Goal: Task Accomplishment & Management: Use online tool/utility

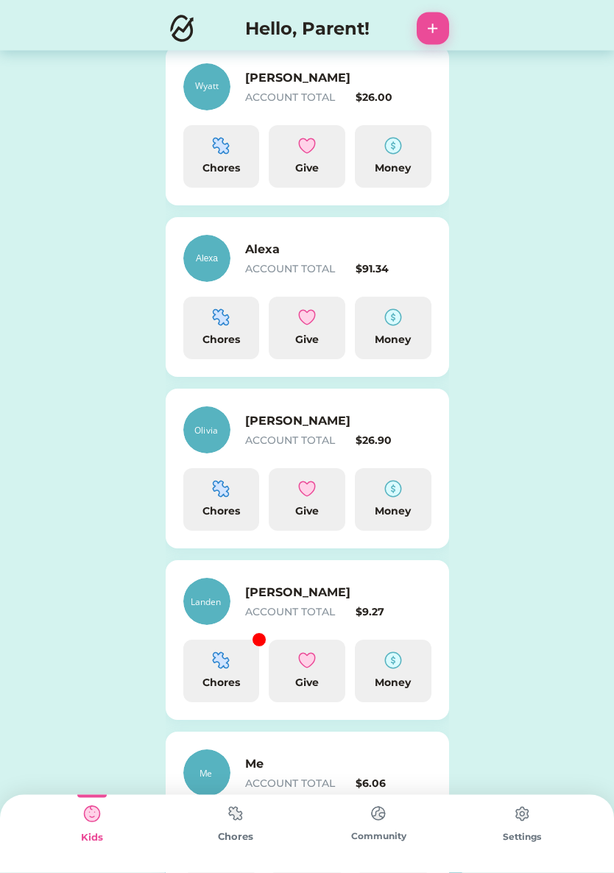
scroll to position [214, 0]
click at [222, 662] on img at bounding box center [221, 660] width 18 height 18
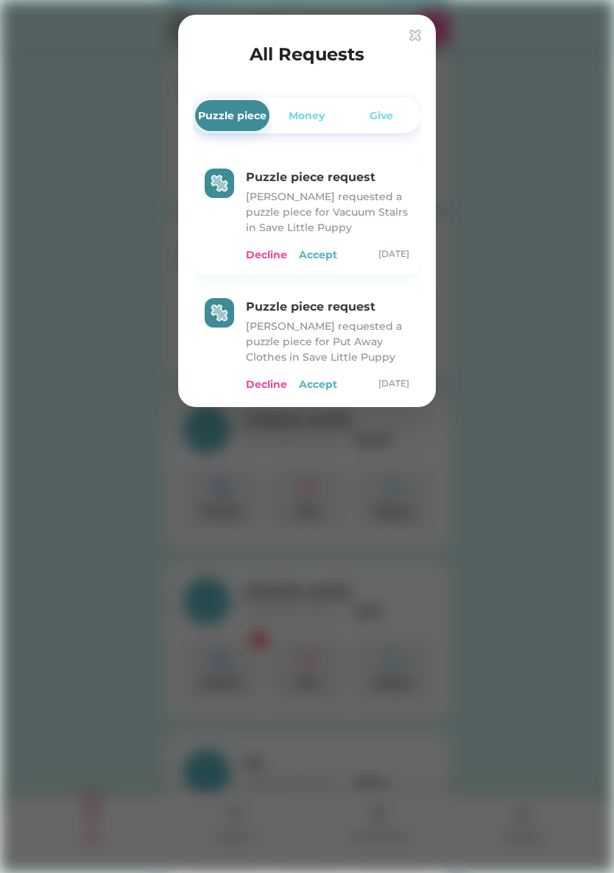
click at [315, 256] on div "Accept" at bounding box center [318, 254] width 38 height 15
click at [316, 261] on div "Accept" at bounding box center [318, 254] width 38 height 15
click at [313, 258] on div "Accept" at bounding box center [318, 254] width 38 height 15
click at [317, 383] on div "Accept" at bounding box center [318, 384] width 38 height 15
click at [313, 384] on div "Accept" at bounding box center [318, 384] width 38 height 15
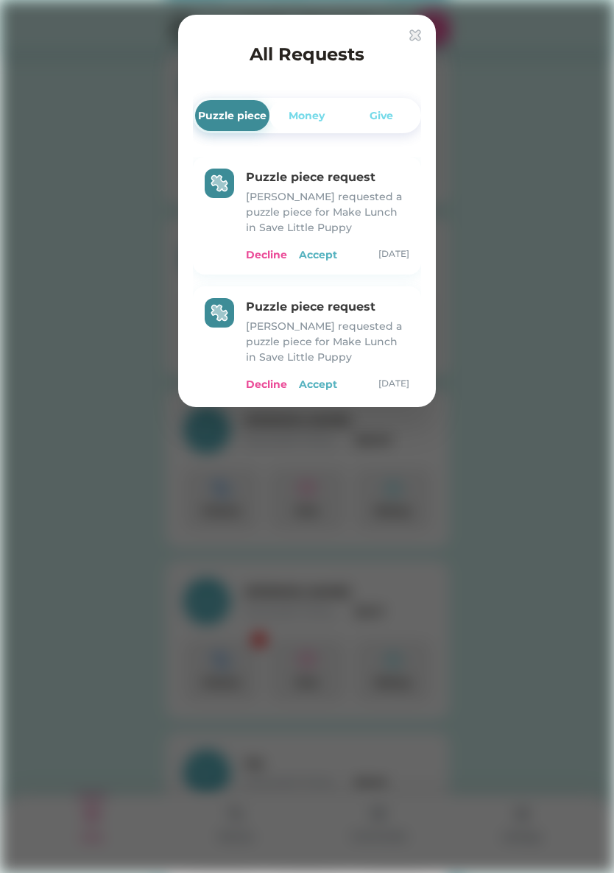
click at [269, 252] on div "Decline" at bounding box center [266, 254] width 41 height 15
click at [260, 252] on div "Decline" at bounding box center [266, 254] width 41 height 15
click at [261, 251] on div "Decline" at bounding box center [266, 254] width 41 height 15
click at [311, 252] on div "Accept" at bounding box center [318, 254] width 38 height 15
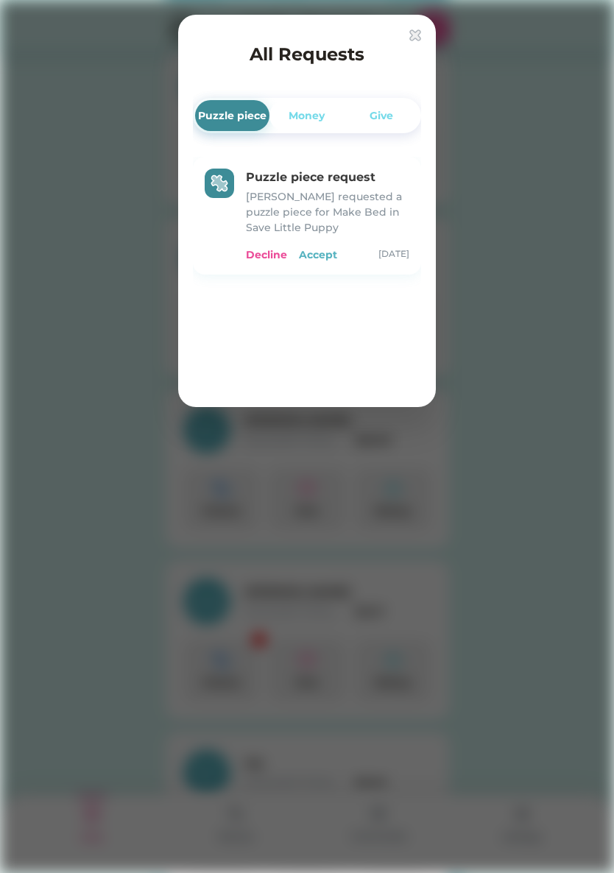
click at [314, 252] on div "Accept" at bounding box center [318, 254] width 38 height 15
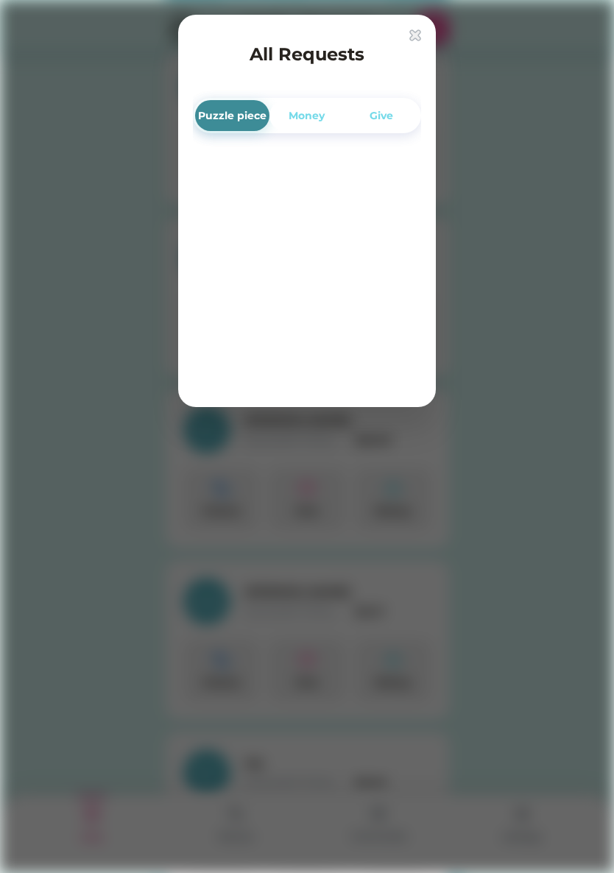
click at [416, 31] on img at bounding box center [415, 35] width 12 height 12
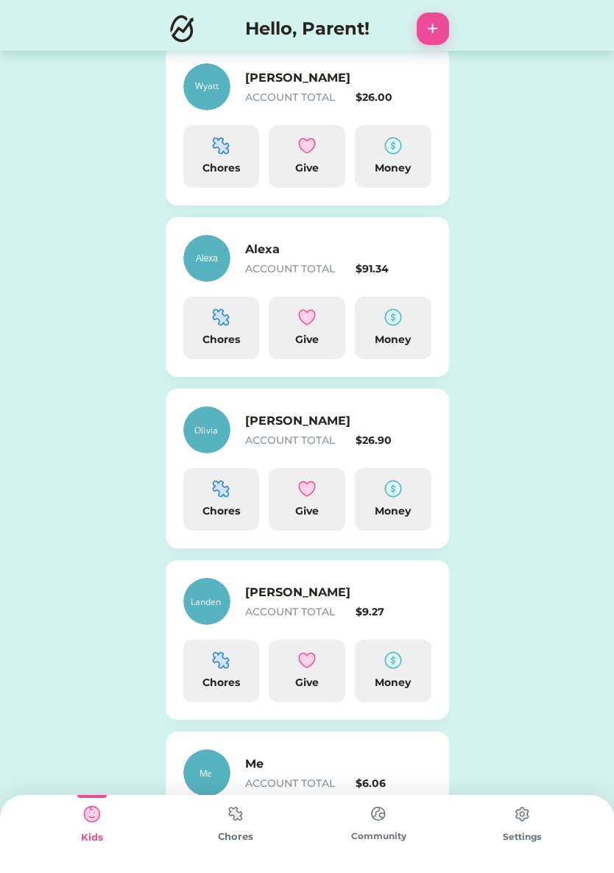
click at [285, 283] on div "Alexa ACCOUNT TOTAL $91.34 Chores Give Money" at bounding box center [307, 297] width 283 height 160
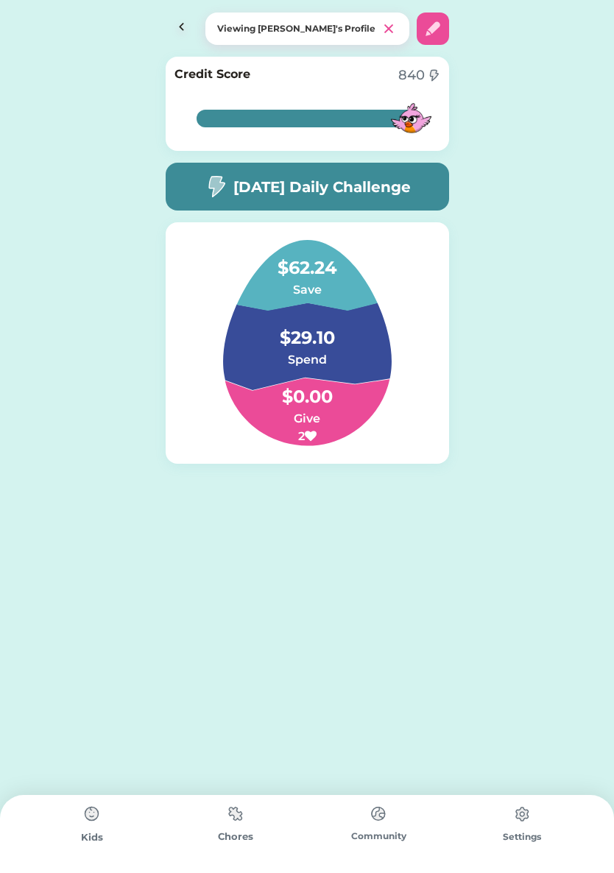
click at [289, 286] on h6 "Save" at bounding box center [306, 290] width 147 height 18
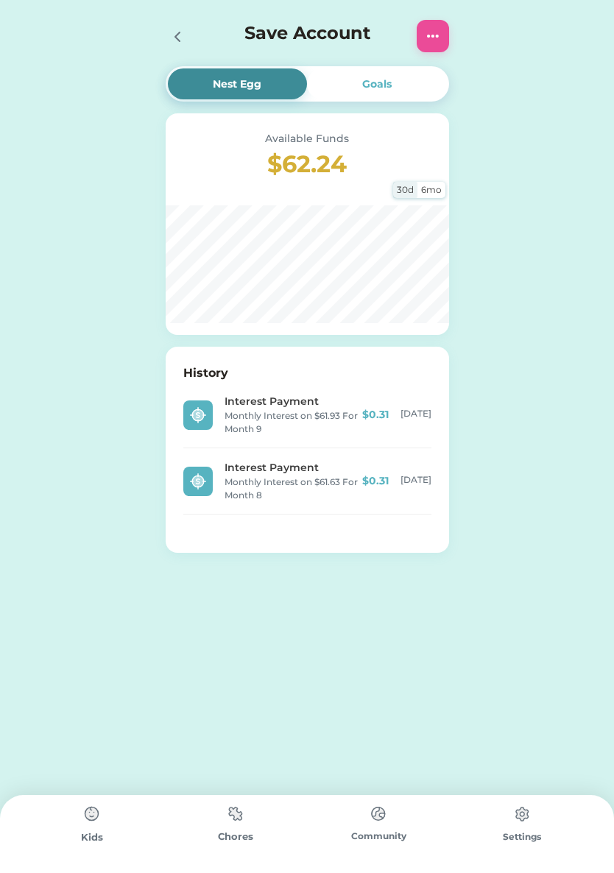
click at [417, 40] on div at bounding box center [433, 36] width 32 height 32
click at [185, 43] on icon at bounding box center [178, 37] width 18 height 18
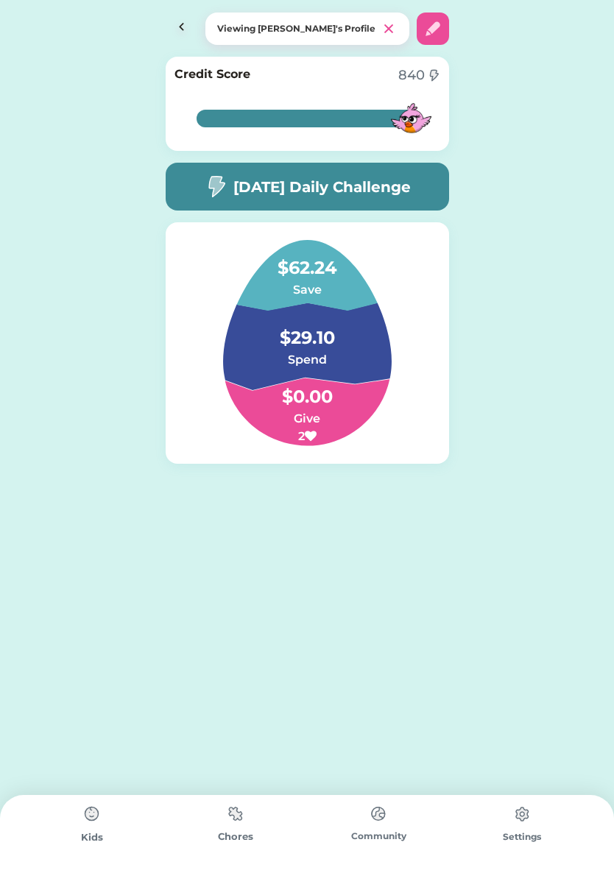
click at [428, 37] on img at bounding box center [433, 29] width 18 height 18
select select "2013"
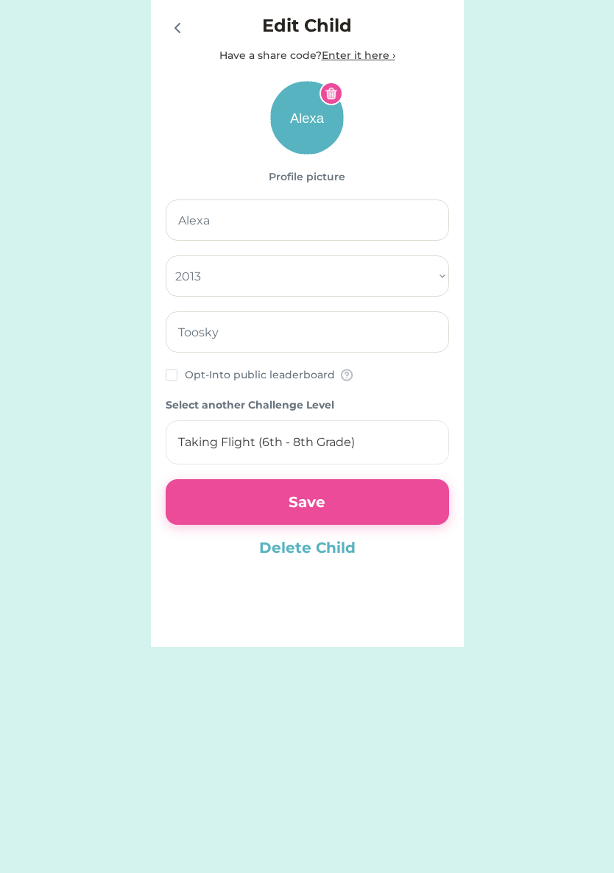
click at [175, 27] on icon at bounding box center [177, 28] width 4 height 9
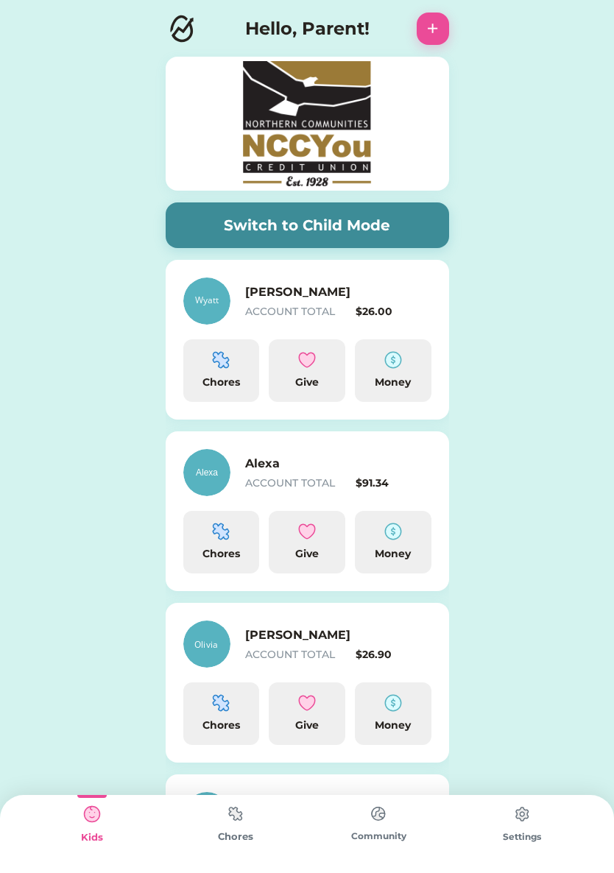
click at [400, 532] on img at bounding box center [393, 532] width 18 height 18
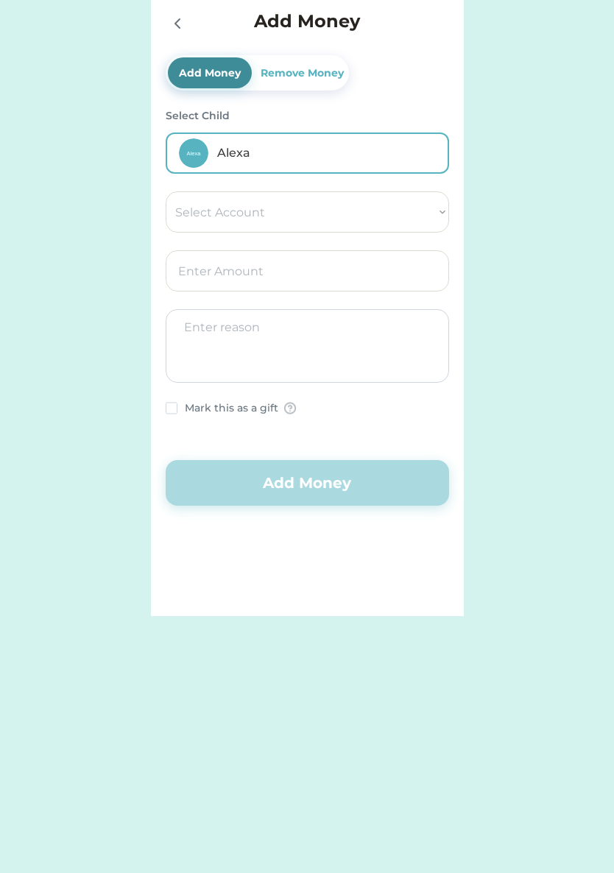
click at [284, 72] on div "Remove Money" at bounding box center [302, 73] width 89 height 15
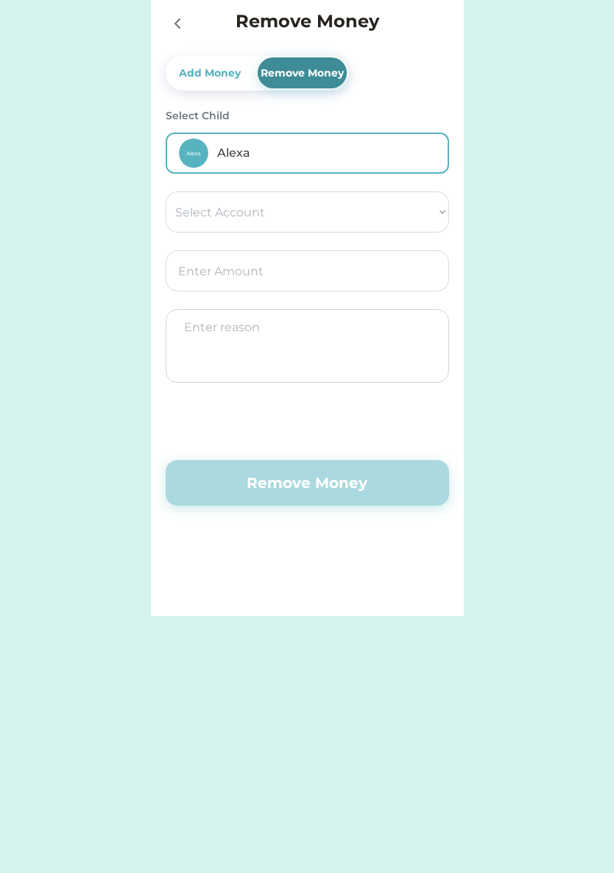
click at [213, 217] on select "Select Account NCCYou Credit Union Save Give Spend" at bounding box center [307, 211] width 283 height 41
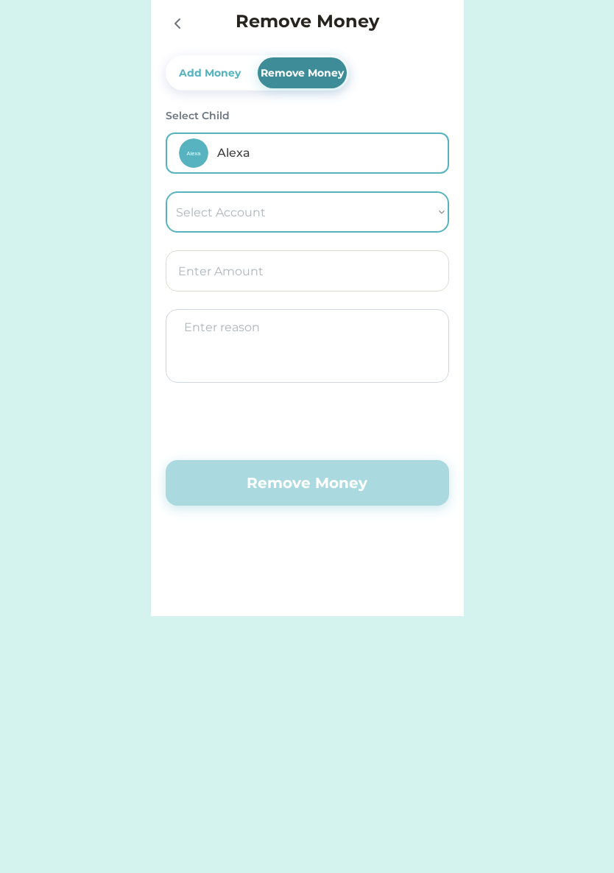
select select ""1348695171700984260__LOOKUP__1739649795854x154381357565045460""
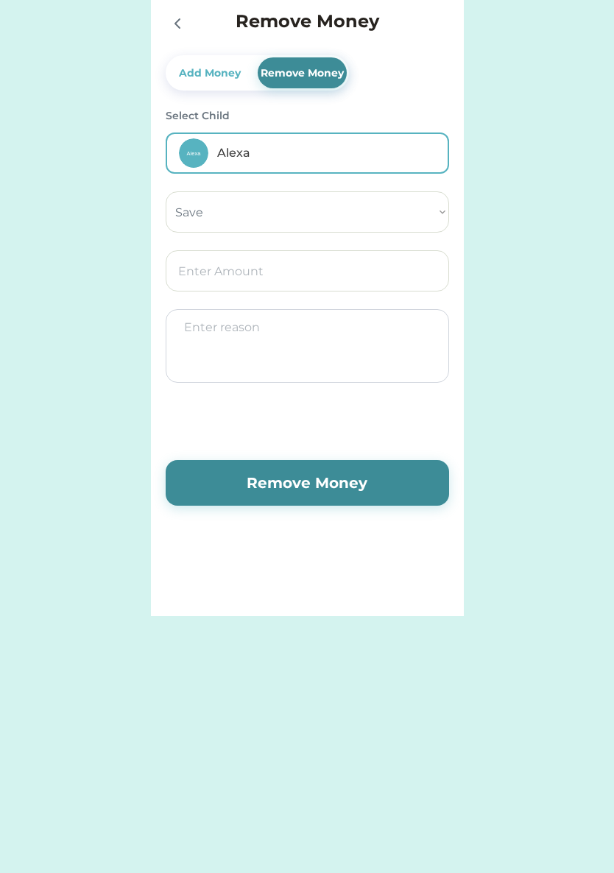
click at [193, 278] on input "input" at bounding box center [307, 270] width 283 height 41
type input "50.00"
click at [191, 341] on textarea at bounding box center [307, 346] width 283 height 74
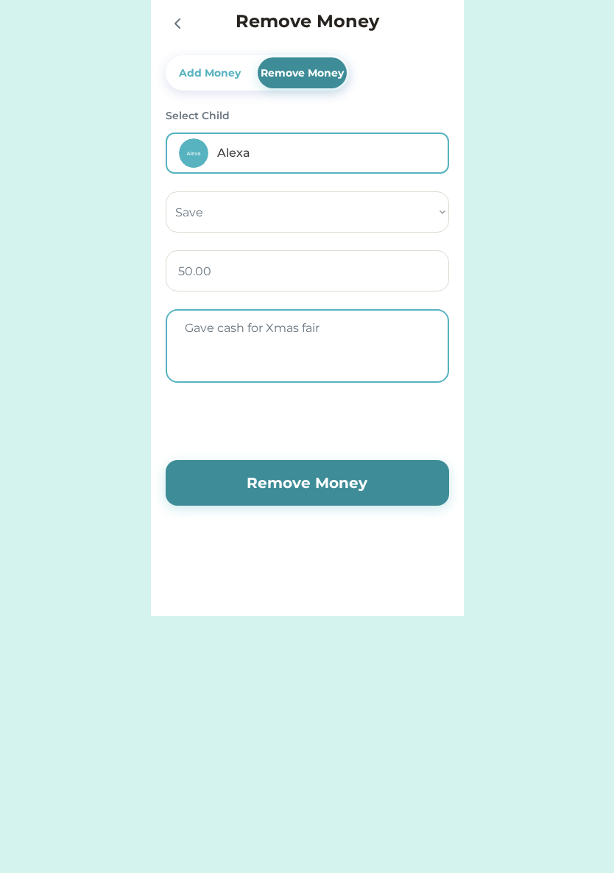
type textarea "Gave cash for Xmas fair"
click at [227, 495] on button "Remove Money" at bounding box center [307, 483] width 283 height 46
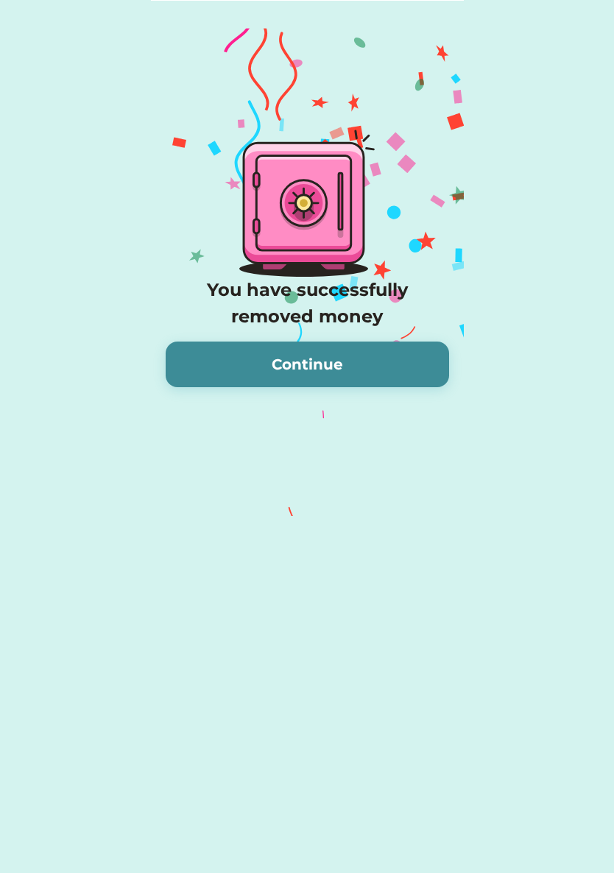
click at [225, 354] on button "Continue" at bounding box center [307, 365] width 283 height 46
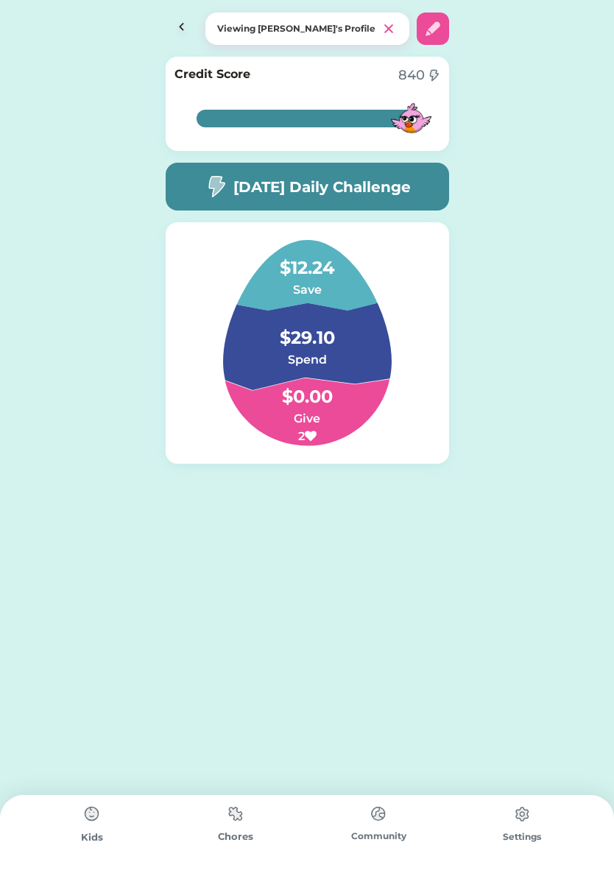
click at [185, 32] on img at bounding box center [182, 29] width 32 height 32
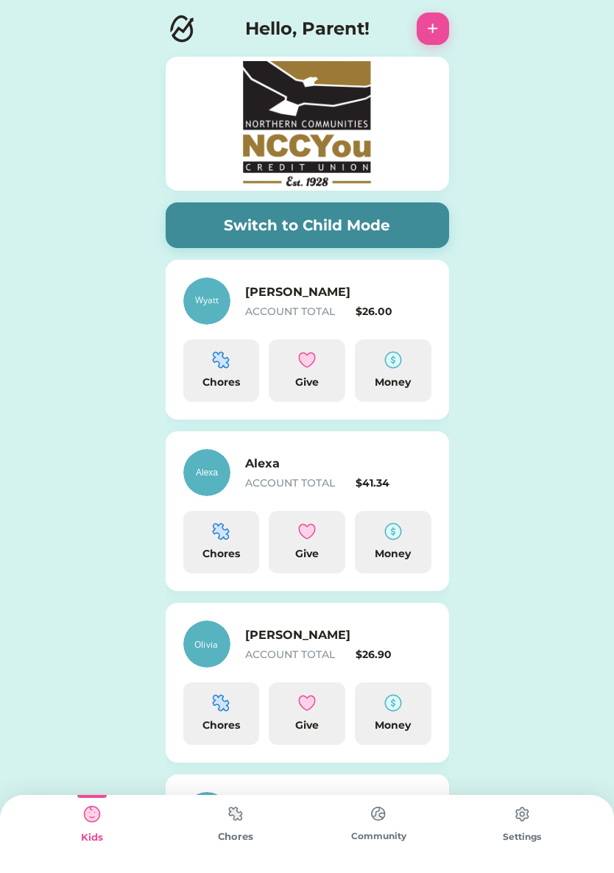
click at [239, 838] on div "Chores" at bounding box center [236, 836] width 144 height 15
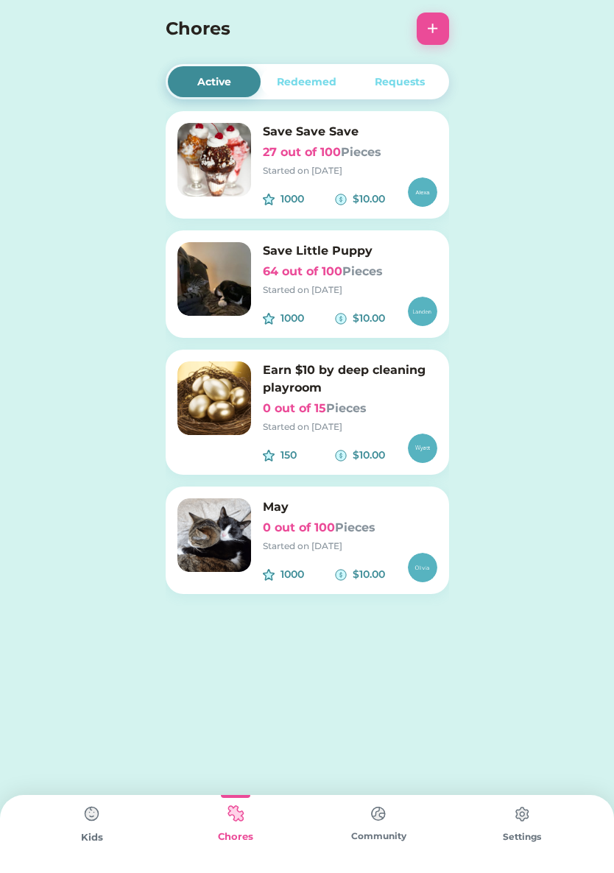
click at [87, 824] on img at bounding box center [91, 813] width 29 height 29
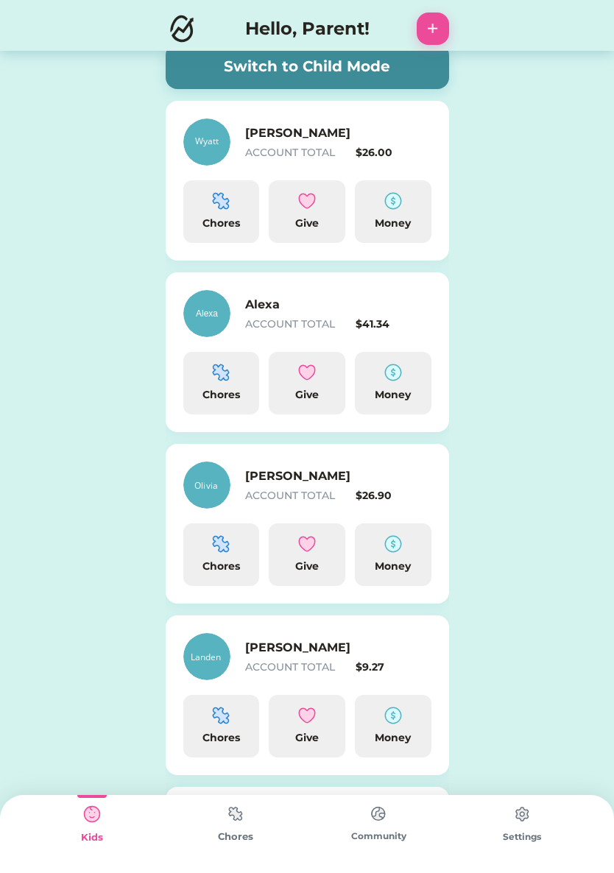
scroll to position [159, 0]
click at [417, 657] on div "[PERSON_NAME] ACCOUNT TOTAL $9.27" at bounding box center [338, 657] width 186 height 36
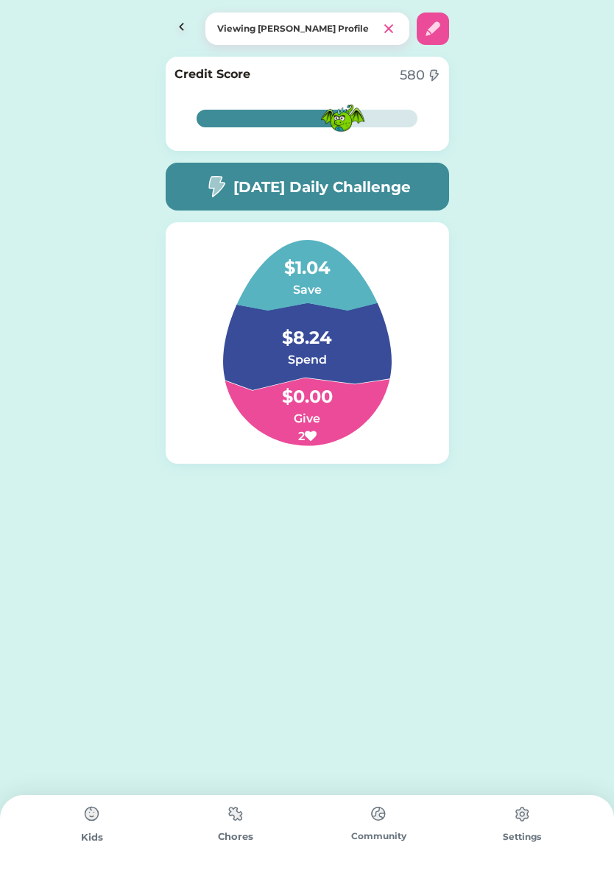
click at [181, 32] on img at bounding box center [182, 29] width 32 height 32
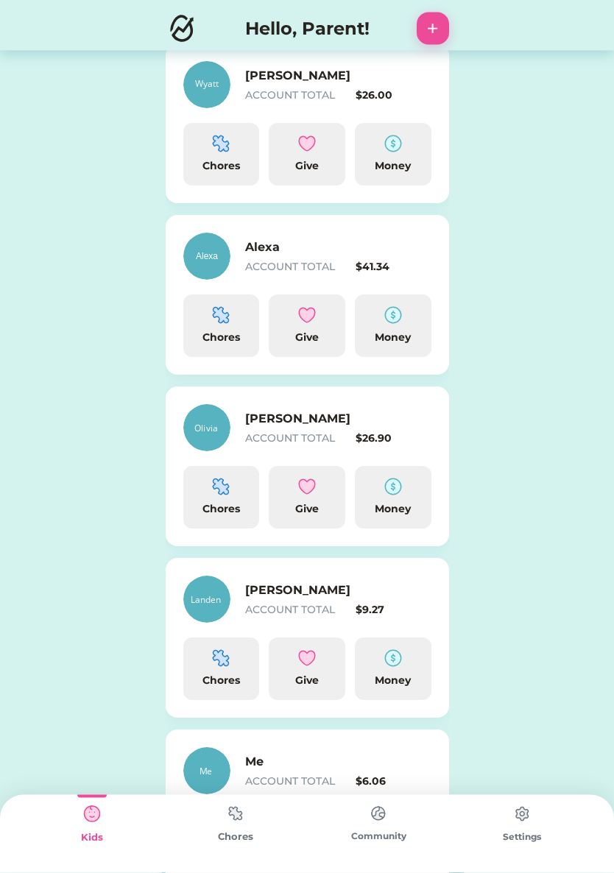
scroll to position [216, 0]
click at [312, 653] on img at bounding box center [307, 658] width 18 height 18
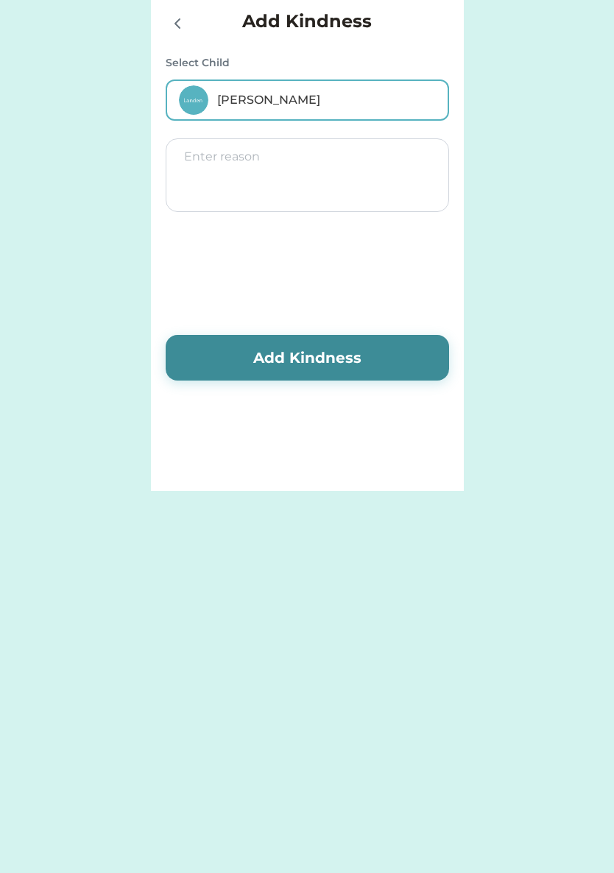
click at [185, 170] on textarea at bounding box center [307, 175] width 283 height 74
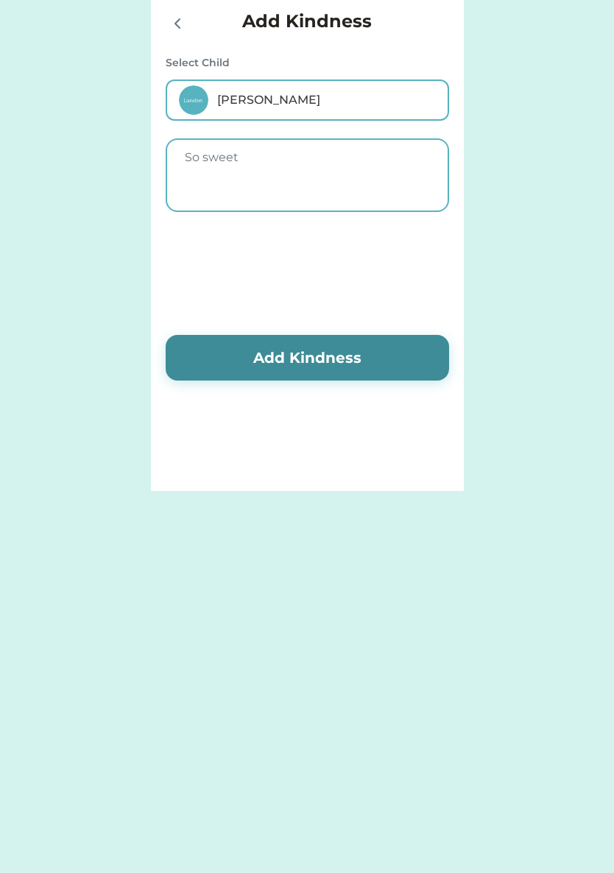
click at [203, 353] on button "Add Kindness" at bounding box center [307, 358] width 283 height 46
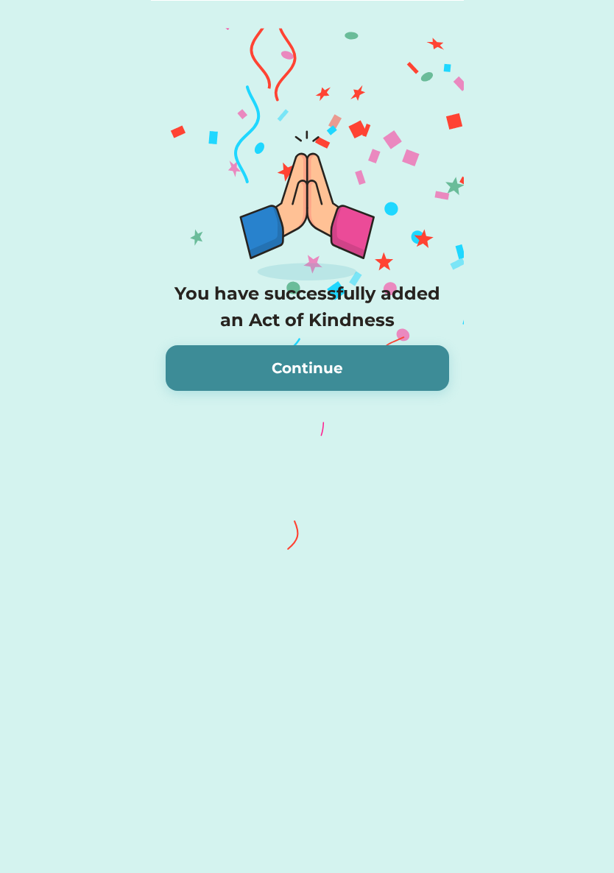
click at [180, 372] on button "Continue" at bounding box center [307, 368] width 283 height 46
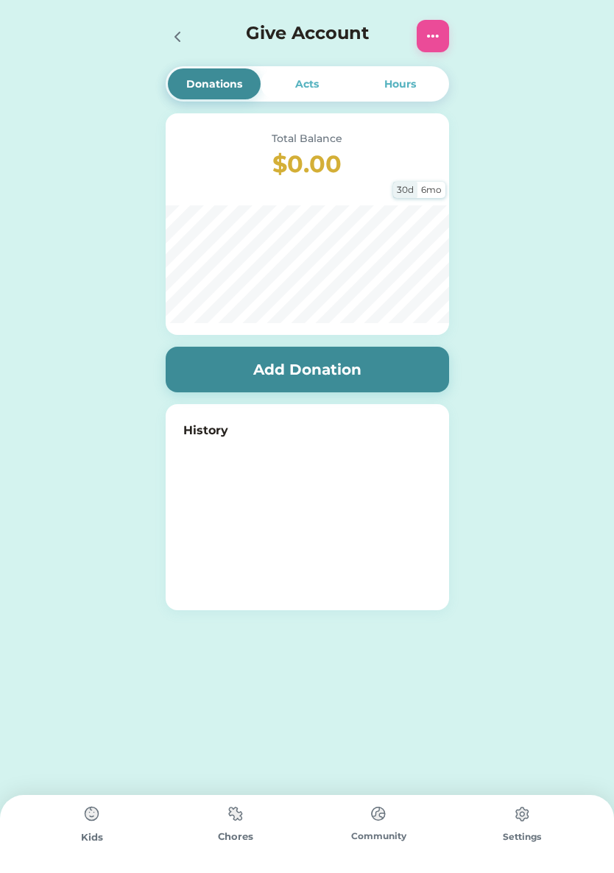
click at [169, 39] on icon at bounding box center [178, 37] width 18 height 18
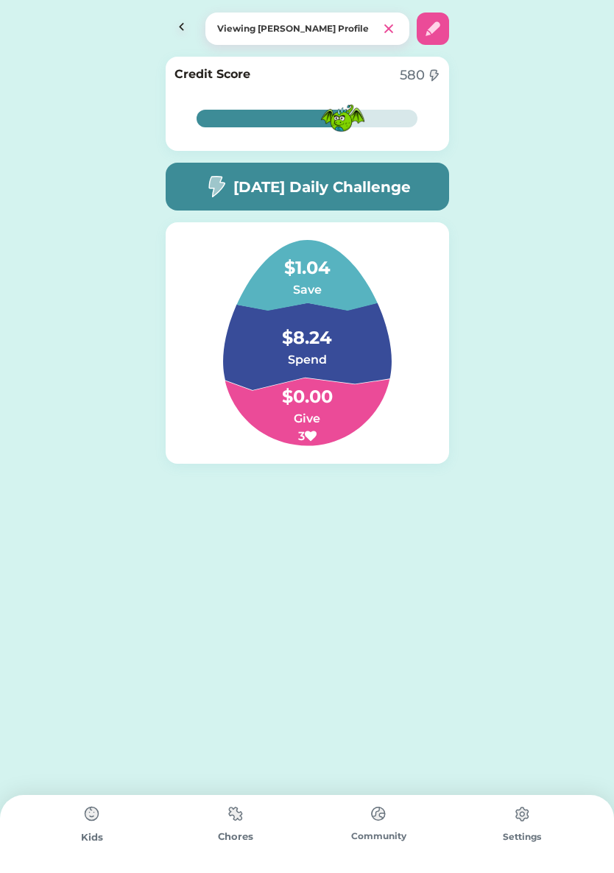
click at [181, 34] on img at bounding box center [182, 29] width 32 height 32
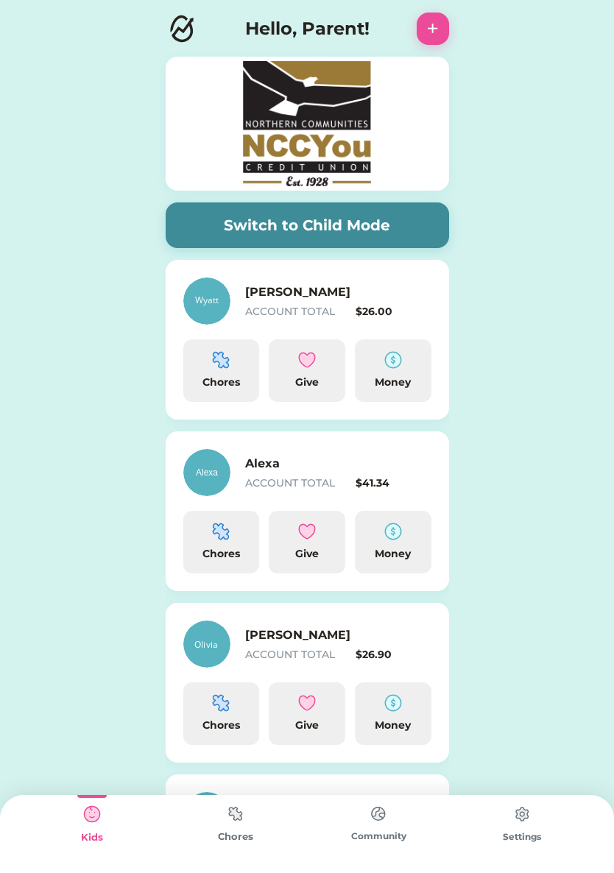
click at [302, 357] on img at bounding box center [307, 360] width 18 height 18
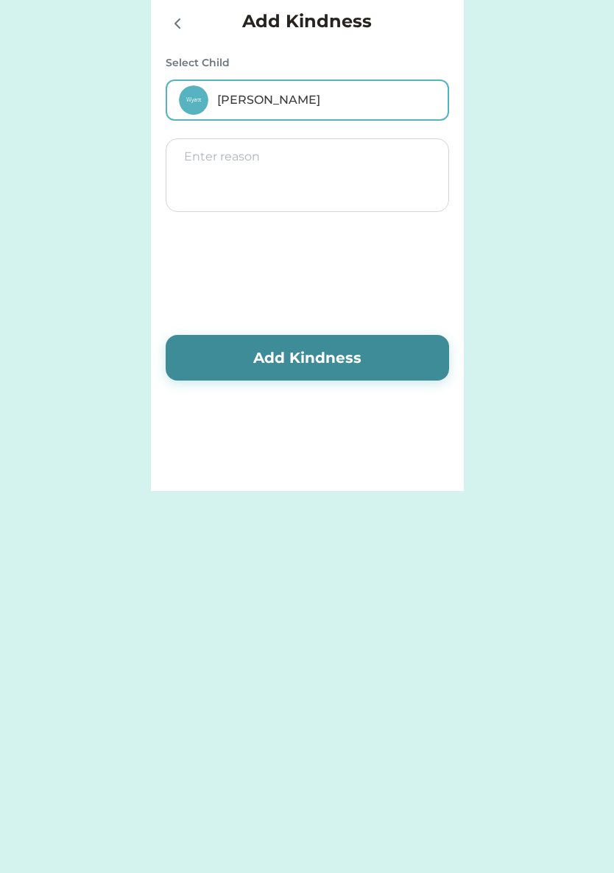
click at [197, 174] on textarea at bounding box center [307, 175] width 283 height 74
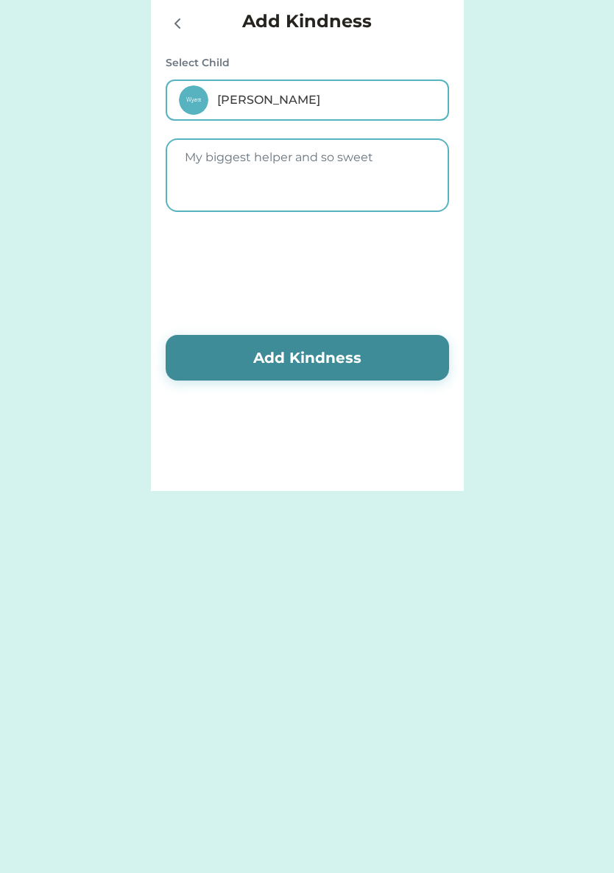
type textarea "My biggest helper and so sweet"
click at [212, 351] on button "Add Kindness" at bounding box center [307, 358] width 283 height 46
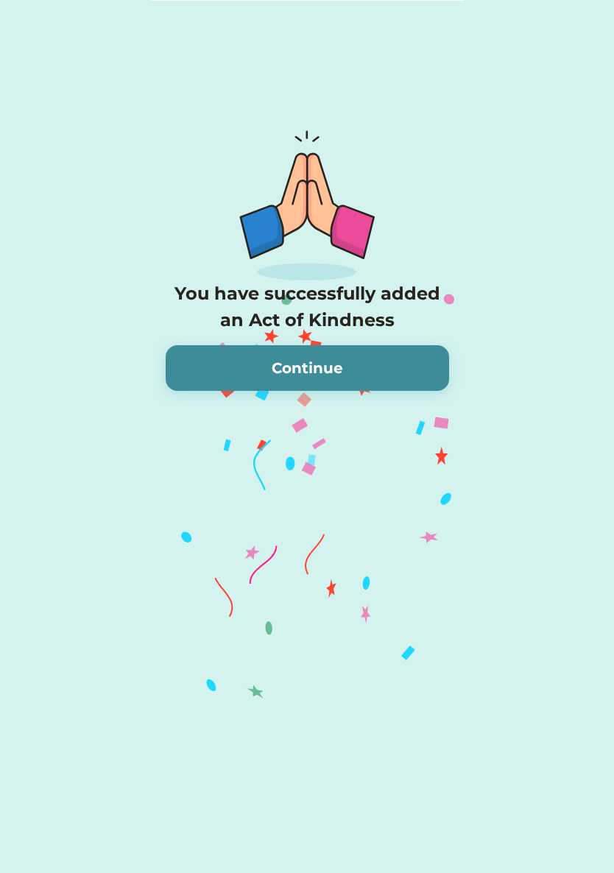
click at [226, 364] on button "Continue" at bounding box center [307, 368] width 283 height 46
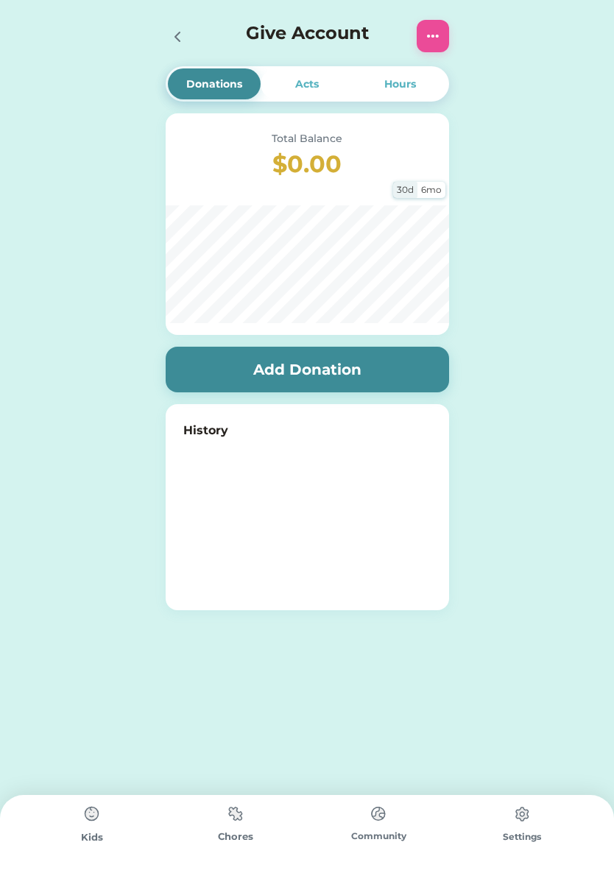
click at [175, 46] on div at bounding box center [177, 36] width 22 height 22
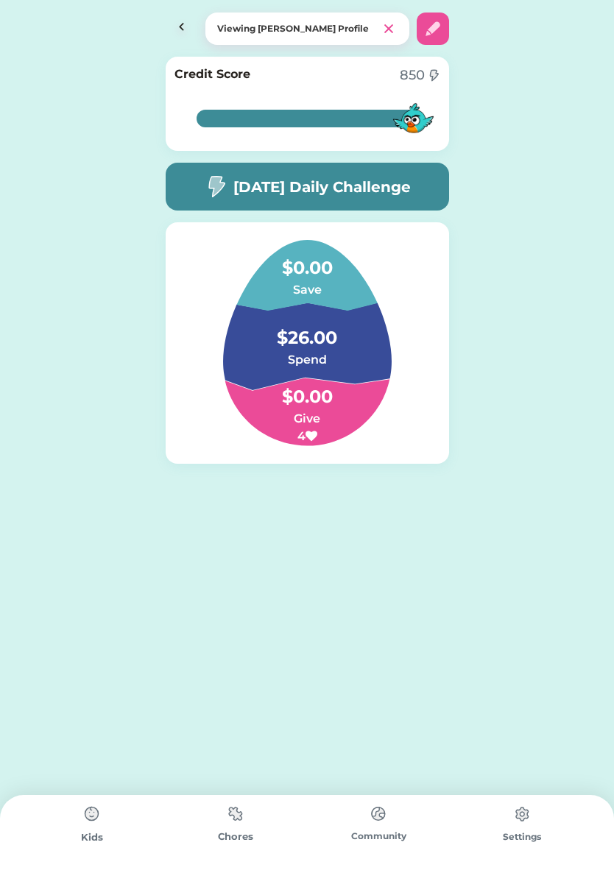
click at [180, 25] on img at bounding box center [182, 29] width 32 height 32
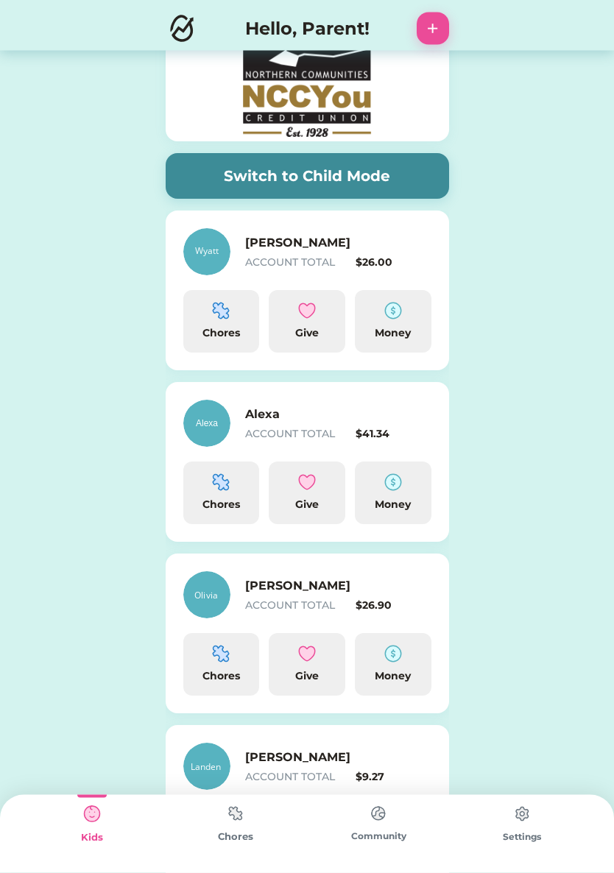
scroll to position [51, 0]
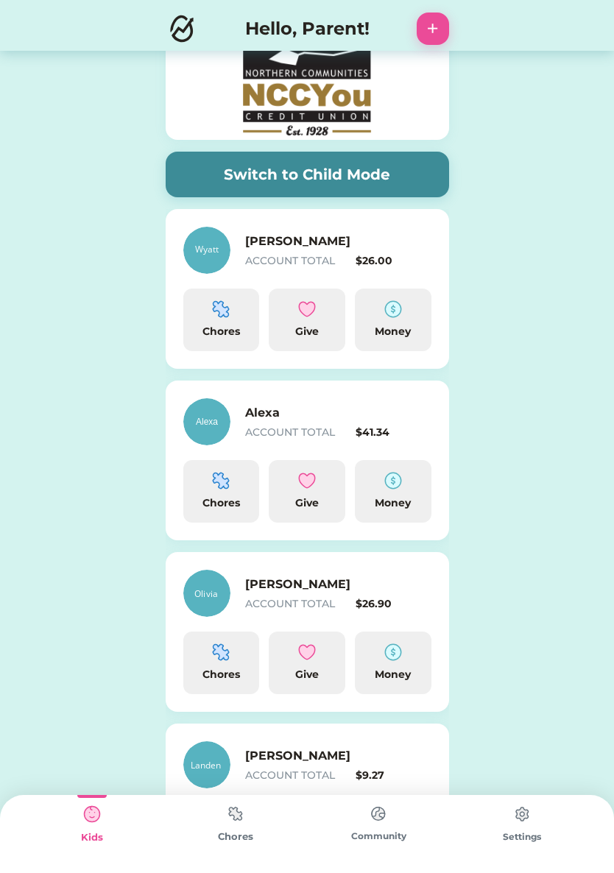
click at [216, 329] on div "Chores" at bounding box center [221, 331] width 65 height 15
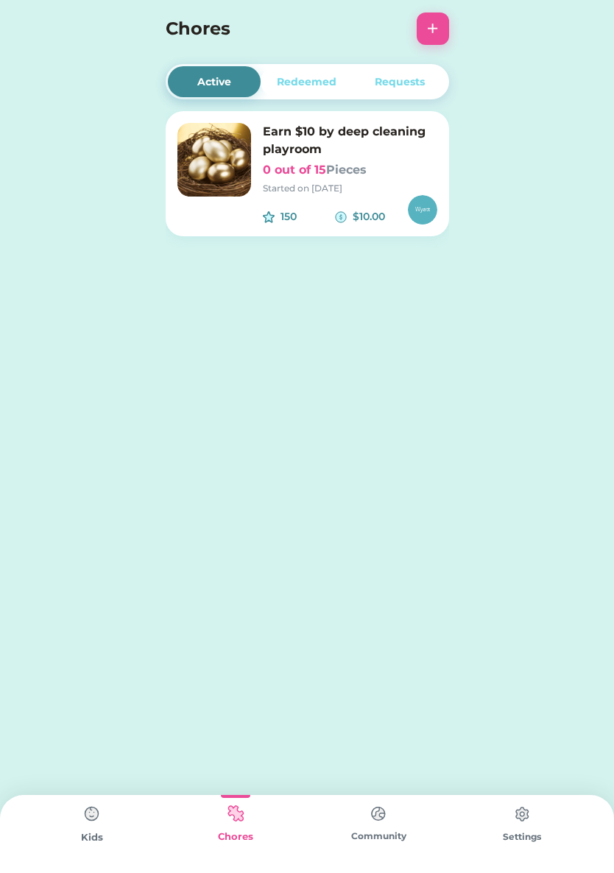
click at [389, 171] on h6 "0 out of 15 Pieces" at bounding box center [350, 170] width 174 height 18
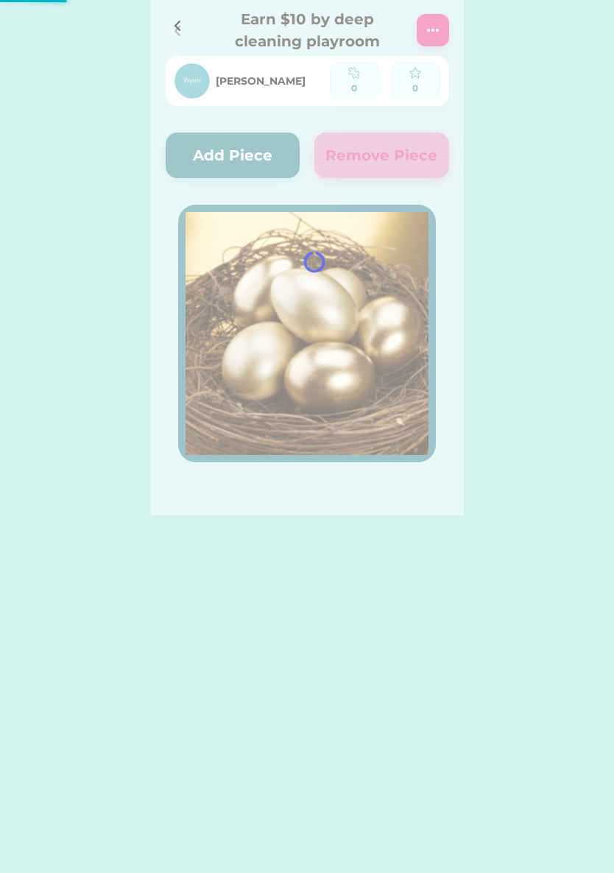
click at [183, 24] on icon at bounding box center [178, 31] width 18 height 18
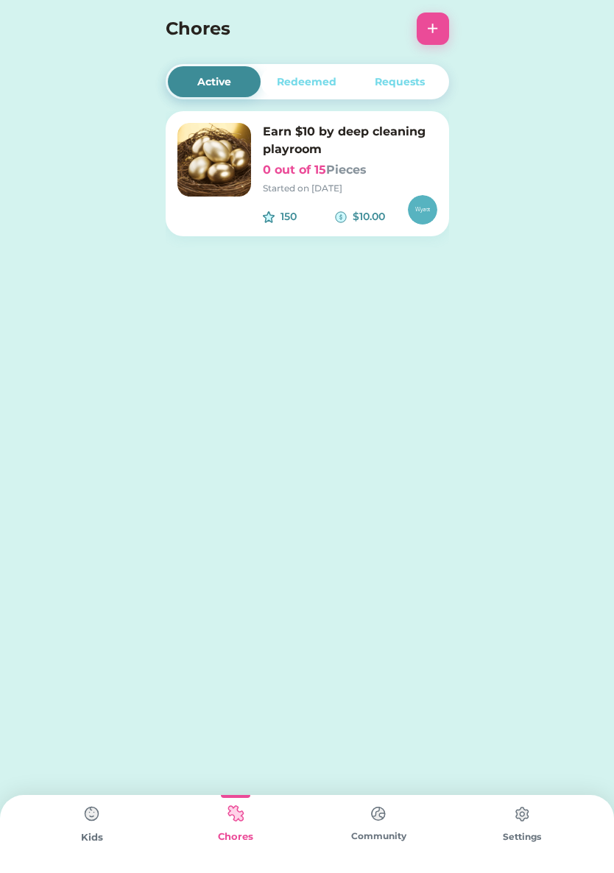
click at [430, 22] on button "+" at bounding box center [433, 29] width 32 height 32
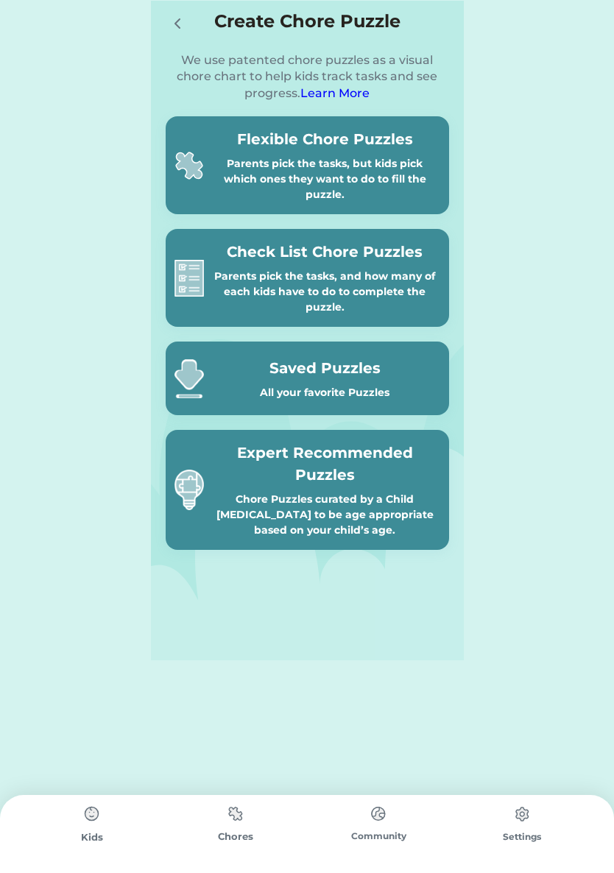
click at [258, 145] on h5 "Flexible Chore Puzzles" at bounding box center [325, 139] width 230 height 22
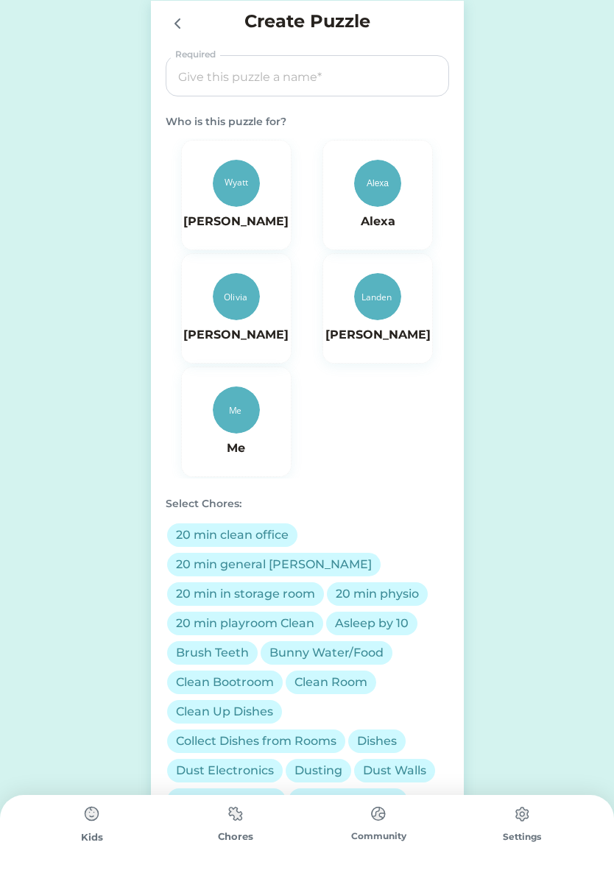
click at [226, 194] on img at bounding box center [236, 183] width 47 height 47
click at [191, 64] on input "input" at bounding box center [307, 76] width 273 height 41
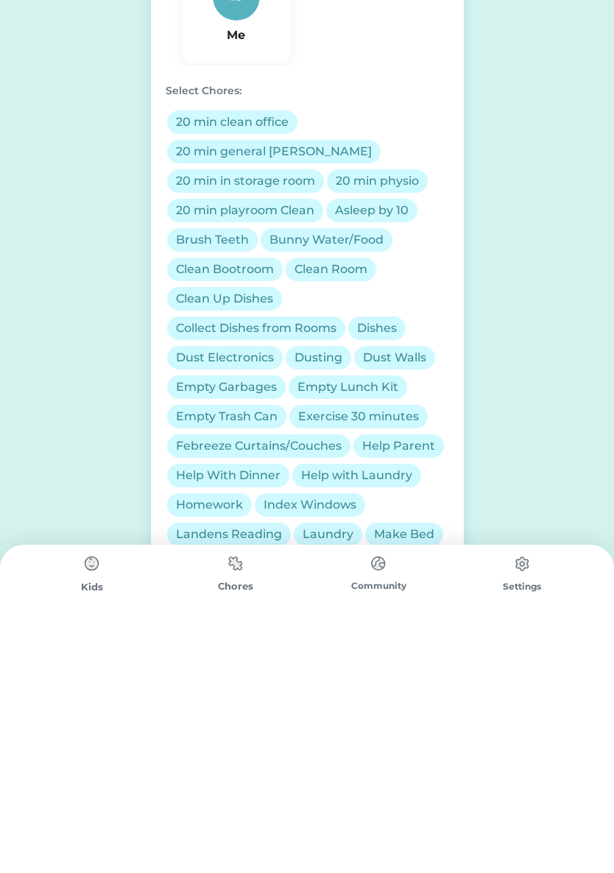
type input "Get er done boy"
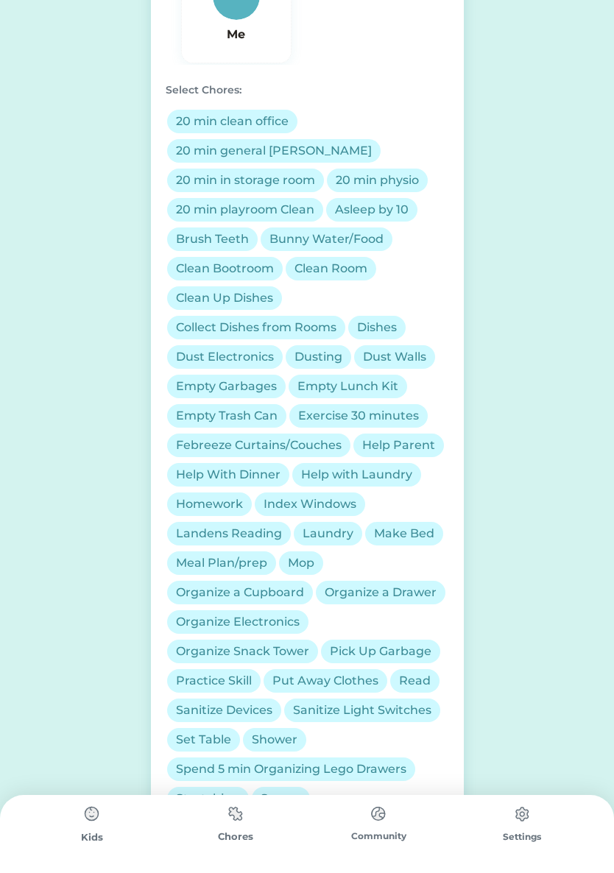
click at [355, 201] on div "Asleep by 10" at bounding box center [372, 210] width 74 height 18
click at [347, 201] on div "Asleep by 10" at bounding box center [372, 210] width 74 height 18
click at [194, 230] on div "Brush Teeth" at bounding box center [212, 239] width 73 height 18
click at [283, 230] on div "Bunny Water/Food" at bounding box center [326, 239] width 114 height 18
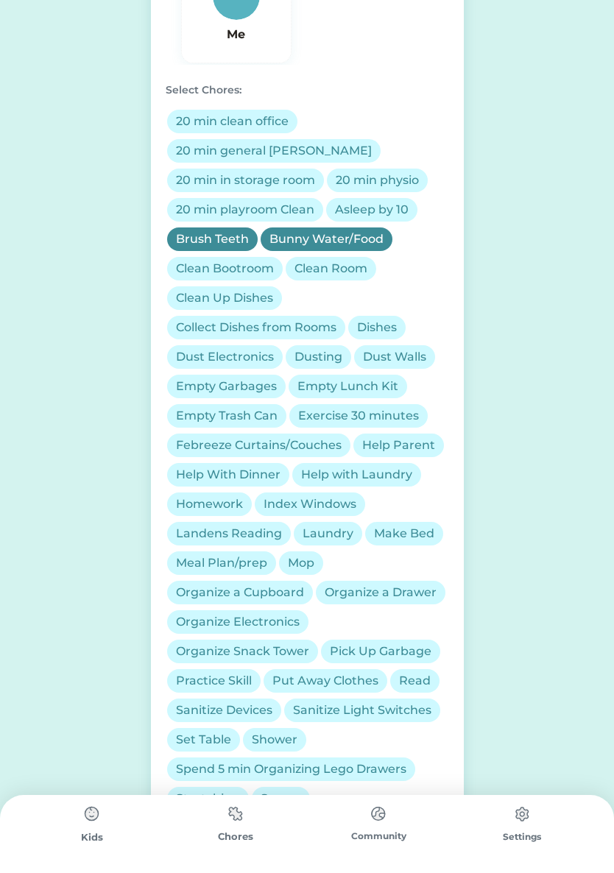
click at [304, 260] on div "Clean Room" at bounding box center [330, 269] width 73 height 18
click at [193, 260] on div "Clean Bootroom" at bounding box center [225, 269] width 98 height 18
click at [186, 289] on div "Clean Up Dishes" at bounding box center [224, 298] width 97 height 18
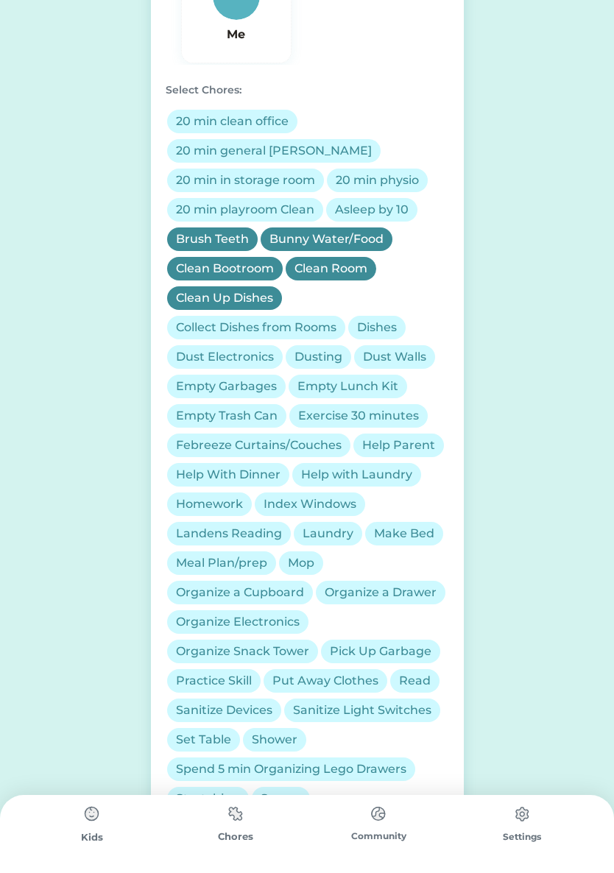
click at [194, 319] on div "Collect Dishes from Rooms" at bounding box center [256, 328] width 160 height 18
click at [367, 319] on div "Dishes" at bounding box center [377, 328] width 40 height 18
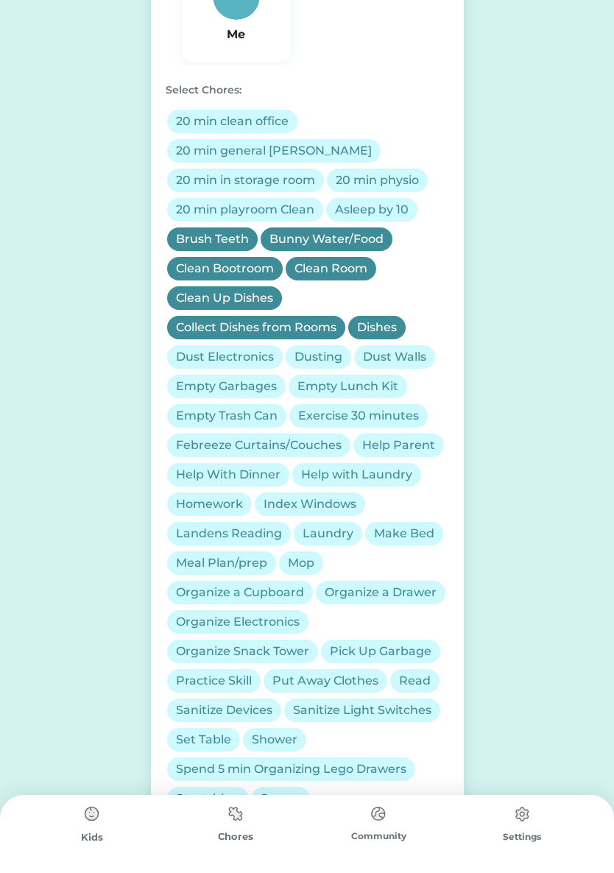
click at [194, 348] on div "Dust Electronics" at bounding box center [225, 357] width 98 height 18
click at [309, 348] on div "Dusting" at bounding box center [318, 357] width 48 height 18
click at [381, 348] on div "Dust Walls" at bounding box center [394, 357] width 63 height 18
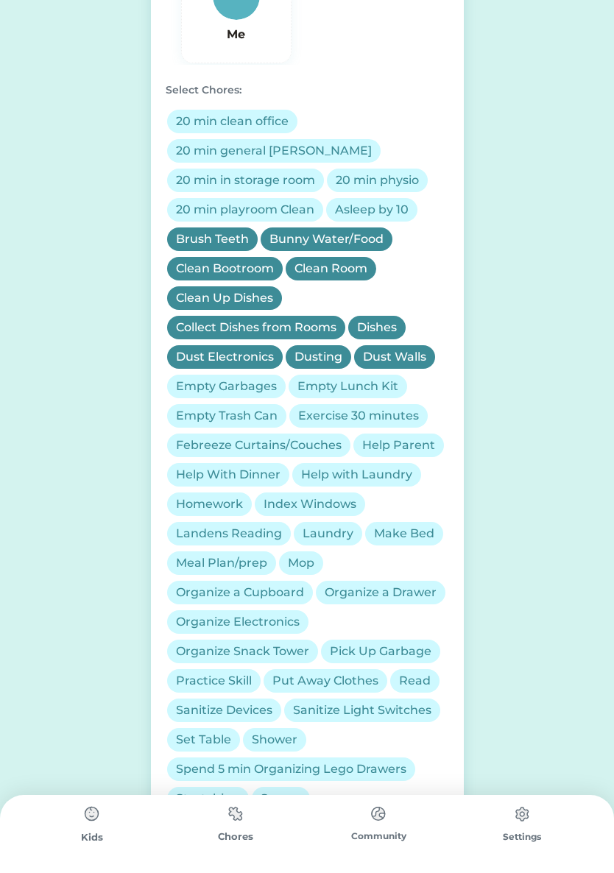
click at [194, 378] on div "Empty Garbages" at bounding box center [226, 387] width 101 height 18
click at [314, 378] on div "Empty Lunch Kit" at bounding box center [347, 387] width 101 height 18
click at [317, 407] on div "Exercise 30 minutes" at bounding box center [358, 416] width 121 height 18
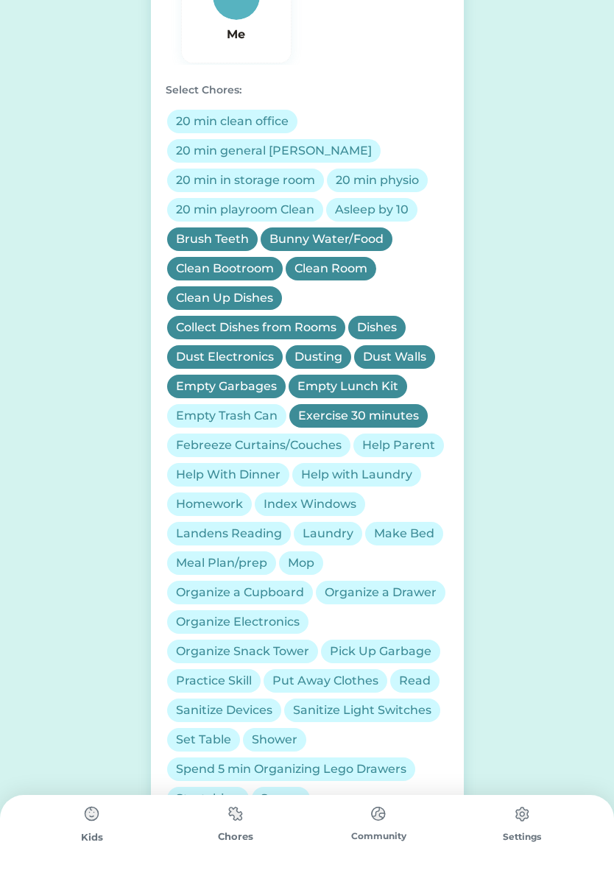
click at [198, 407] on div "Empty Trash Can" at bounding box center [227, 416] width 102 height 18
click at [203, 436] on div "Febreeze Curtains/Couches" at bounding box center [259, 445] width 166 height 18
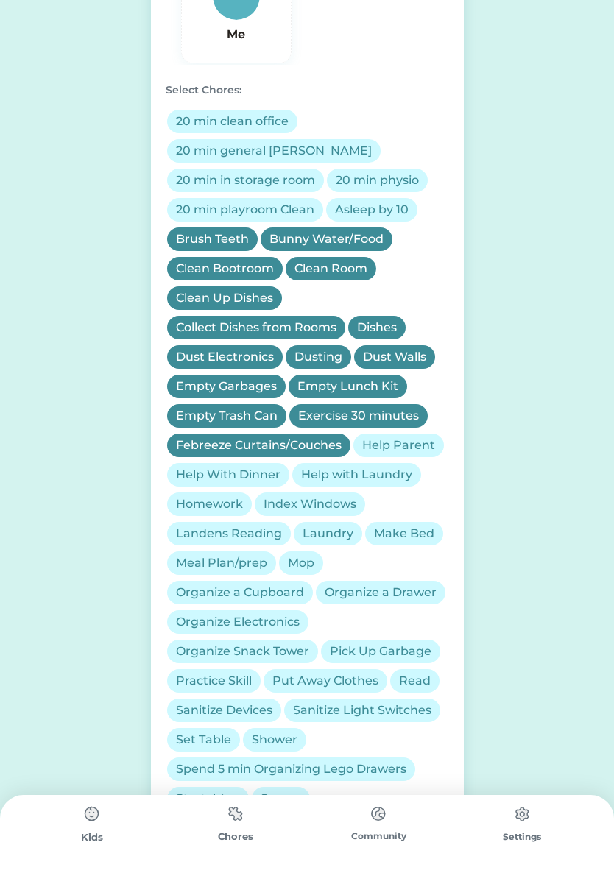
click at [369, 436] on div "Help Parent" at bounding box center [398, 445] width 73 height 18
click at [322, 463] on div "Help with Laundry" at bounding box center [356, 475] width 129 height 24
click at [207, 466] on div "Help With Dinner" at bounding box center [228, 475] width 105 height 18
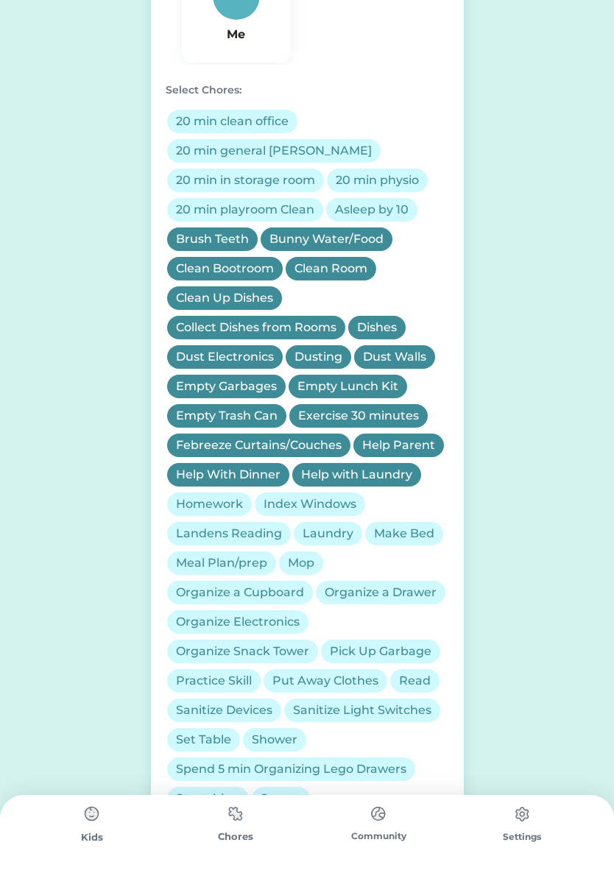
click at [194, 495] on div "Homework" at bounding box center [209, 504] width 67 height 18
click at [282, 495] on div "Index Windows" at bounding box center [309, 504] width 93 height 18
click at [214, 525] on div "Landens Reading" at bounding box center [229, 534] width 106 height 18
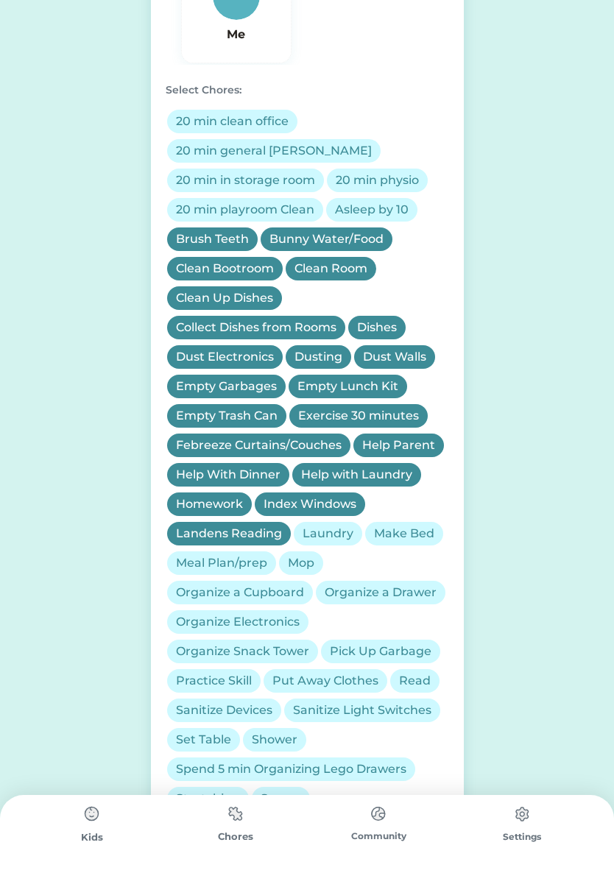
click at [219, 525] on div "Landens Reading" at bounding box center [229, 534] width 106 height 18
click at [224, 525] on div "Landens Reading" at bounding box center [229, 534] width 106 height 18
click at [311, 525] on div "Laundry" at bounding box center [328, 534] width 51 height 18
click at [399, 522] on div "Make Bed" at bounding box center [404, 534] width 78 height 24
click at [306, 554] on div "Mop" at bounding box center [301, 563] width 26 height 18
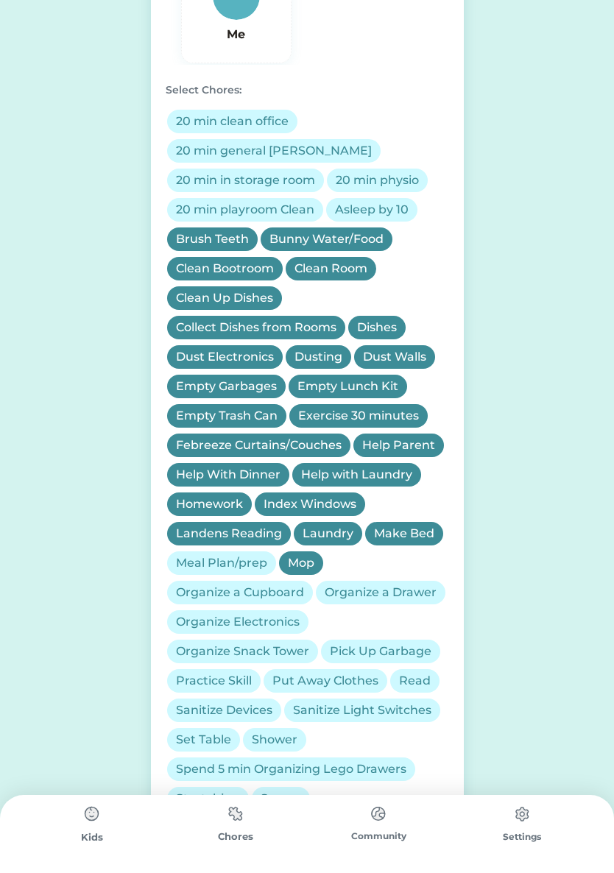
click at [192, 554] on div "Meal Plan/prep" at bounding box center [221, 563] width 91 height 18
click at [196, 554] on div "Meal Plan/prep" at bounding box center [221, 563] width 91 height 18
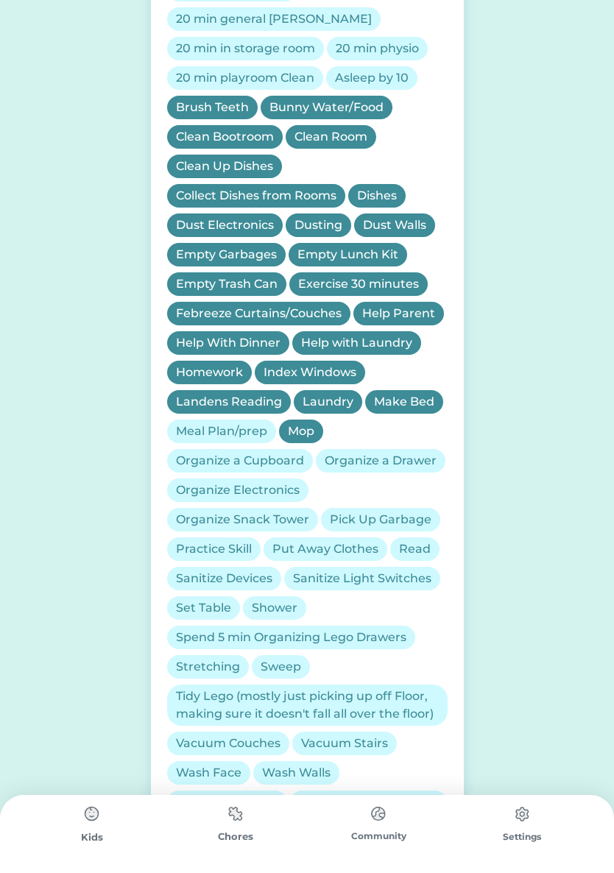
scroll to position [546, 0]
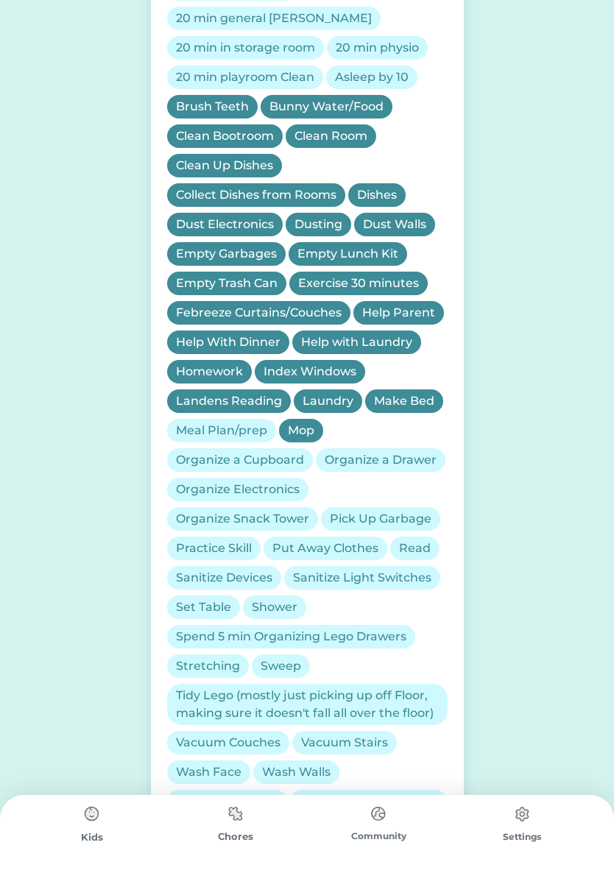
click at [205, 510] on div "Organize Snack Tower" at bounding box center [242, 519] width 133 height 18
click at [337, 472] on div "20 min clean office 20 min general tidy 20 min in storage room 20 min physio 20…" at bounding box center [307, 439] width 283 height 930
click at [358, 510] on div "Pick Up Garbage" at bounding box center [381, 519] width 102 height 18
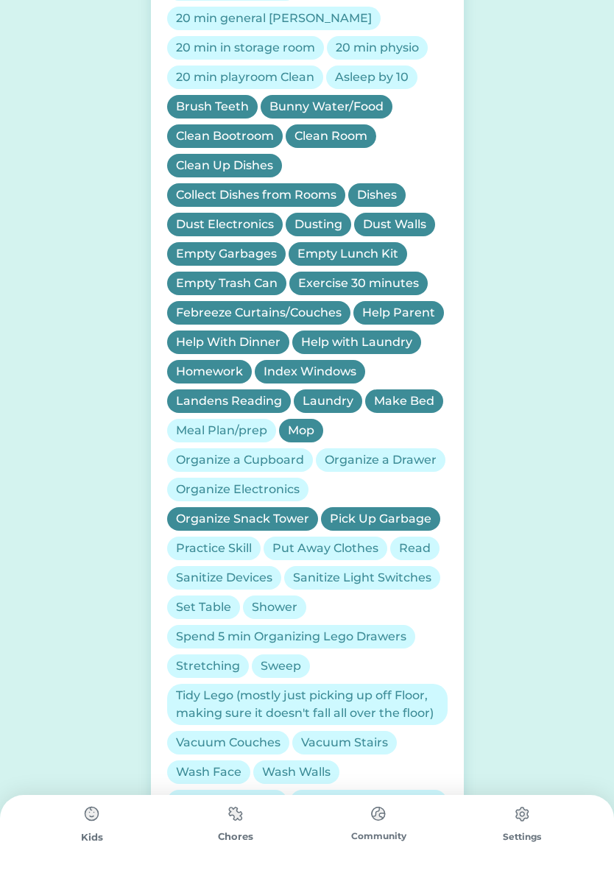
click at [307, 540] on div "Put Away Clothes" at bounding box center [325, 549] width 106 height 18
click at [418, 540] on div "Read" at bounding box center [415, 549] width 32 height 18
click at [202, 540] on div "Practice Skill" at bounding box center [214, 549] width 76 height 18
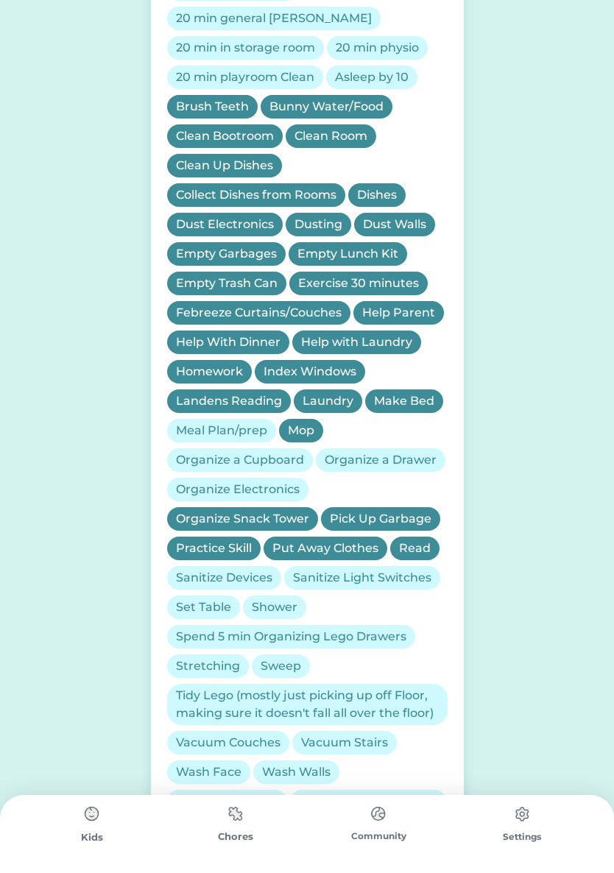
click at [189, 569] on div "Sanitize Devices" at bounding box center [224, 578] width 96 height 18
click at [316, 569] on div "Sanitize Light Switches" at bounding box center [362, 578] width 138 height 18
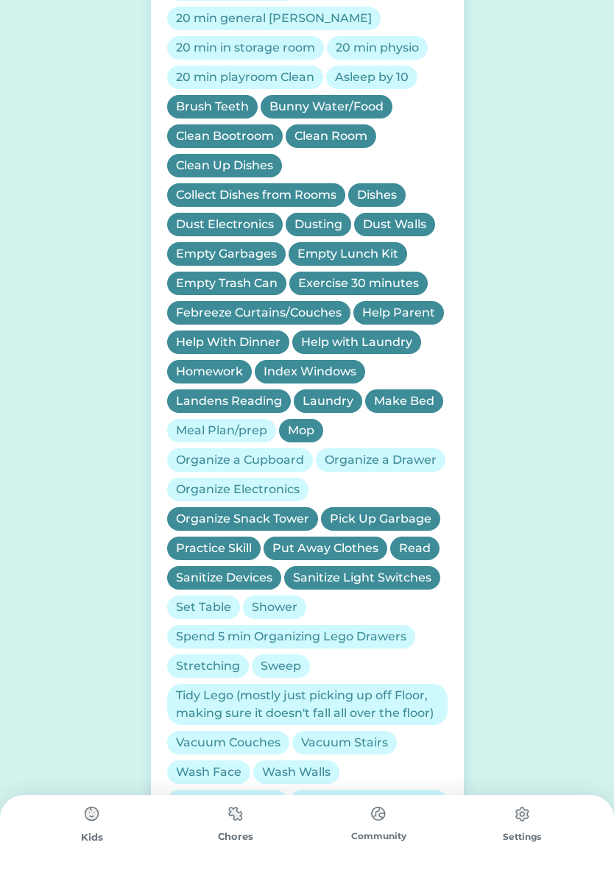
click at [268, 598] on div "Shower" at bounding box center [275, 607] width 46 height 18
click at [198, 598] on div "Set Table" at bounding box center [203, 607] width 55 height 18
click at [197, 628] on div "Spend 5 min Organizing Lego Drawers" at bounding box center [291, 637] width 230 height 18
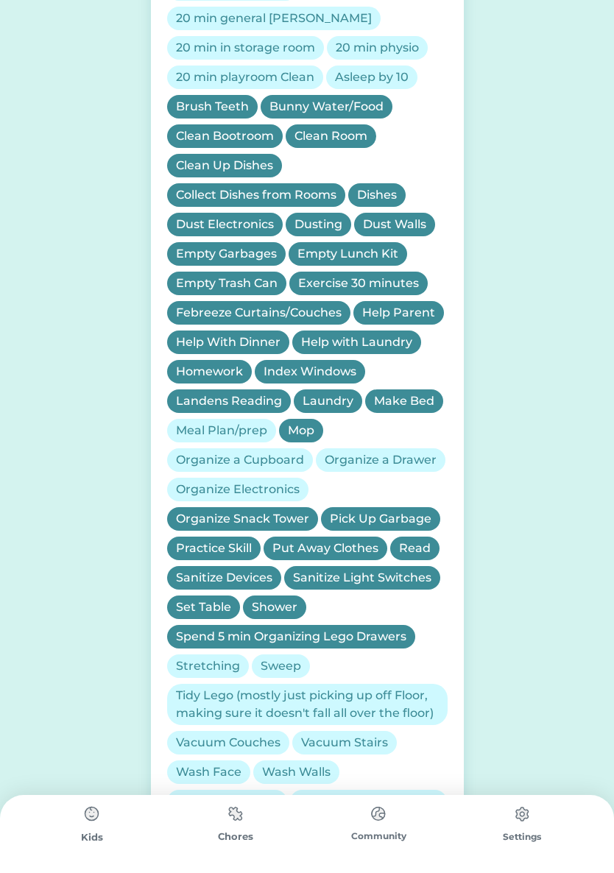
click at [189, 657] on div "Stretching" at bounding box center [208, 666] width 64 height 18
click at [274, 654] on div "Sweep" at bounding box center [281, 666] width 58 height 24
click at [201, 657] on div "Stretching" at bounding box center [208, 666] width 64 height 18
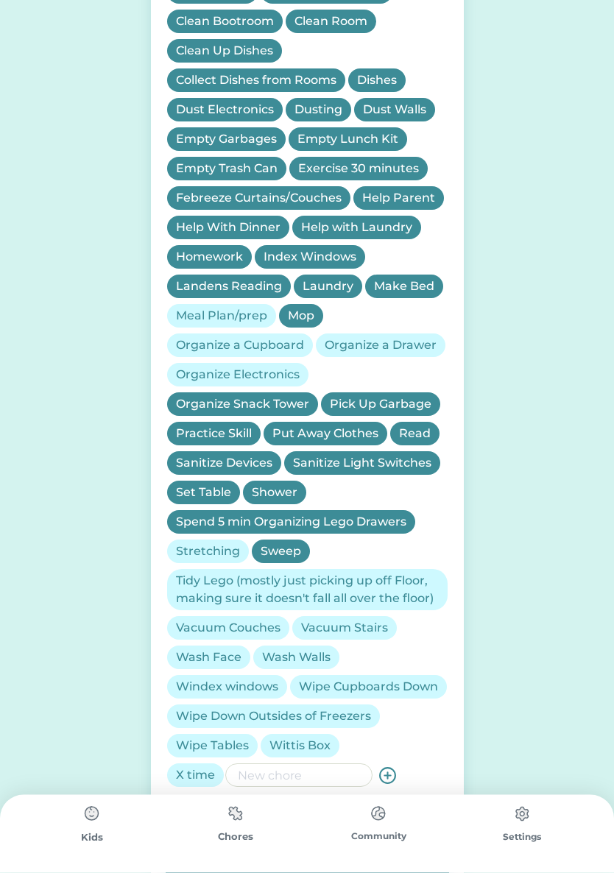
scroll to position [662, 0]
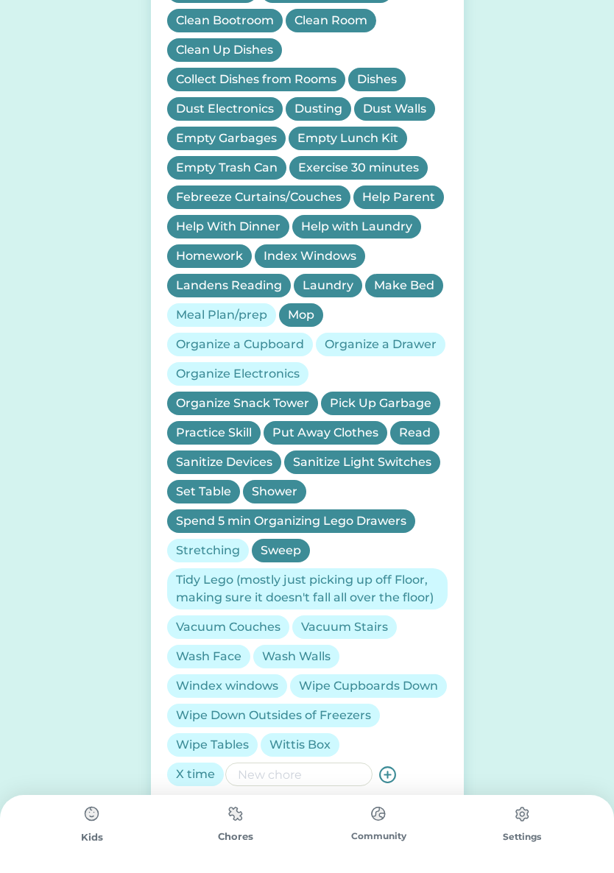
click at [196, 571] on div "Tidy Lego (mostly just picking up off Floor, making sure it doesn't fall all ov…" at bounding box center [307, 588] width 263 height 35
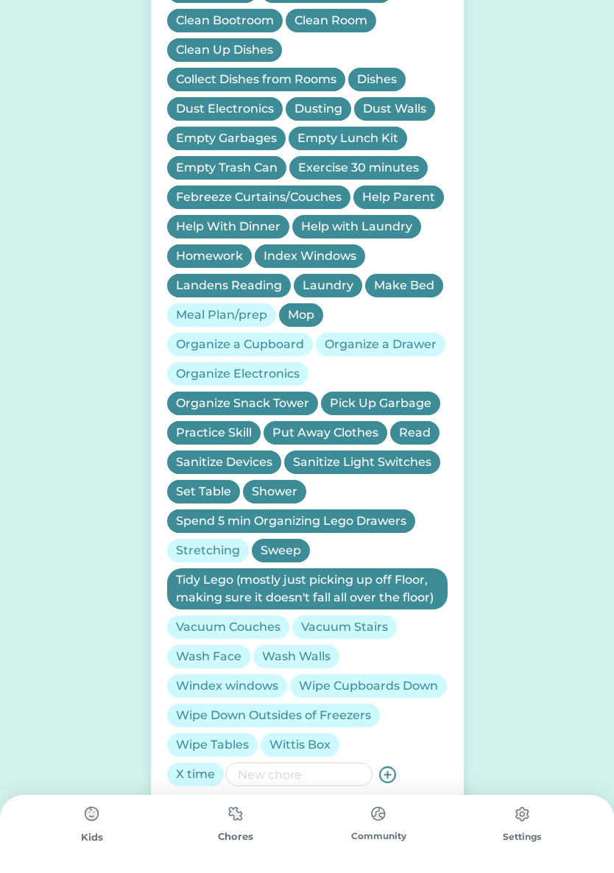
click at [199, 618] on div "Vacuum Couches" at bounding box center [228, 627] width 105 height 18
click at [317, 618] on div "Vacuum Stairs" at bounding box center [344, 627] width 87 height 18
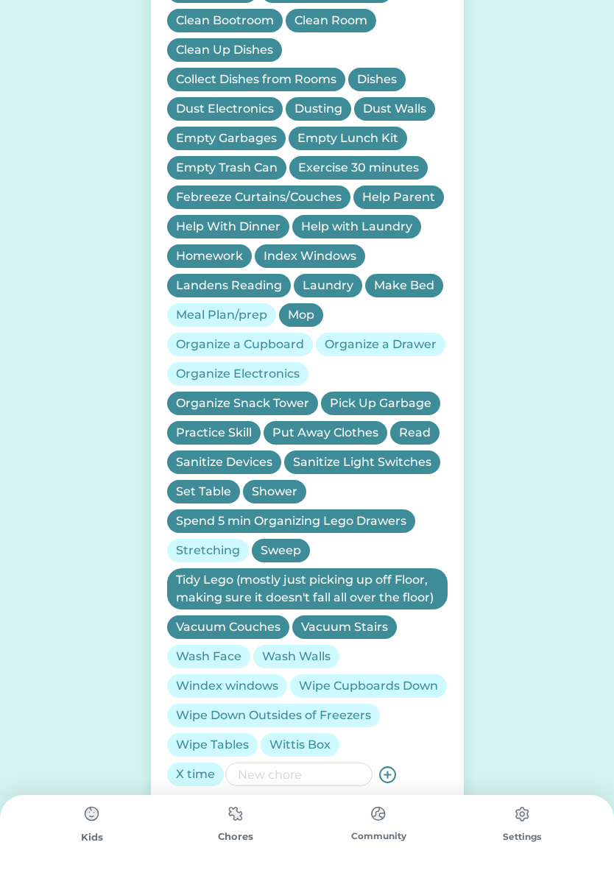
click at [280, 648] on div "Wash Walls" at bounding box center [296, 657] width 68 height 18
click at [197, 648] on div "Wash Face" at bounding box center [209, 657] width 66 height 18
click at [184, 677] on div "Windex windows" at bounding box center [227, 686] width 102 height 18
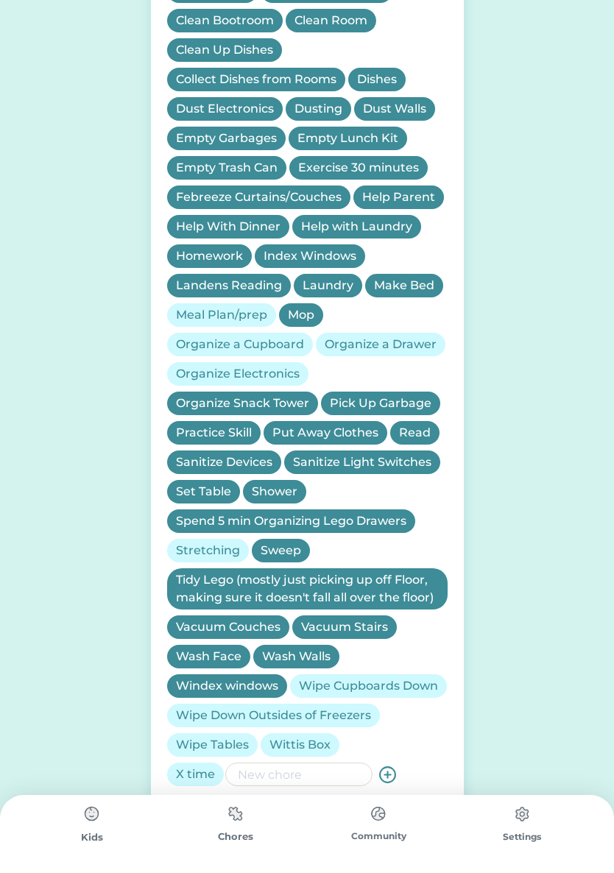
click at [299, 679] on div "Wipe Cupboards Down" at bounding box center [368, 686] width 139 height 18
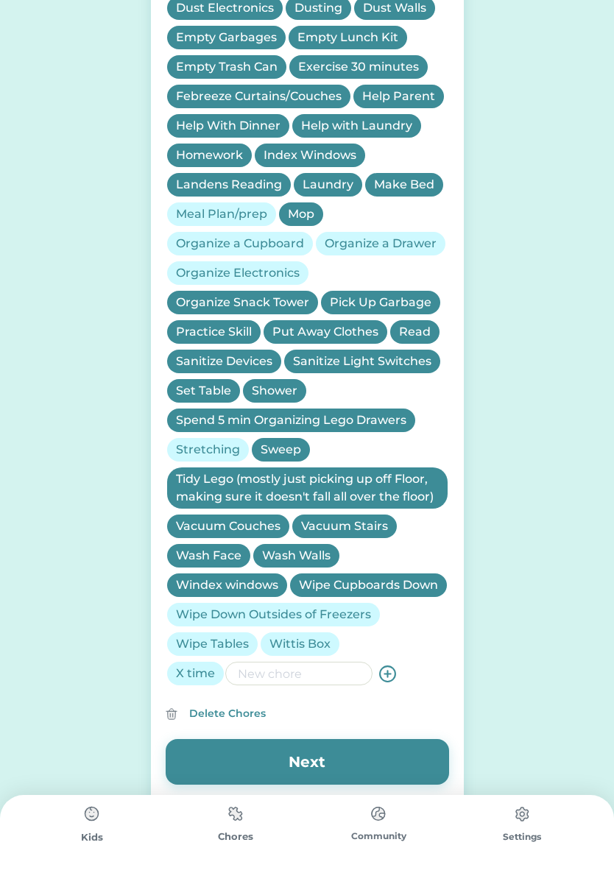
scroll to position [785, 0]
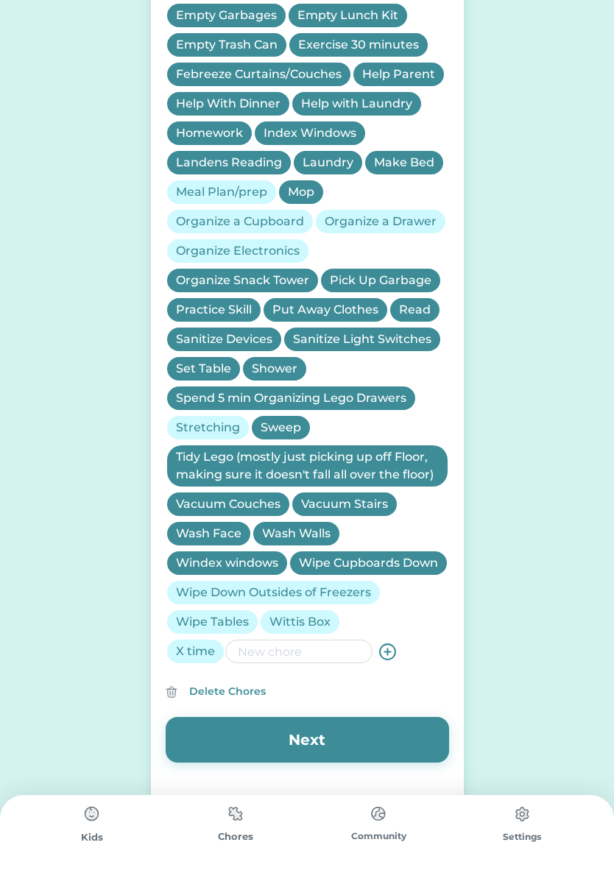
click at [299, 563] on div "Wipe Cupboards Down" at bounding box center [368, 563] width 139 height 18
click at [192, 587] on div "Wipe Down Outsides of Freezers" at bounding box center [273, 593] width 195 height 18
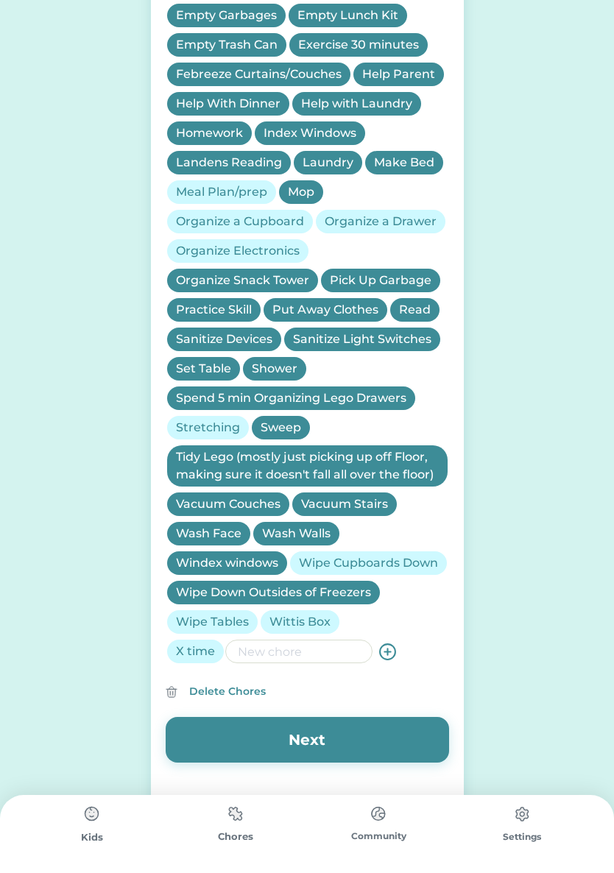
click at [187, 618] on div "Wipe Tables" at bounding box center [212, 622] width 73 height 18
click at [281, 618] on div "Wittis Box" at bounding box center [299, 622] width 61 height 18
click at [239, 740] on button "Next" at bounding box center [307, 740] width 283 height 46
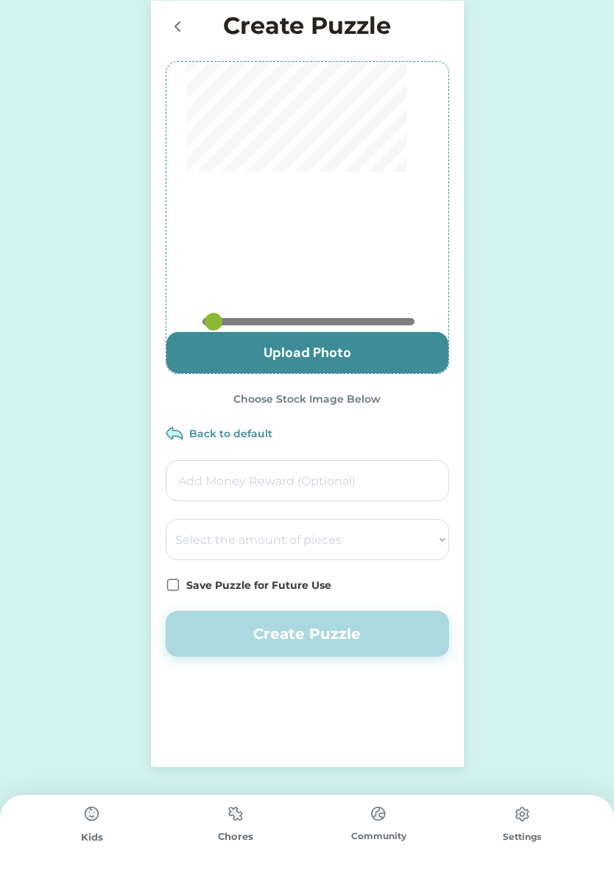
scroll to position [0, 0]
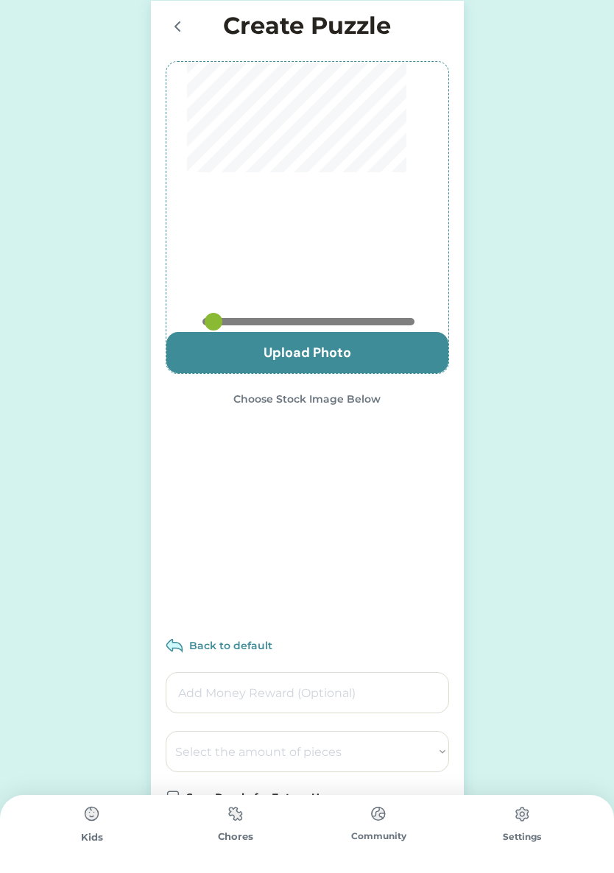
type input "0.825"
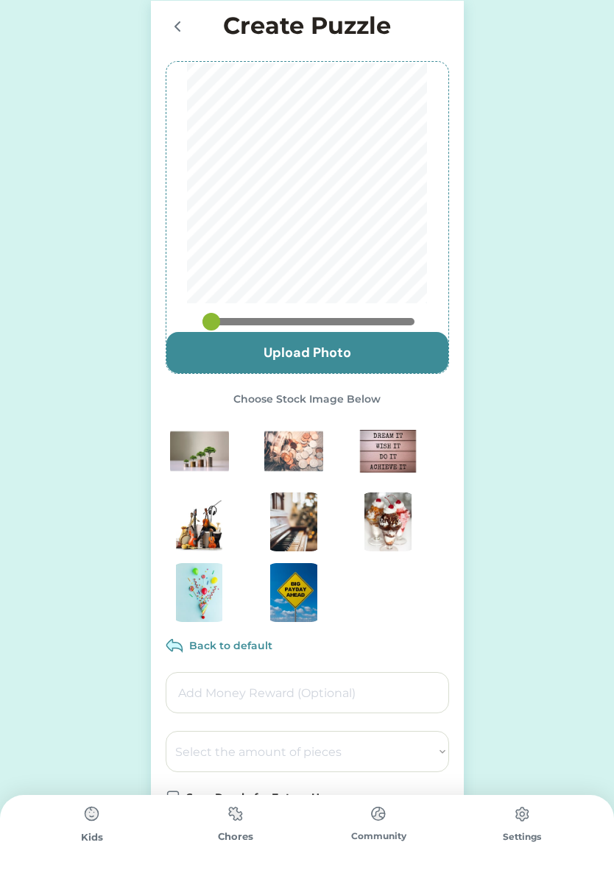
click at [381, 453] on img at bounding box center [387, 451] width 59 height 59
type input "0.2309"
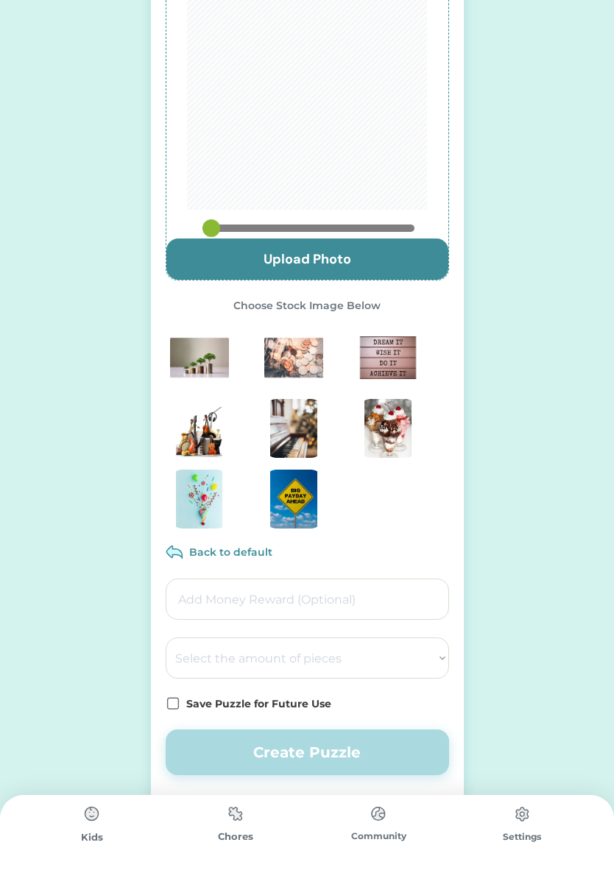
scroll to position [106, 0]
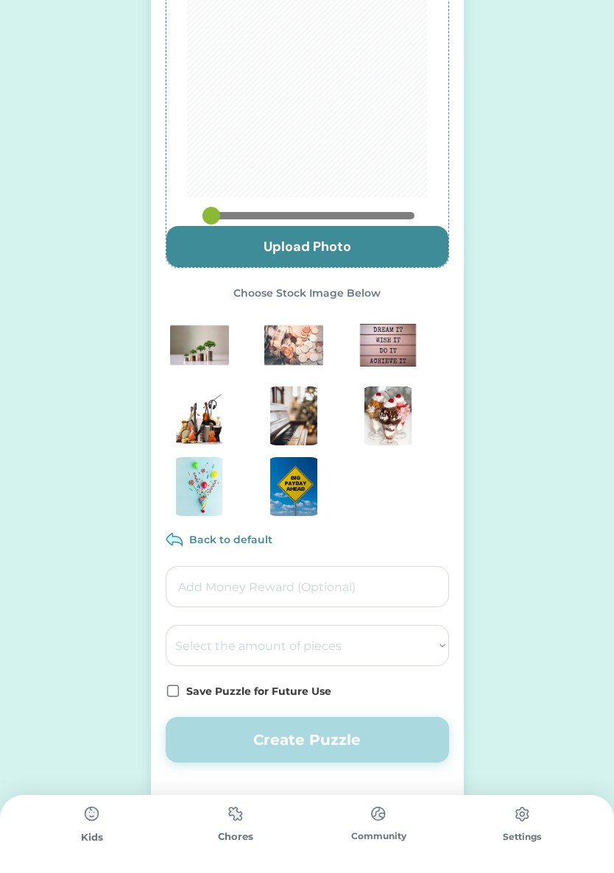
click at [201, 584] on input "input" at bounding box center [307, 586] width 283 height 41
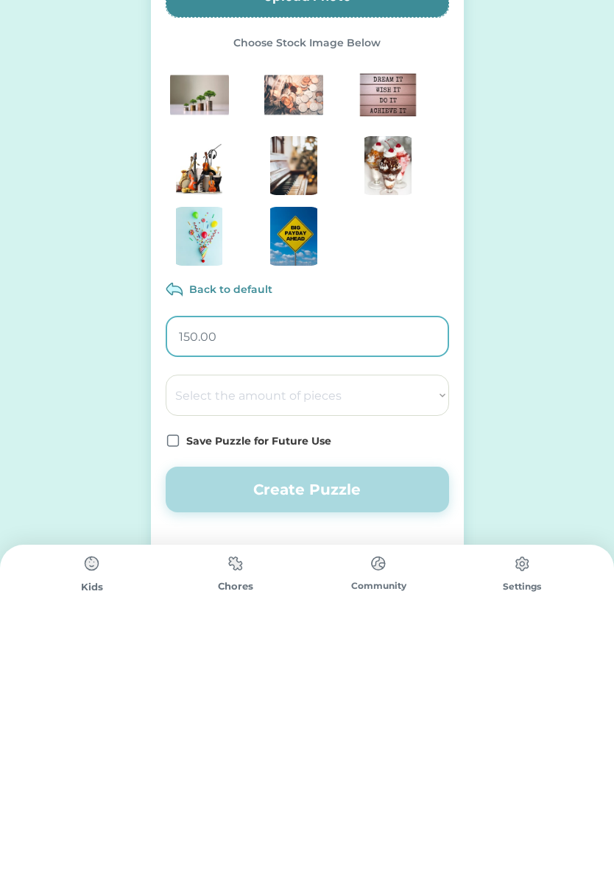
click at [210, 566] on input "input" at bounding box center [307, 586] width 283 height 41
type input "15.00"
click at [194, 625] on select "Select the amount of pieces 4 6 8 9 10 12 14 15 16 18 20 21 24 25 28 30 32 35 3…" at bounding box center [307, 645] width 283 height 41
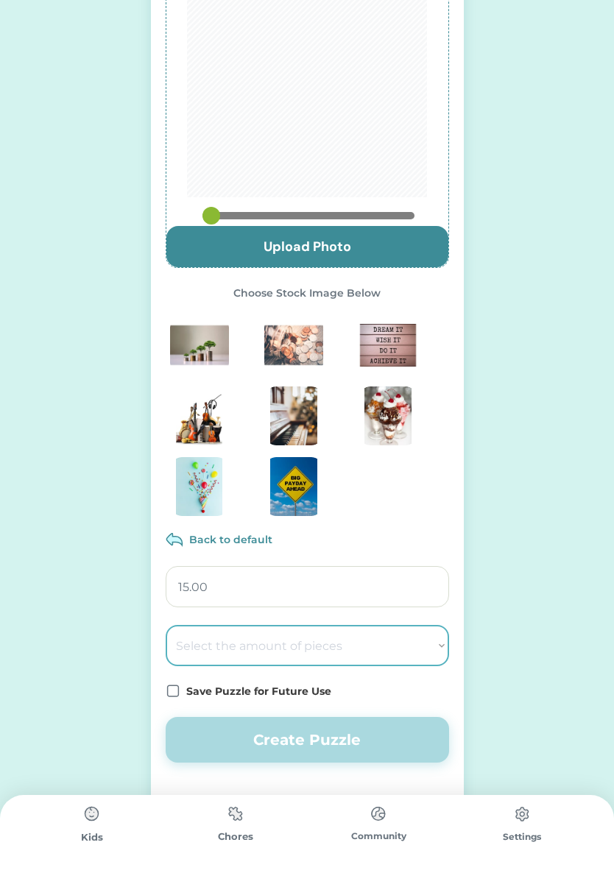
select select ""1348695171700984260__LOOKUP__1686212359597x901711020965782800""
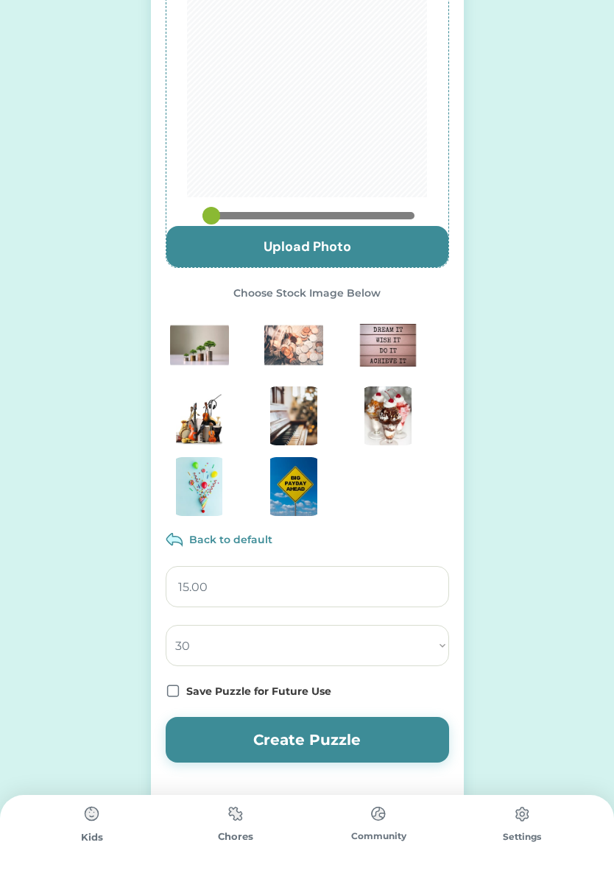
click at [171, 689] on icon at bounding box center [173, 691] width 15 height 15
click at [215, 740] on button "Create Puzzle" at bounding box center [307, 740] width 283 height 46
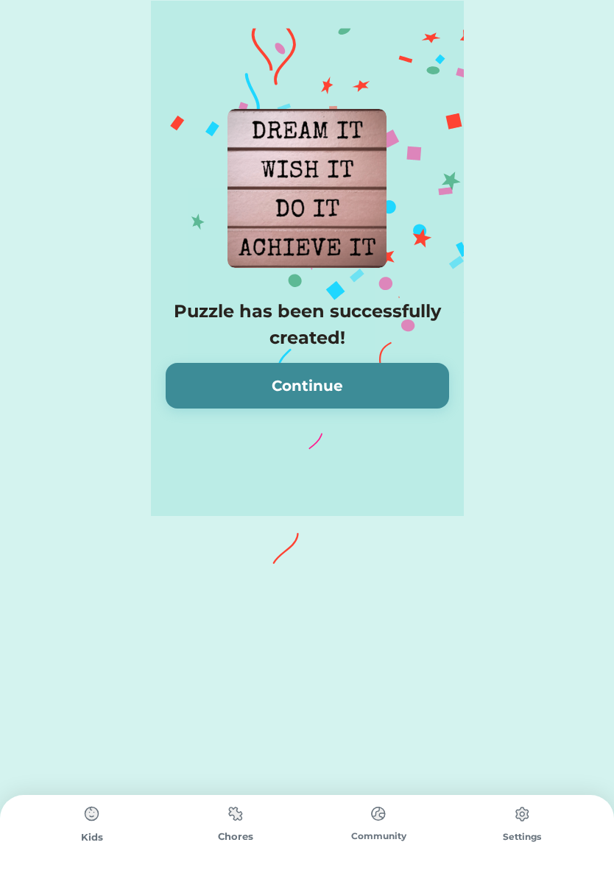
click at [201, 386] on button "Continue" at bounding box center [307, 386] width 283 height 46
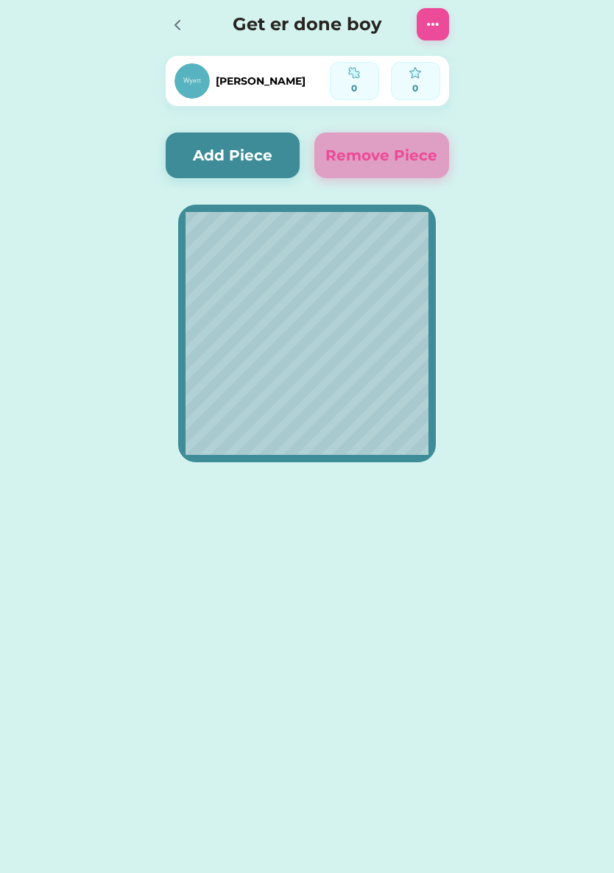
click at [176, 27] on icon at bounding box center [178, 25] width 18 height 18
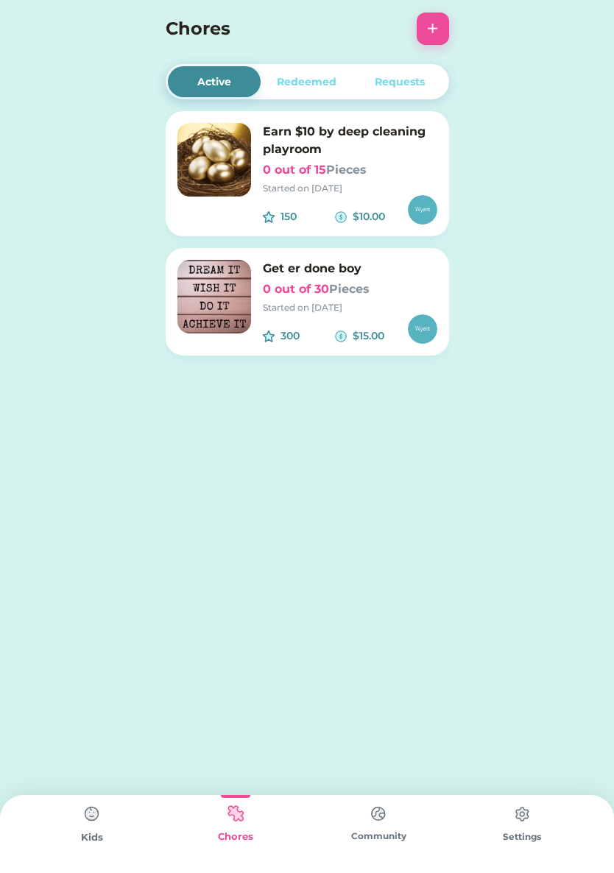
click at [277, 152] on h6 "Earn $10 by deep cleaning playroom" at bounding box center [350, 140] width 174 height 35
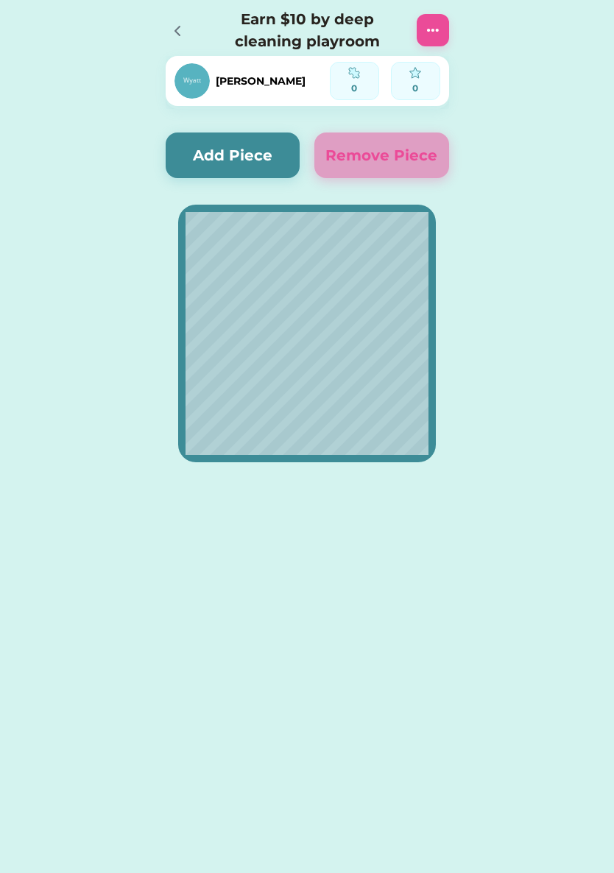
click at [179, 32] on icon at bounding box center [178, 31] width 18 height 18
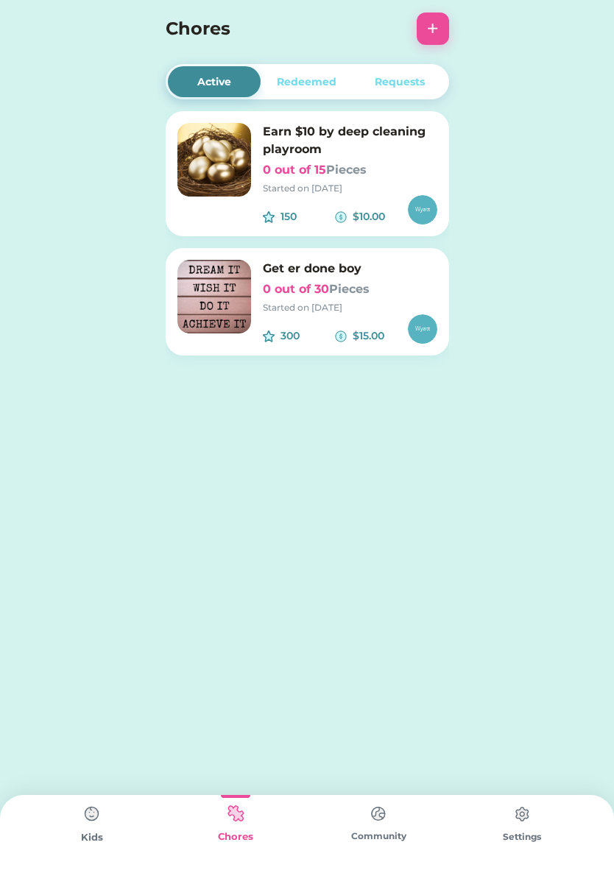
click at [183, 27] on h4 "Chores" at bounding box center [288, 28] width 244 height 26
click at [87, 821] on img at bounding box center [91, 813] width 29 height 29
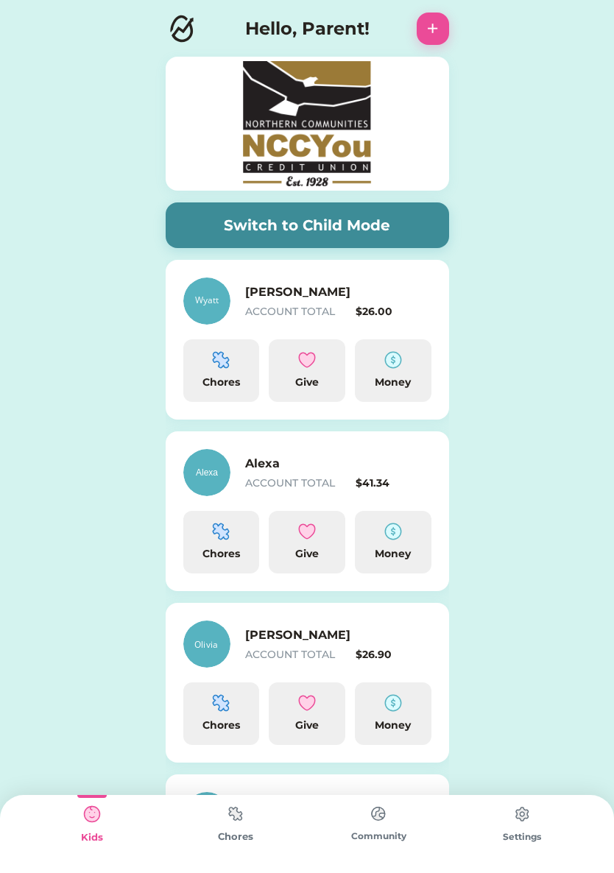
click at [210, 549] on div "Chores" at bounding box center [221, 553] width 65 height 15
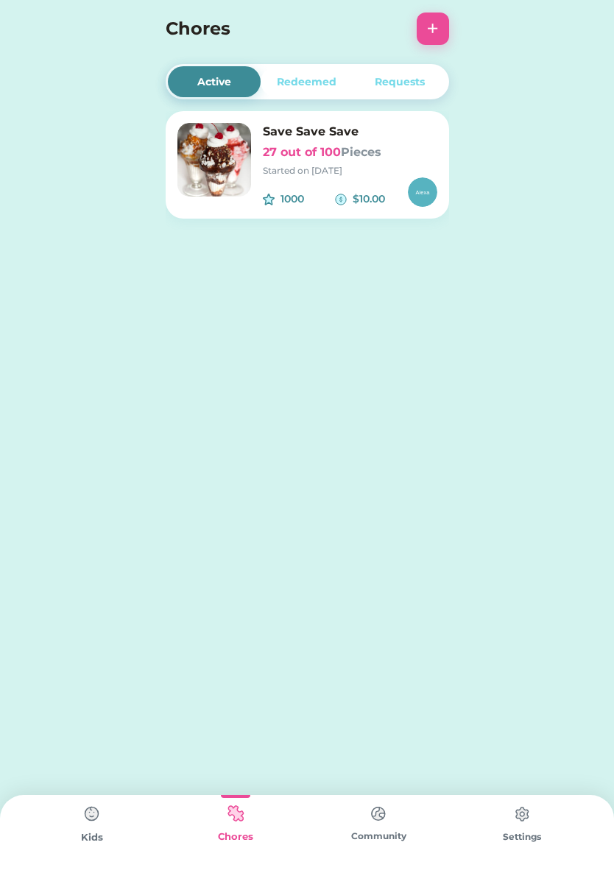
click at [296, 125] on h6 "Save Save Save" at bounding box center [350, 132] width 174 height 18
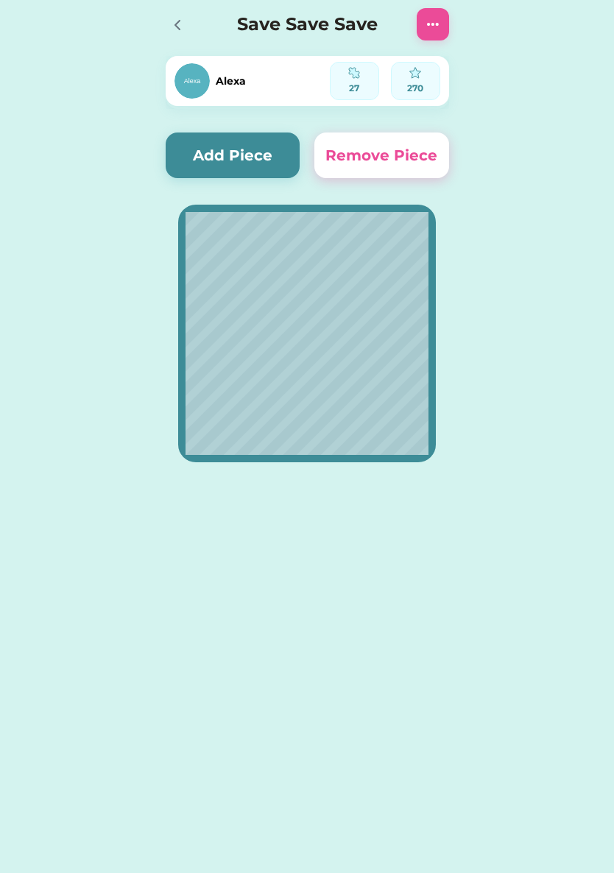
click at [193, 140] on button "Add Piece" at bounding box center [233, 155] width 135 height 46
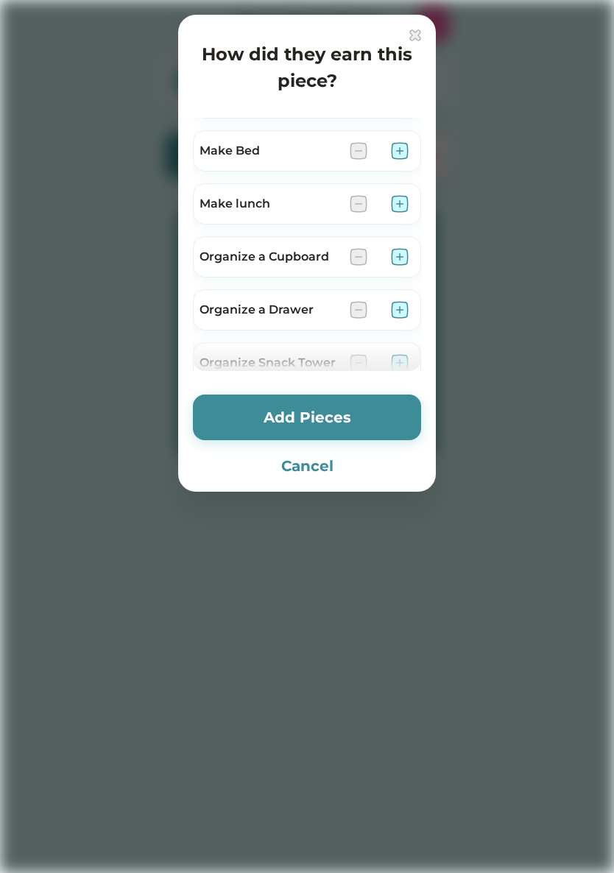
click at [303, 457] on button "Cancel" at bounding box center [307, 466] width 228 height 22
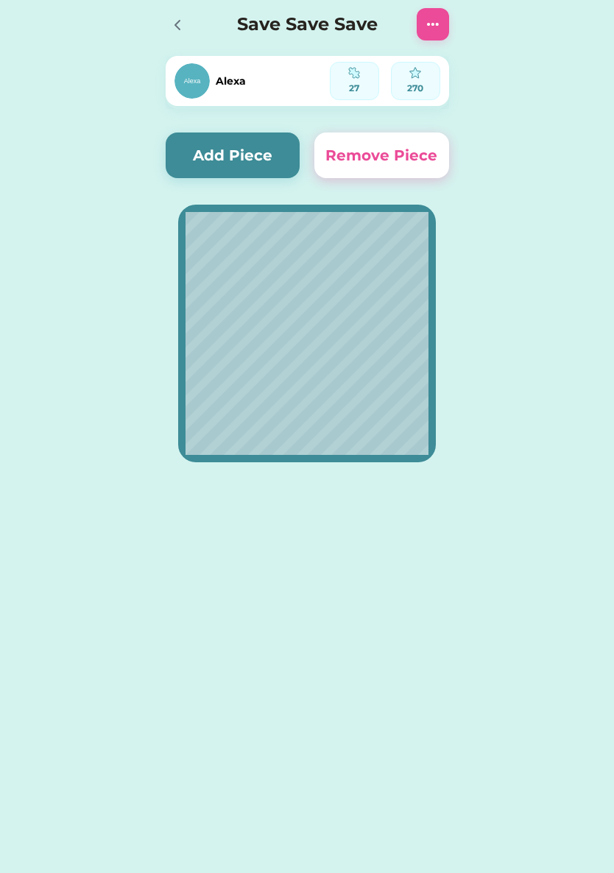
click at [179, 28] on icon at bounding box center [178, 25] width 18 height 18
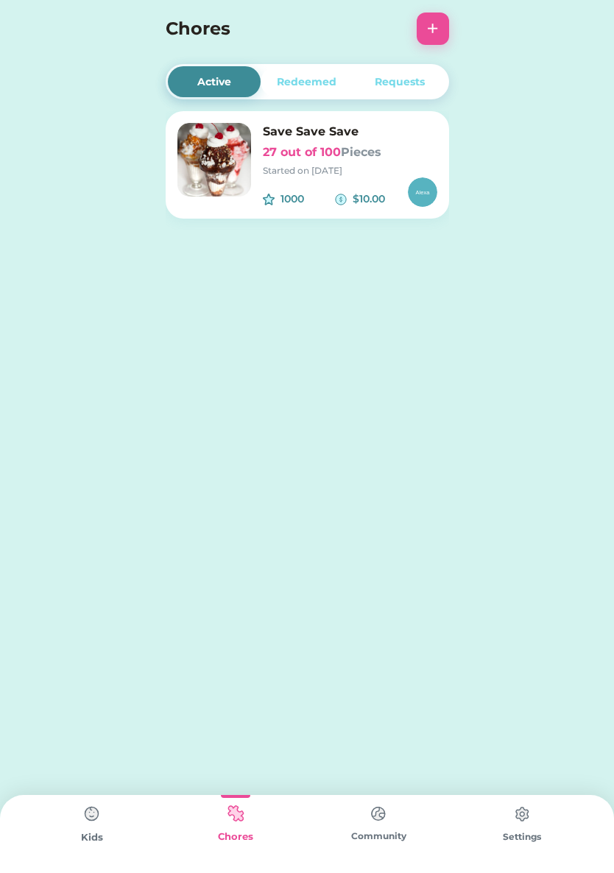
click at [93, 827] on img at bounding box center [91, 813] width 29 height 29
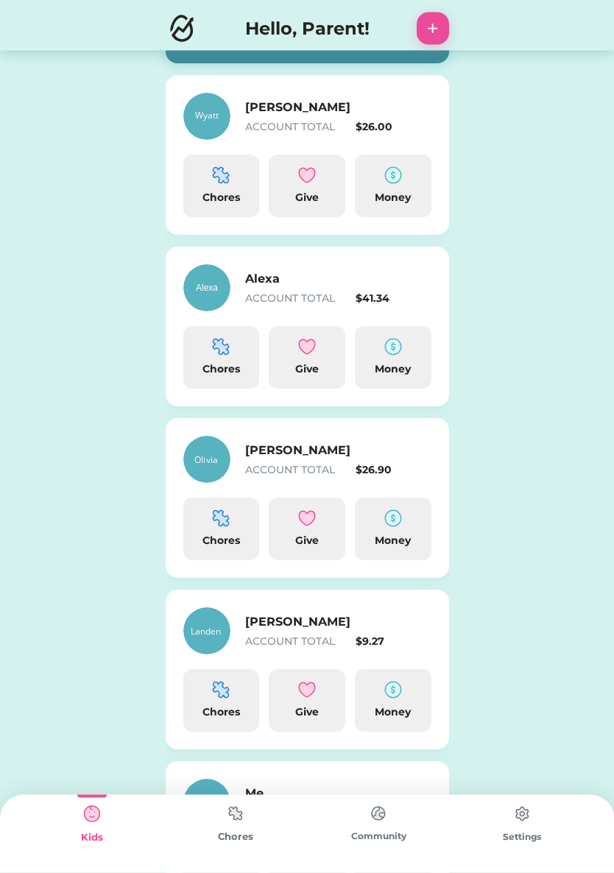
scroll to position [185, 0]
click at [212, 531] on div "Chores" at bounding box center [221, 529] width 77 height 63
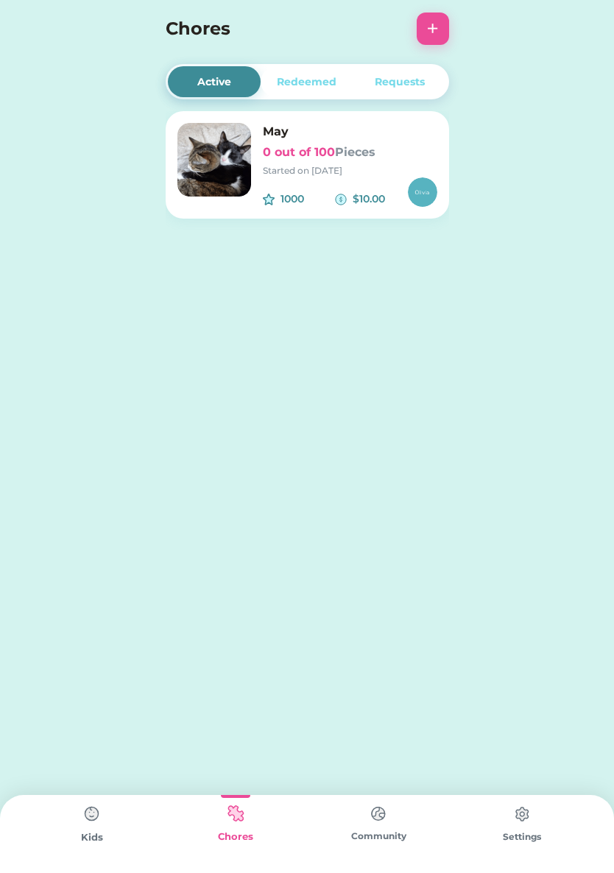
click at [273, 131] on h6 "May" at bounding box center [350, 132] width 174 height 18
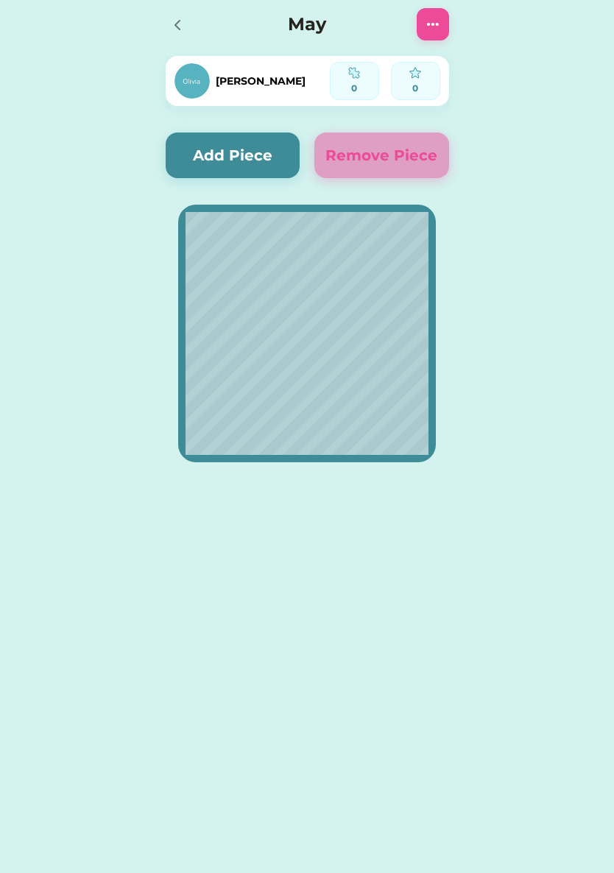
click at [430, 32] on img at bounding box center [433, 24] width 18 height 18
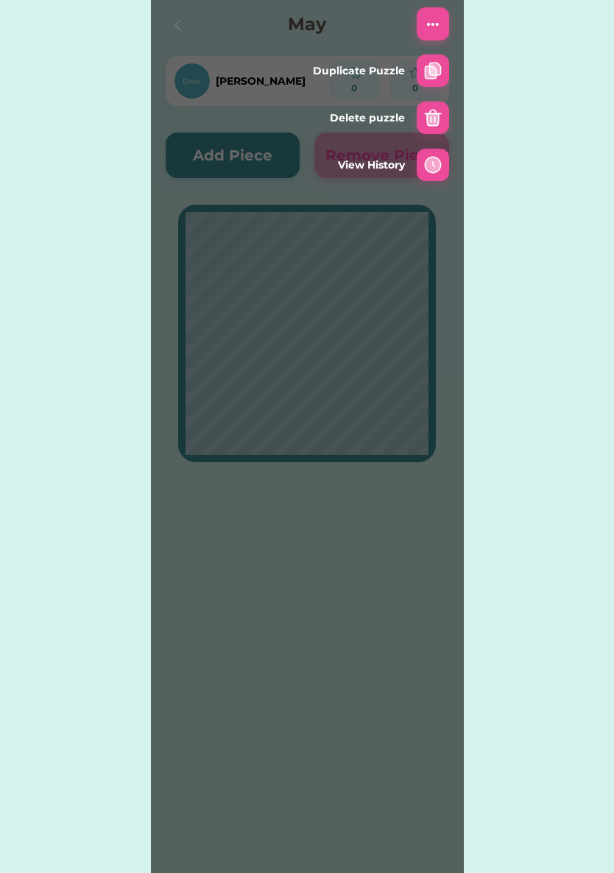
click at [497, 216] on div "Active Redeemed Requests May 0 out of 100 Pieces Started on [DATE] 1000 $10.00 …" at bounding box center [307, 257] width 614 height 515
click at [426, 25] on img at bounding box center [433, 24] width 18 height 18
click at [91, 156] on div "Active Redeemed Requests May 0 out of 100 Pieces Started on [DATE] 1000 $10.00 …" at bounding box center [307, 257] width 614 height 515
click at [130, 387] on div "Active Redeemed Requests May 0 out of 100 Pieces Started on [DATE] 1000 $10.00 …" at bounding box center [307, 257] width 614 height 515
click at [98, 434] on div "Active Redeemed Requests May 0 out of 100 Pieces Started on [DATE] 1000 $10.00 …" at bounding box center [307, 257] width 614 height 515
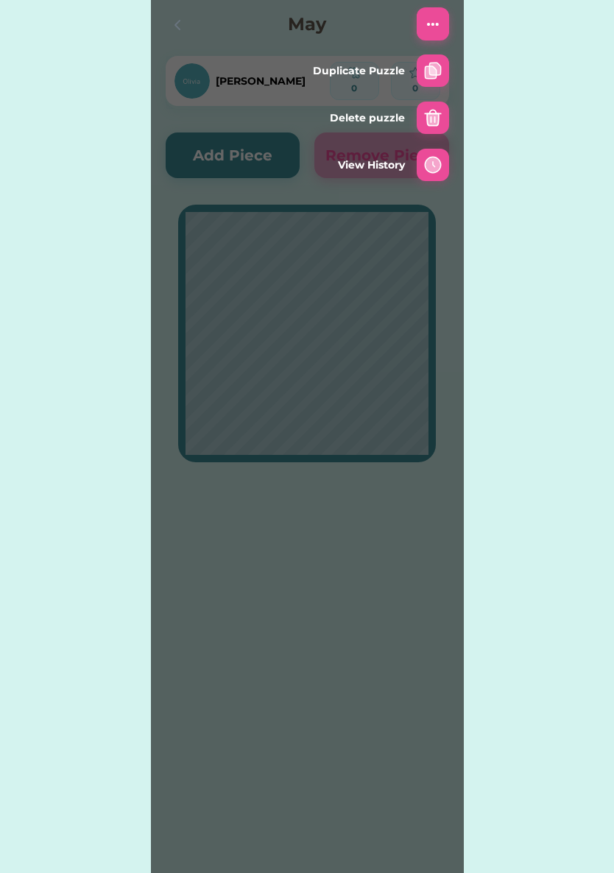
click at [417, 24] on div at bounding box center [433, 24] width 32 height 32
click at [439, 29] on img at bounding box center [433, 24] width 18 height 18
click at [425, 22] on img at bounding box center [433, 24] width 18 height 18
click at [170, 17] on icon at bounding box center [178, 25] width 18 height 18
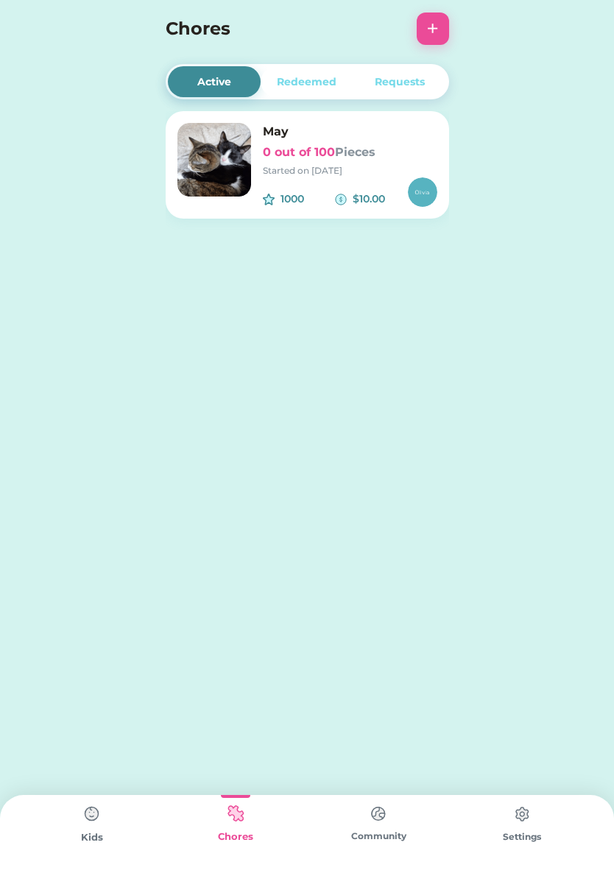
click at [185, 32] on h4 "Chores" at bounding box center [288, 28] width 244 height 26
click at [321, 144] on h6 "0 out of 100 Pieces" at bounding box center [350, 153] width 174 height 18
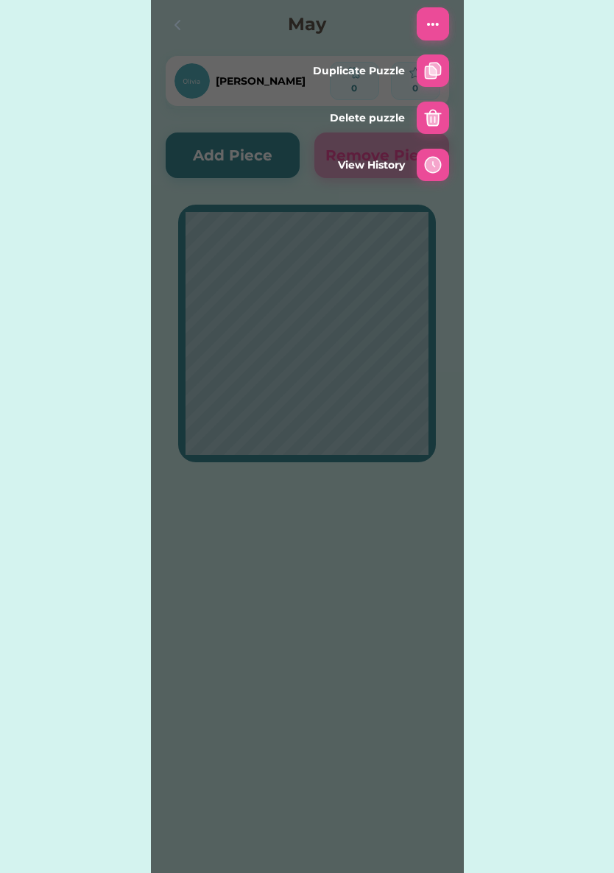
click at [420, 179] on div at bounding box center [433, 165] width 32 height 32
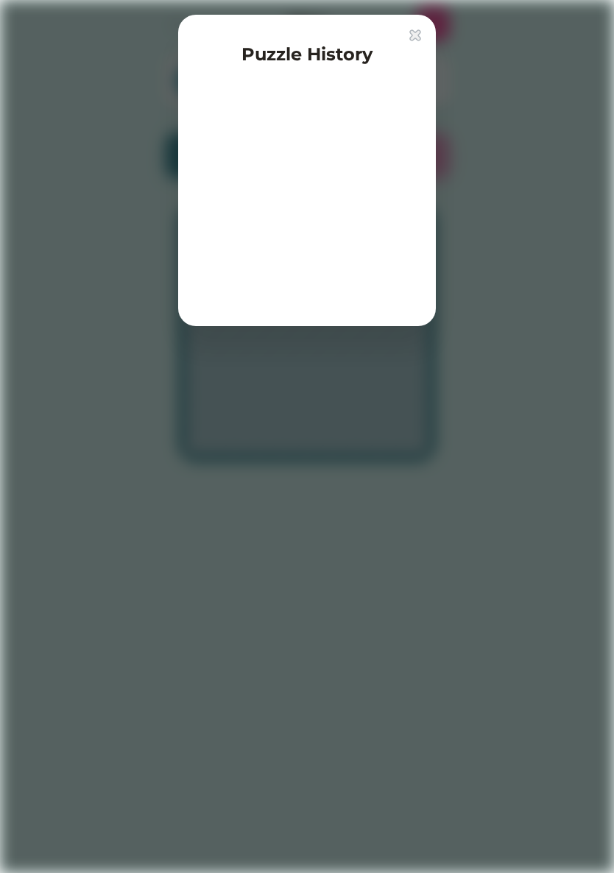
click at [414, 38] on img at bounding box center [415, 35] width 12 height 12
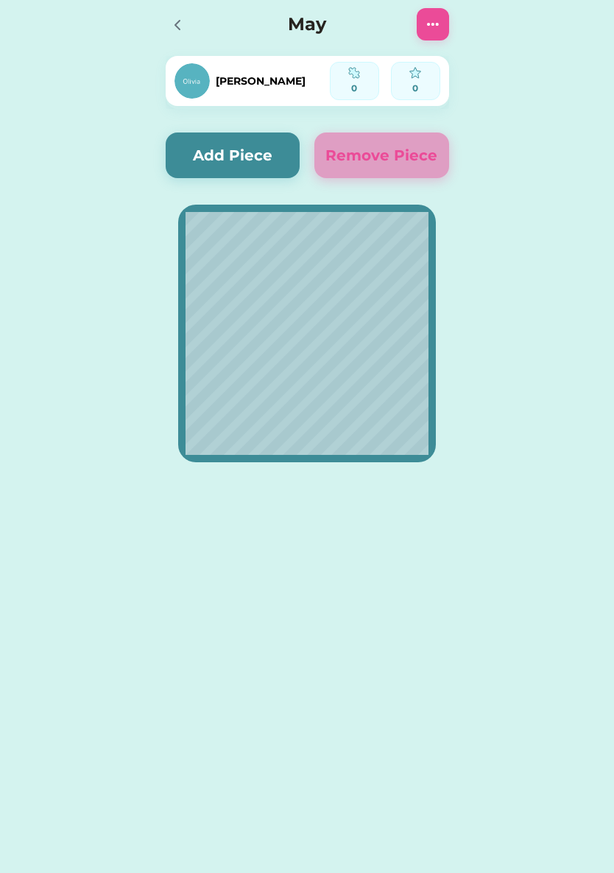
click at [210, 161] on button "Add Piece" at bounding box center [233, 155] width 135 height 46
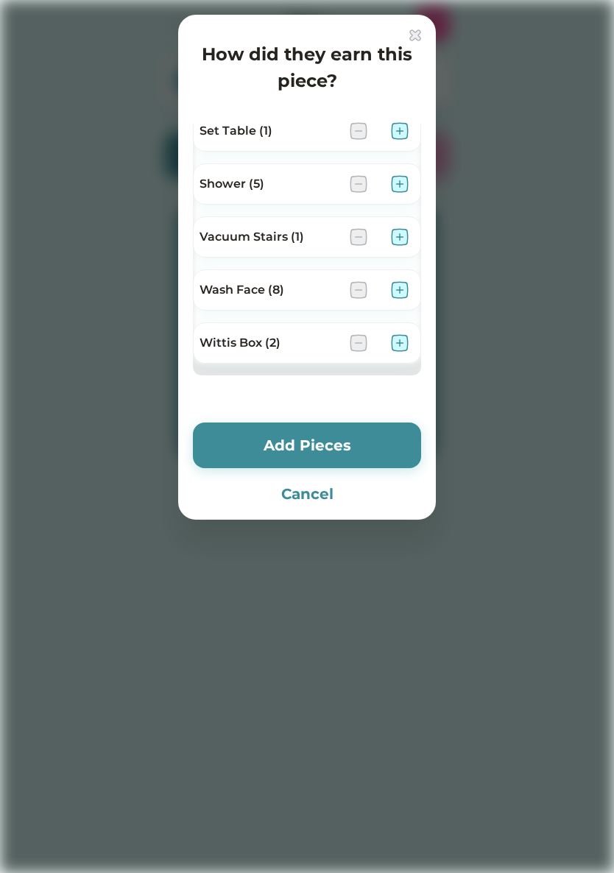
scroll to position [1120, 0]
click at [417, 26] on div "How did they earn this piece? Brush Teeth (11) Bunny Water/Food (2) Clean Bootr…" at bounding box center [307, 267] width 258 height 505
click at [411, 34] on img at bounding box center [415, 35] width 12 height 12
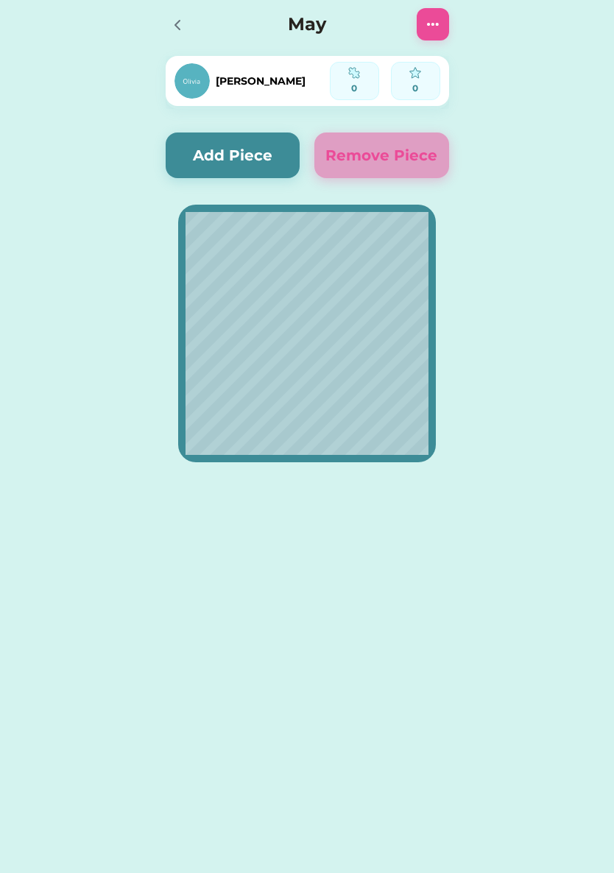
click at [172, 29] on icon at bounding box center [178, 25] width 18 height 18
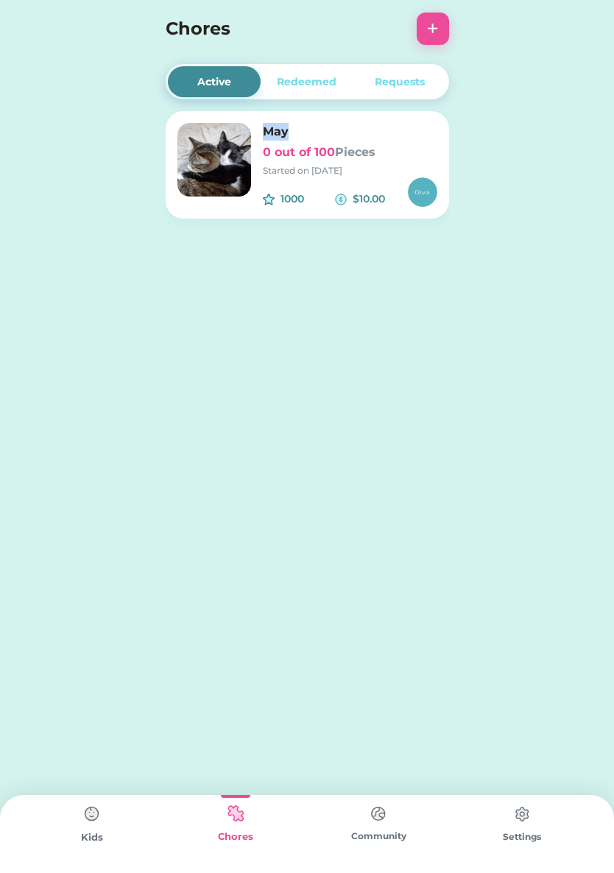
click at [202, 173] on img at bounding box center [214, 160] width 74 height 74
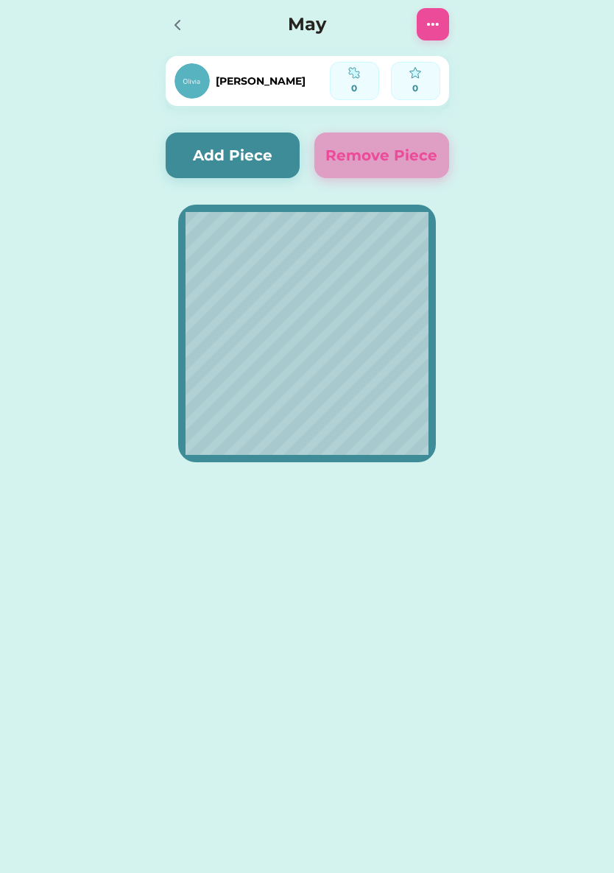
click at [174, 24] on icon at bounding box center [178, 25] width 18 height 18
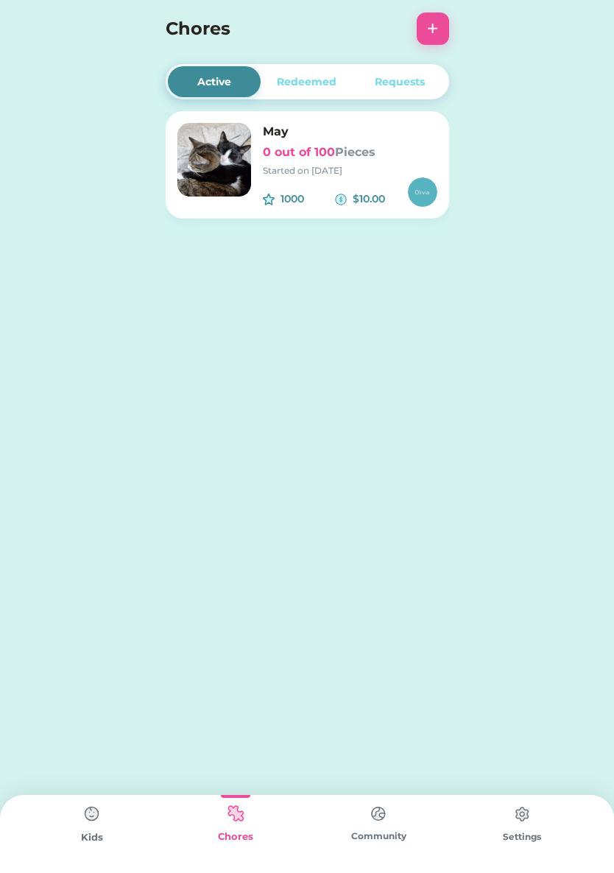
click at [526, 819] on img at bounding box center [521, 813] width 29 height 29
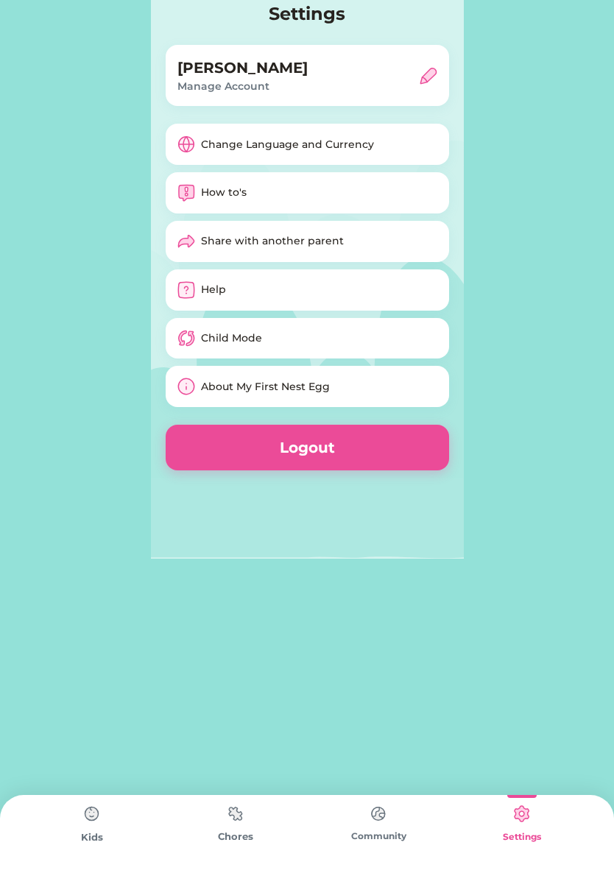
click at [98, 825] on img at bounding box center [91, 813] width 29 height 29
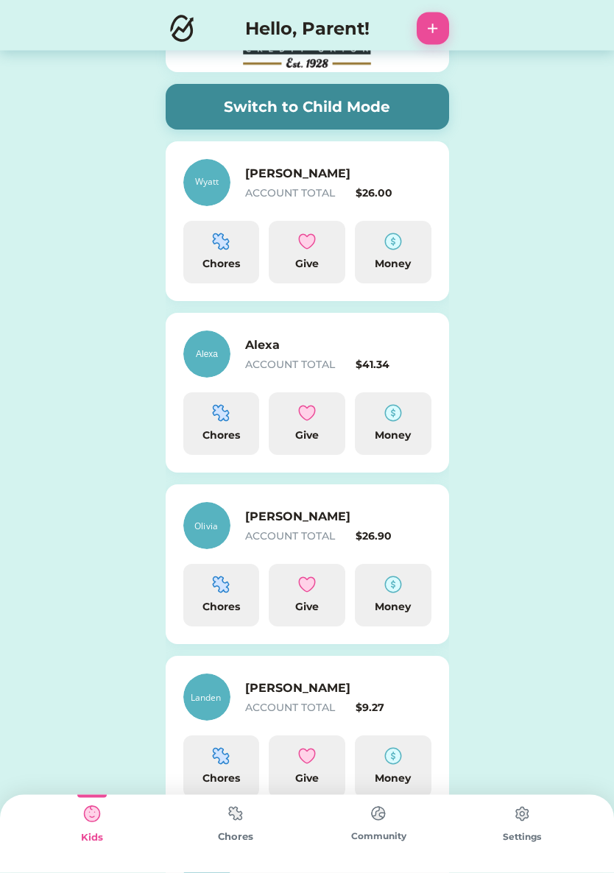
scroll to position [118, 0]
click at [266, 518] on h6 "[PERSON_NAME]" at bounding box center [318, 517] width 147 height 18
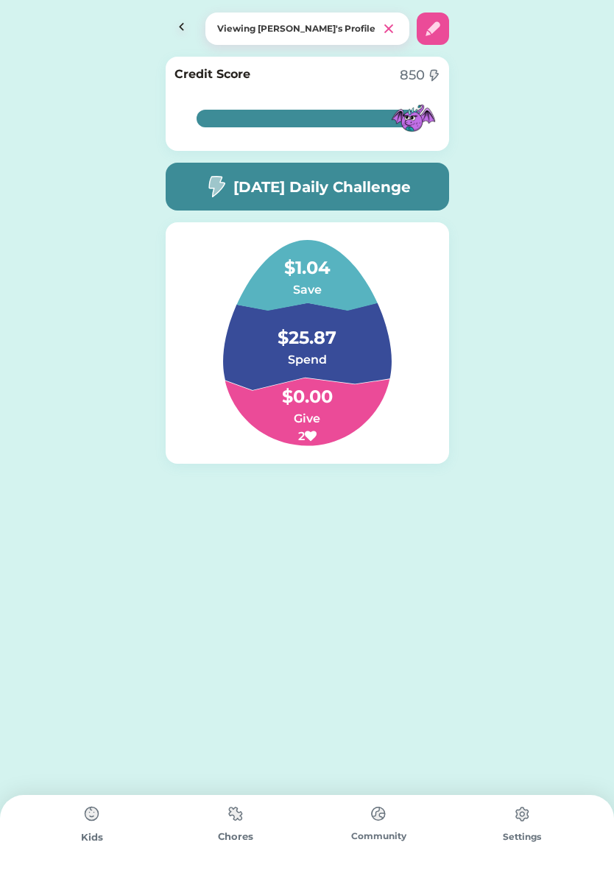
click at [236, 819] on img at bounding box center [235, 813] width 29 height 29
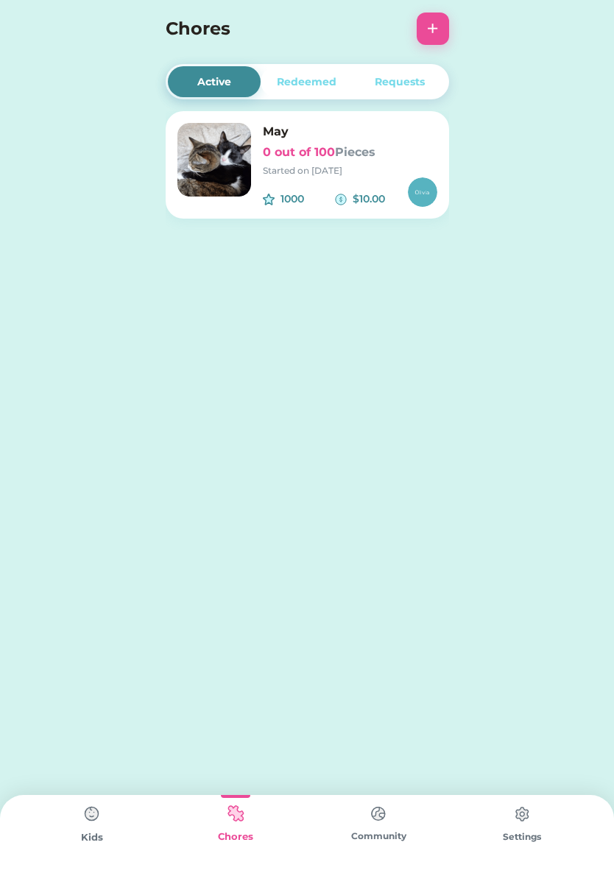
click at [303, 85] on div "Redeemed" at bounding box center [307, 81] width 60 height 15
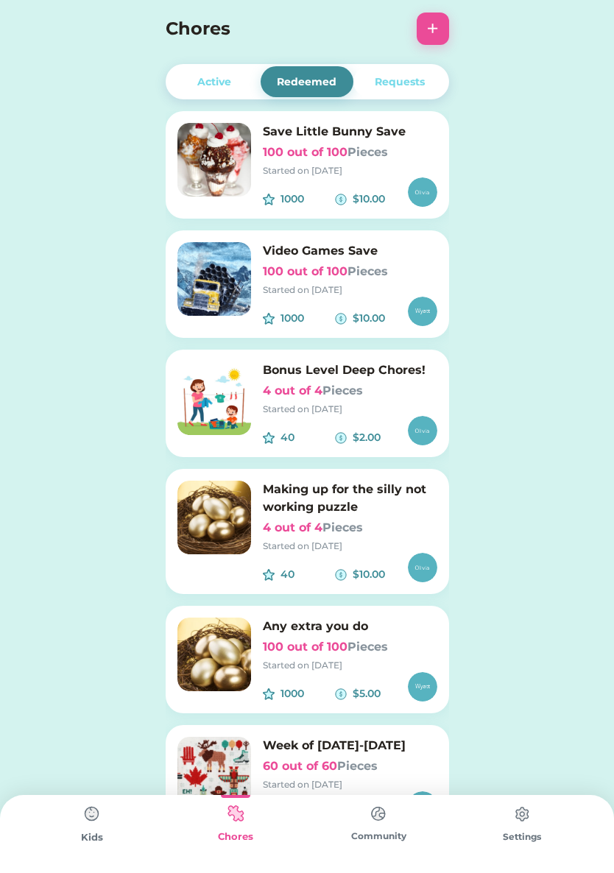
click at [397, 93] on div "Requests" at bounding box center [399, 81] width 93 height 31
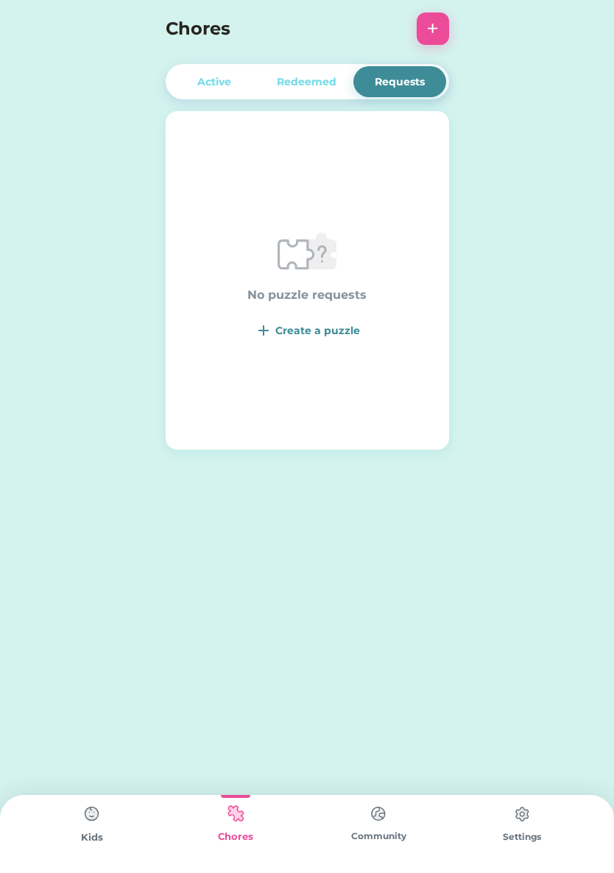
click at [220, 75] on div "Active" at bounding box center [214, 81] width 34 height 15
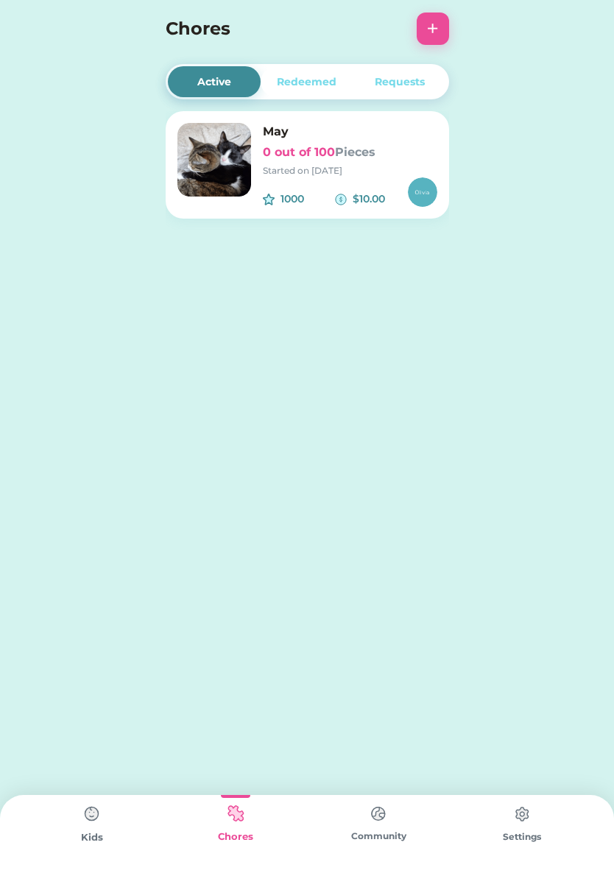
click at [426, 28] on button "+" at bounding box center [433, 29] width 32 height 32
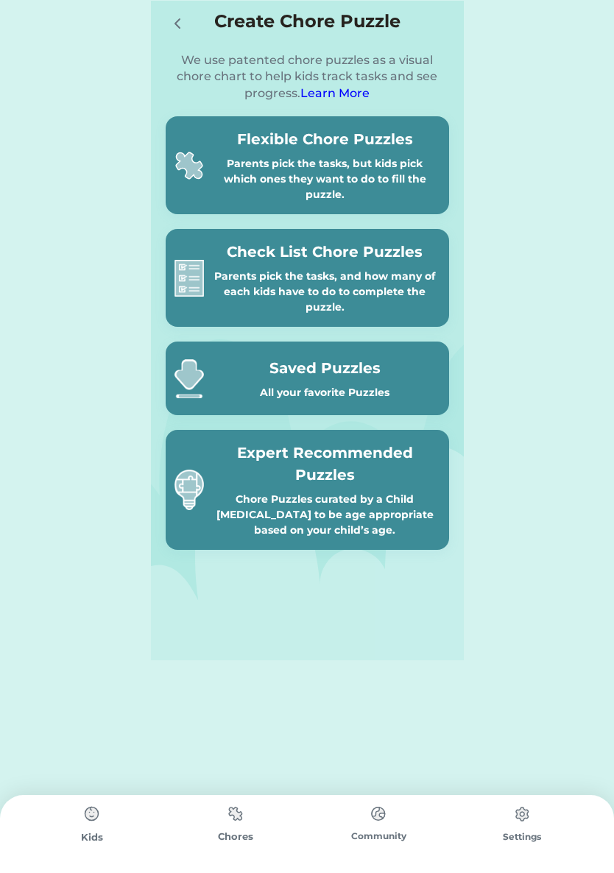
click at [177, 22] on icon at bounding box center [178, 24] width 18 height 18
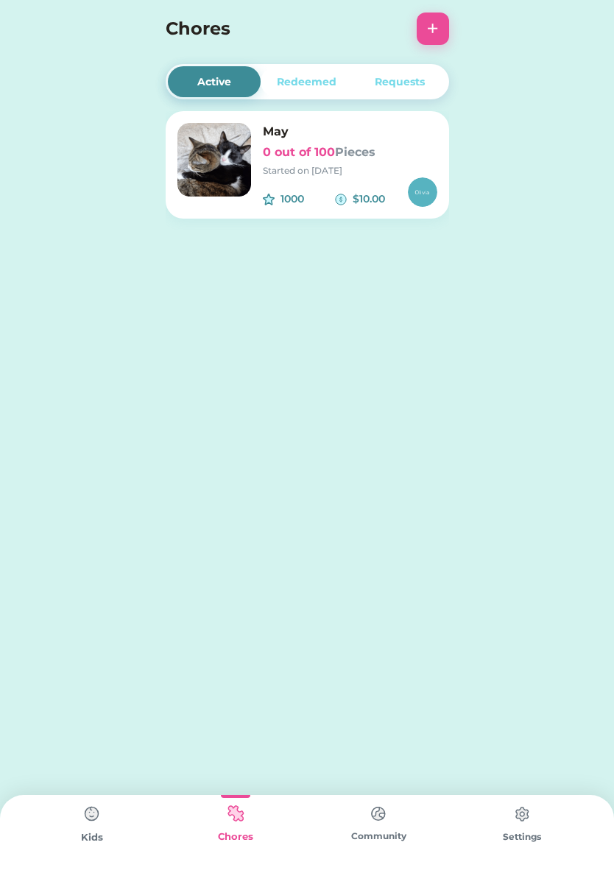
click at [275, 130] on h6 "May" at bounding box center [350, 132] width 174 height 18
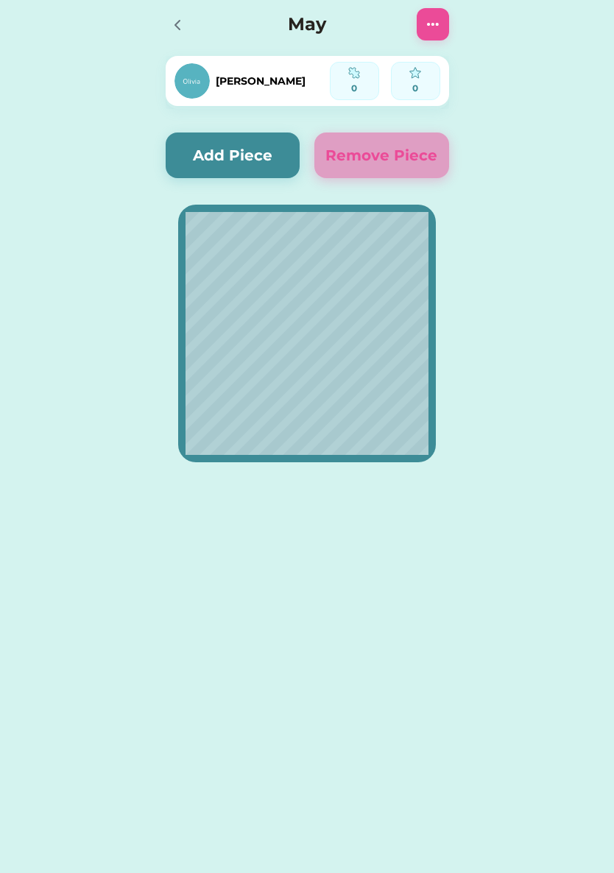
click at [300, 21] on h4 "May" at bounding box center [307, 24] width 189 height 26
click at [277, 20] on h4 "May" at bounding box center [307, 24] width 189 height 26
click at [300, 20] on h4 "May" at bounding box center [307, 24] width 189 height 26
click at [298, 19] on h4 "May" at bounding box center [307, 24] width 189 height 26
click at [428, 16] on img at bounding box center [433, 24] width 18 height 18
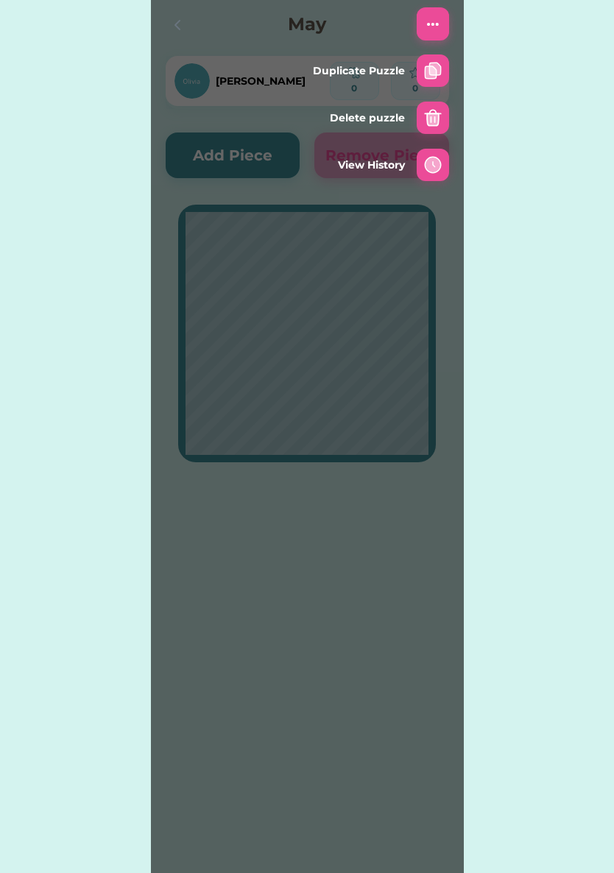
click at [435, 71] on img at bounding box center [433, 71] width 18 height 18
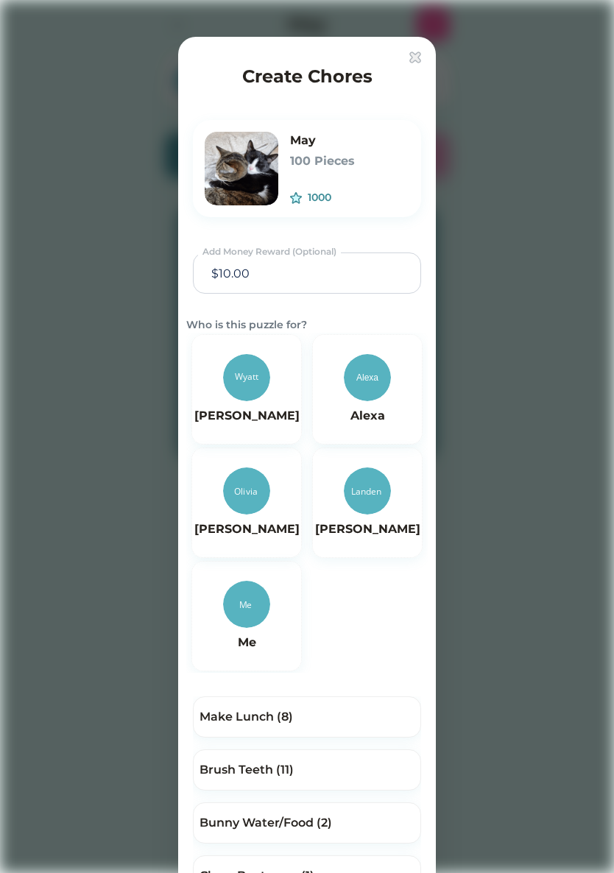
click at [294, 138] on h6 "May" at bounding box center [349, 141] width 119 height 18
click at [289, 143] on div "May 100 Pieces 1000" at bounding box center [307, 168] width 228 height 97
click at [412, 58] on img at bounding box center [415, 58] width 12 height 12
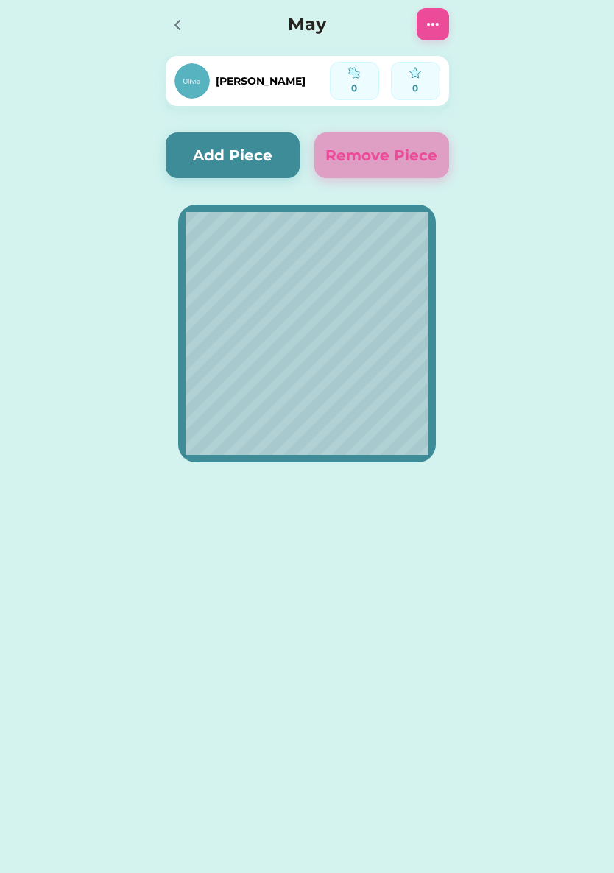
click at [180, 30] on icon at bounding box center [178, 25] width 18 height 18
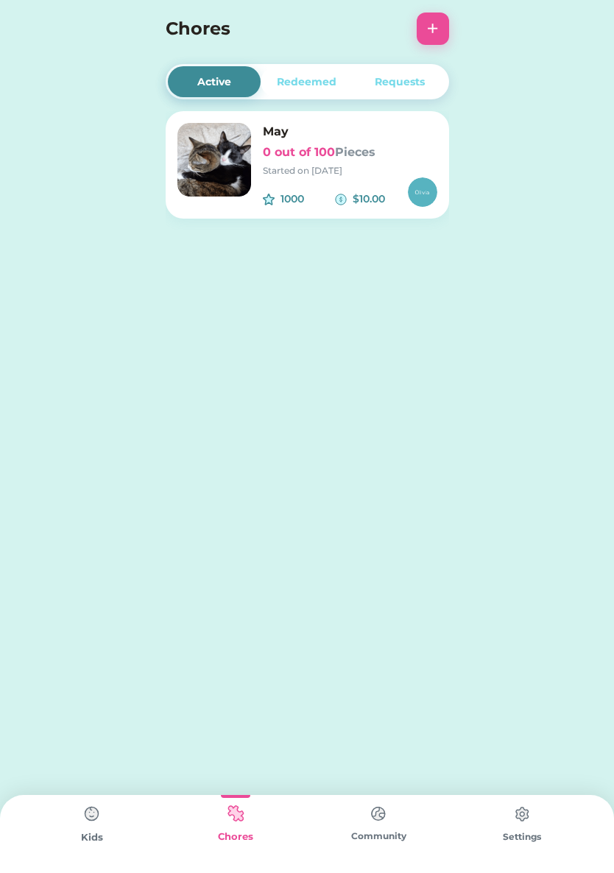
click at [91, 827] on img at bounding box center [91, 813] width 29 height 29
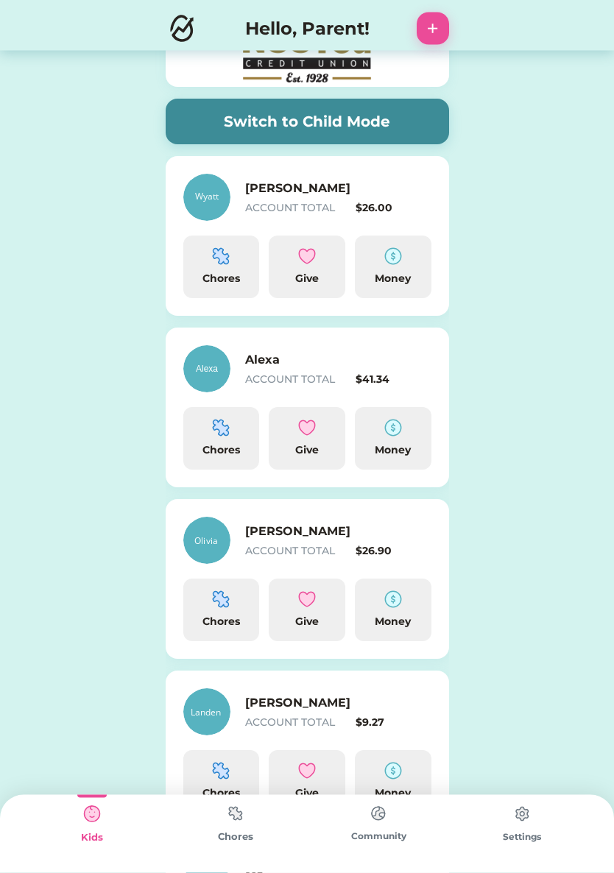
scroll to position [105, 0]
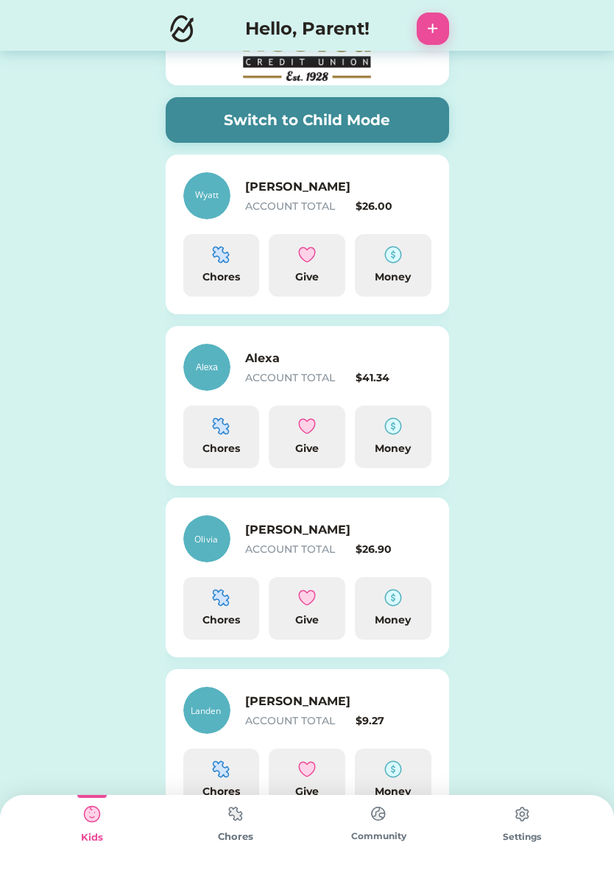
click at [217, 626] on div "Chores" at bounding box center [221, 619] width 65 height 15
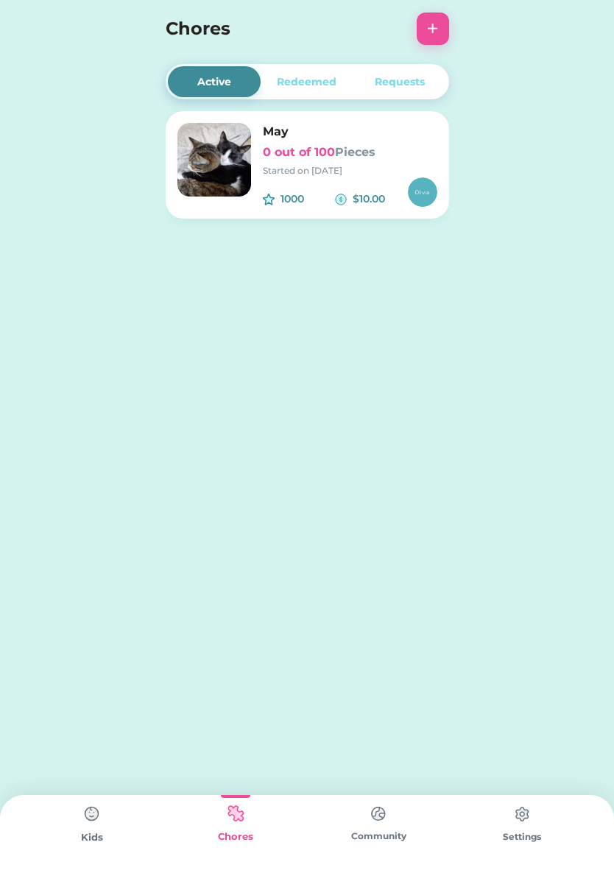
click at [267, 140] on h6 "May" at bounding box center [350, 132] width 174 height 18
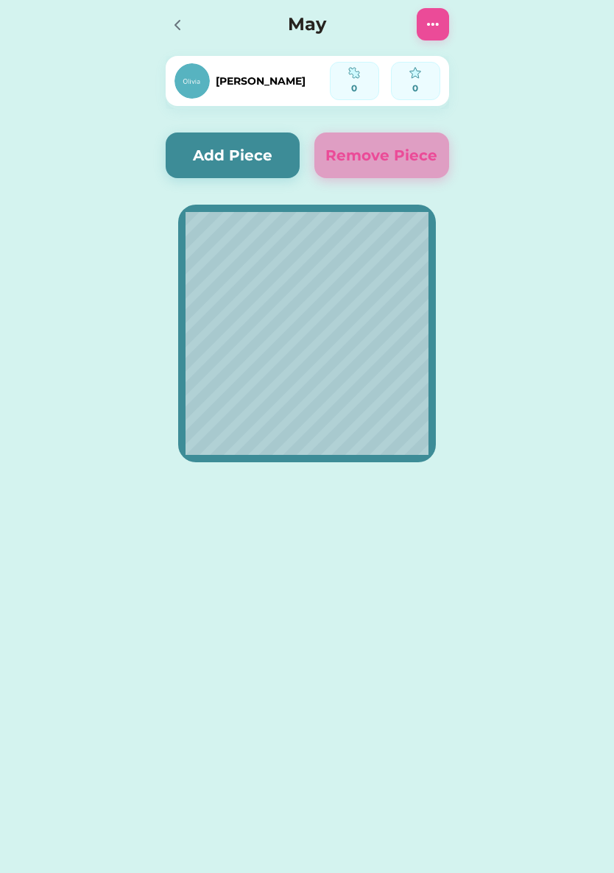
click at [199, 162] on button "Add Piece" at bounding box center [233, 155] width 135 height 46
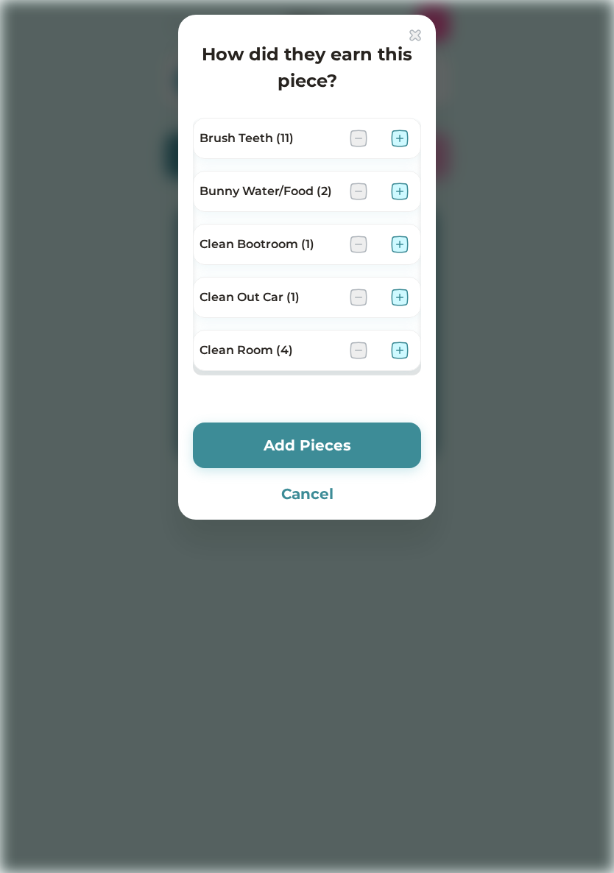
click at [414, 26] on div "How did they earn this piece? Brush Teeth (11) Bunny Water/Food (2) Clean Bootr…" at bounding box center [307, 267] width 258 height 505
click at [412, 31] on img at bounding box center [415, 35] width 12 height 12
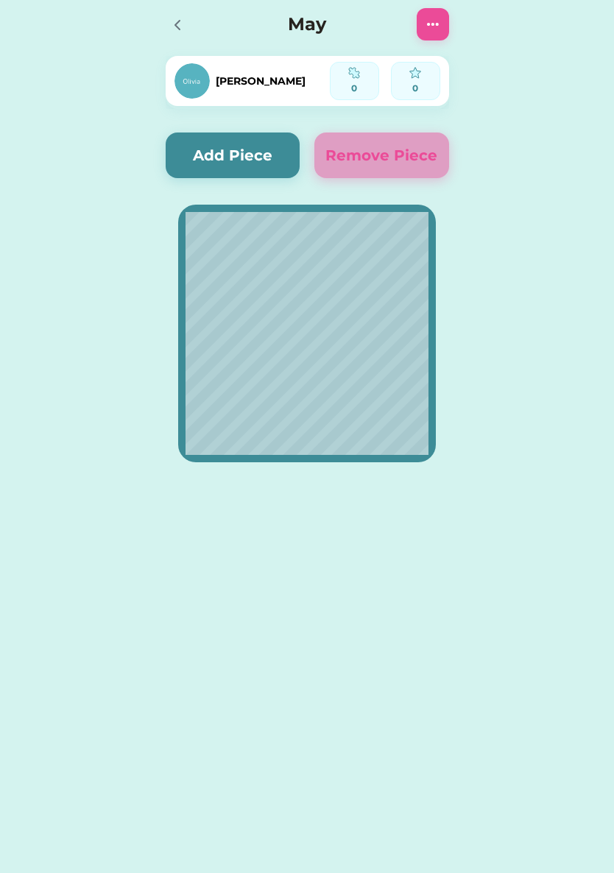
click at [180, 26] on icon at bounding box center [178, 25] width 18 height 18
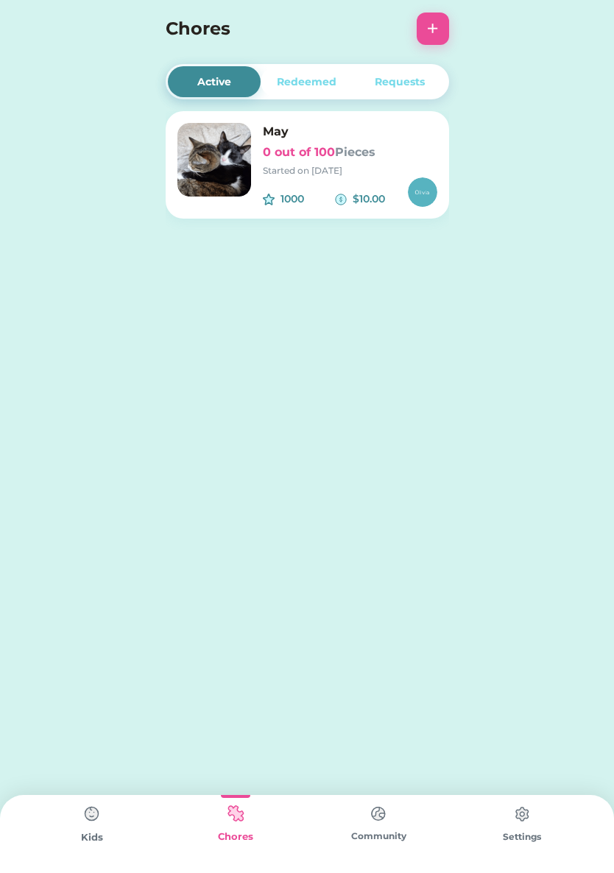
click at [78, 824] on img at bounding box center [91, 813] width 29 height 29
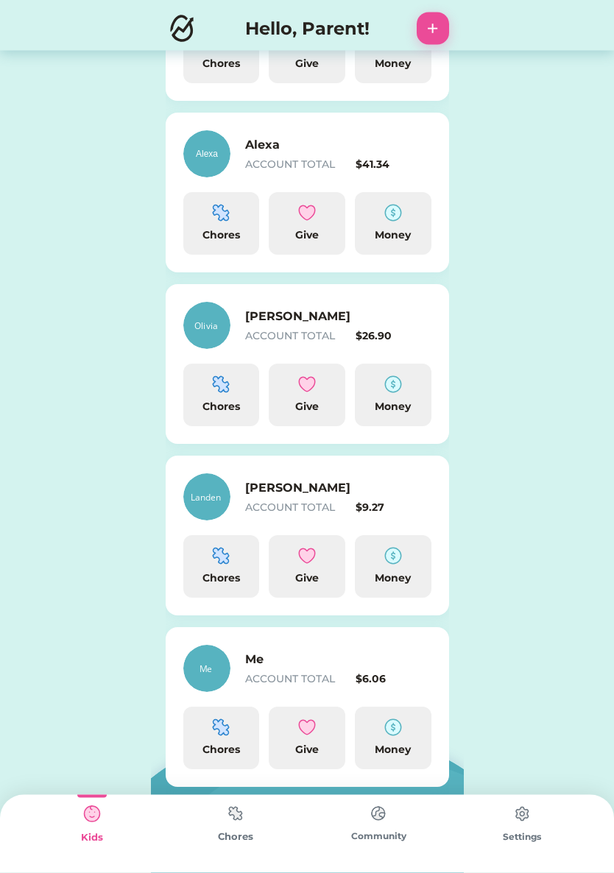
scroll to position [333, 0]
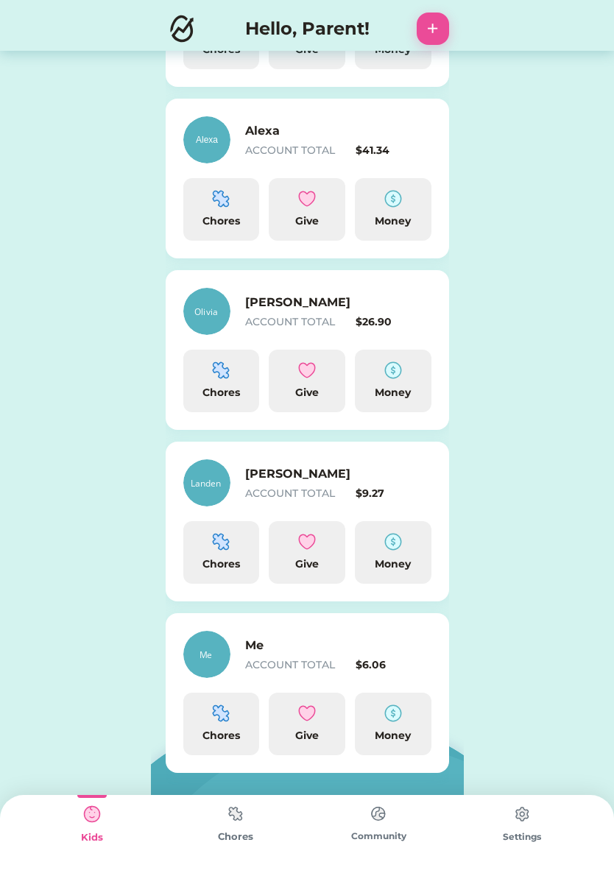
click at [216, 725] on div "Chores" at bounding box center [221, 724] width 77 height 63
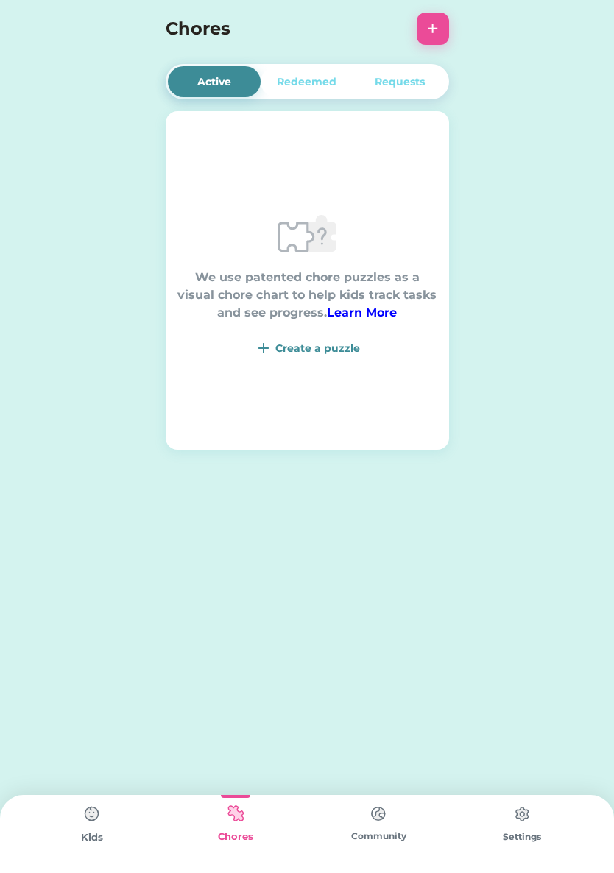
click at [283, 341] on div "Create a puzzle" at bounding box center [317, 348] width 85 height 15
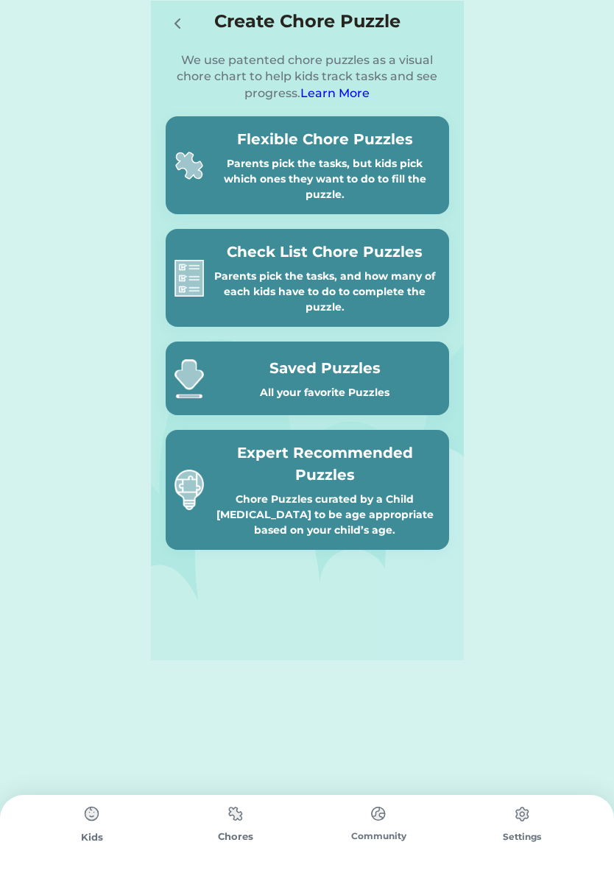
click at [227, 248] on h5 "Check List Chore Puzzles" at bounding box center [325, 252] width 230 height 22
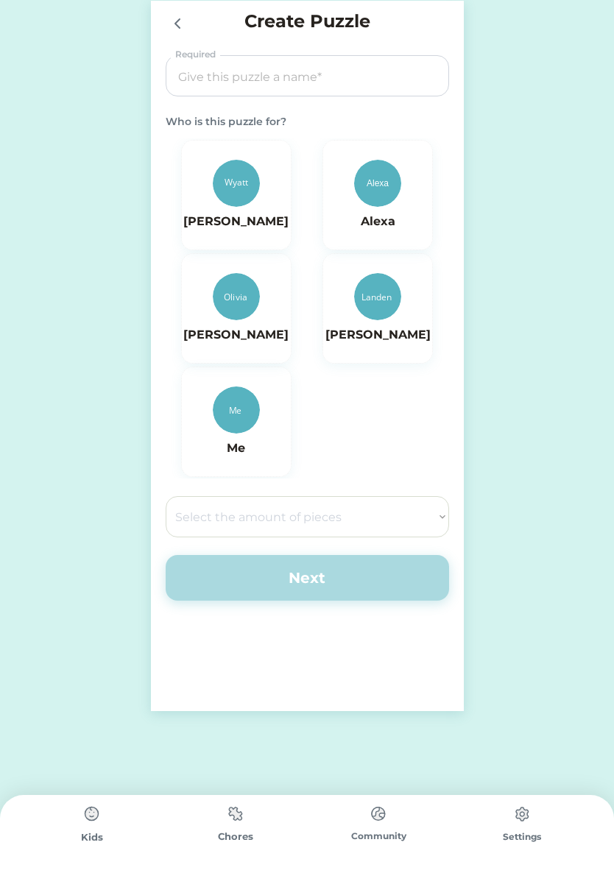
click at [187, 74] on input "input" at bounding box center [307, 76] width 273 height 41
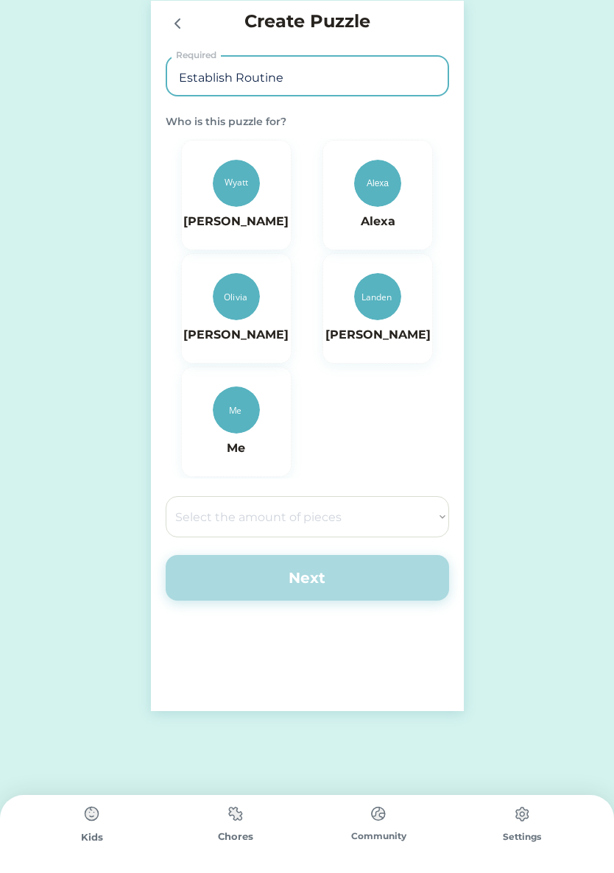
type input "Establish Routine"
click at [236, 414] on img at bounding box center [236, 409] width 47 height 47
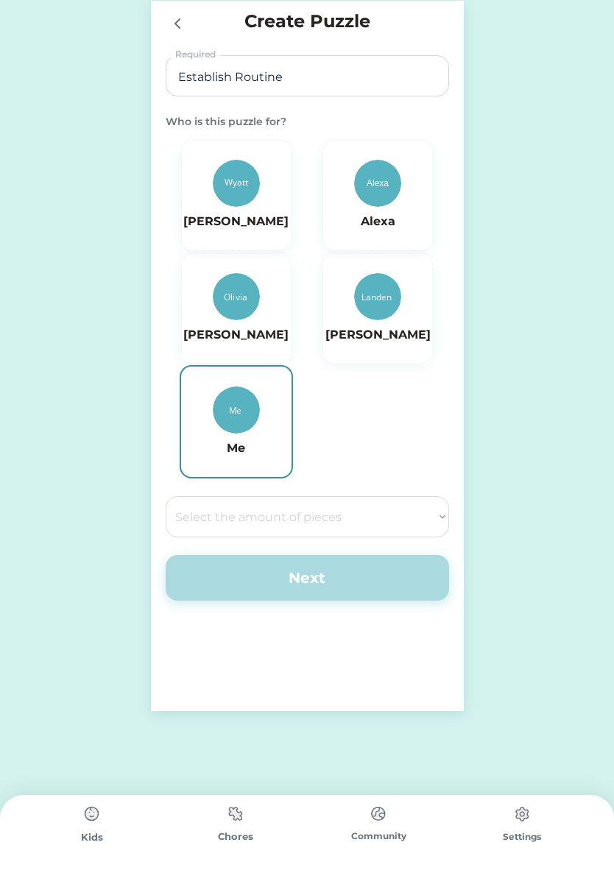
click at [187, 517] on select "Select the amount of pieces 4 6 8 9 10 12 14 15 16 18 20 21 24 25 28 30 32 35 3…" at bounding box center [307, 516] width 283 height 41
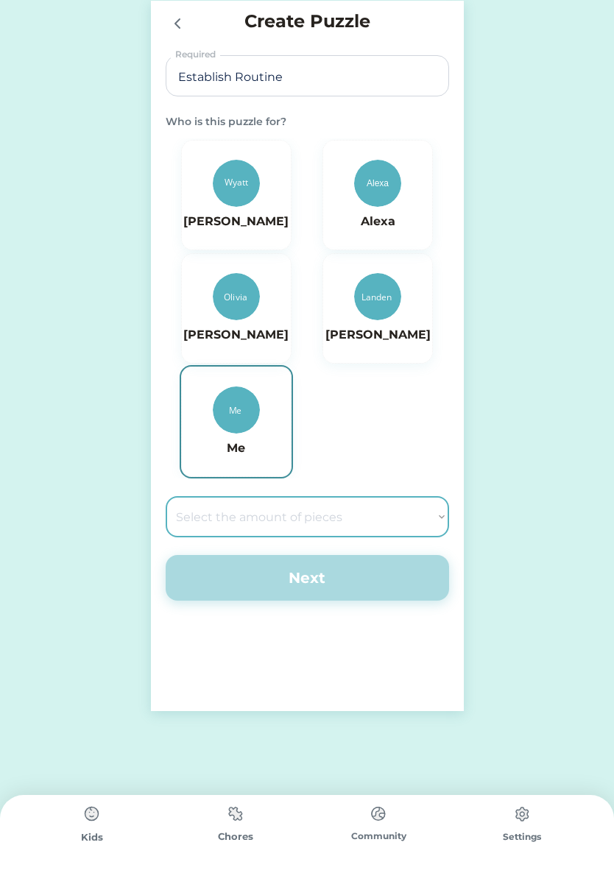
select select ""1348695171700984260__LOOKUP__1686212359605x358628207634849500""
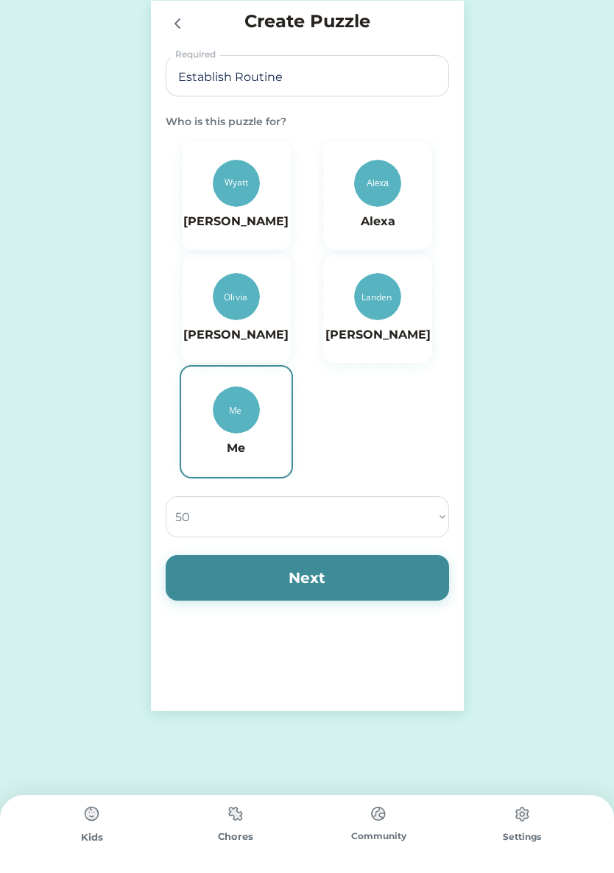
click at [214, 573] on button "Next" at bounding box center [307, 578] width 283 height 46
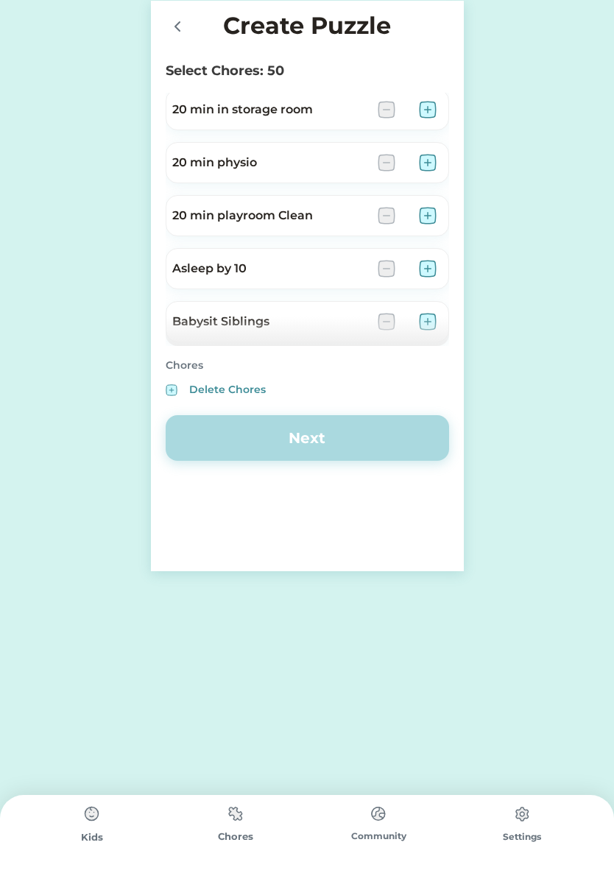
scroll to position [116, 0]
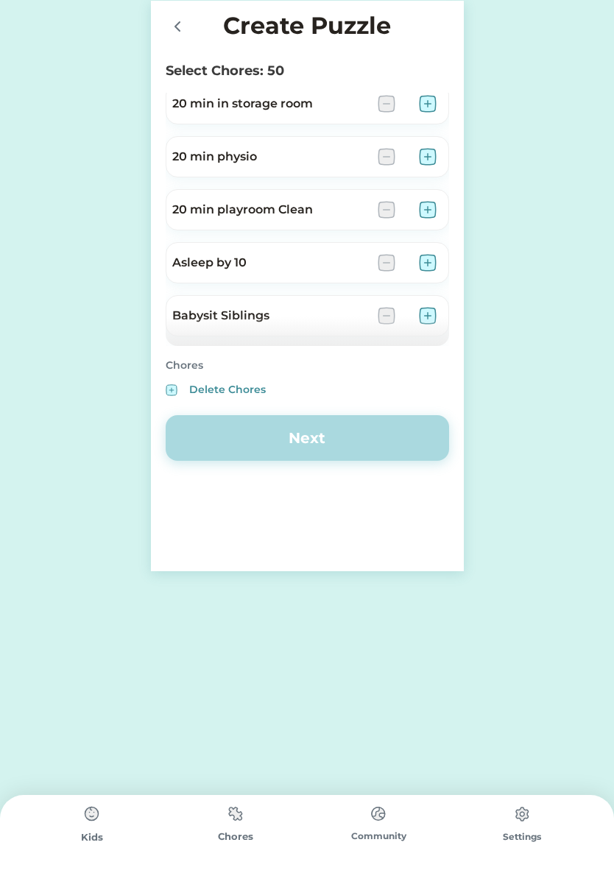
click at [426, 159] on img at bounding box center [428, 157] width 18 height 18
click at [429, 161] on img at bounding box center [428, 157] width 18 height 18
click at [430, 158] on img at bounding box center [428, 157] width 18 height 18
click at [432, 156] on img at bounding box center [428, 157] width 18 height 18
click at [429, 157] on img at bounding box center [428, 157] width 18 height 18
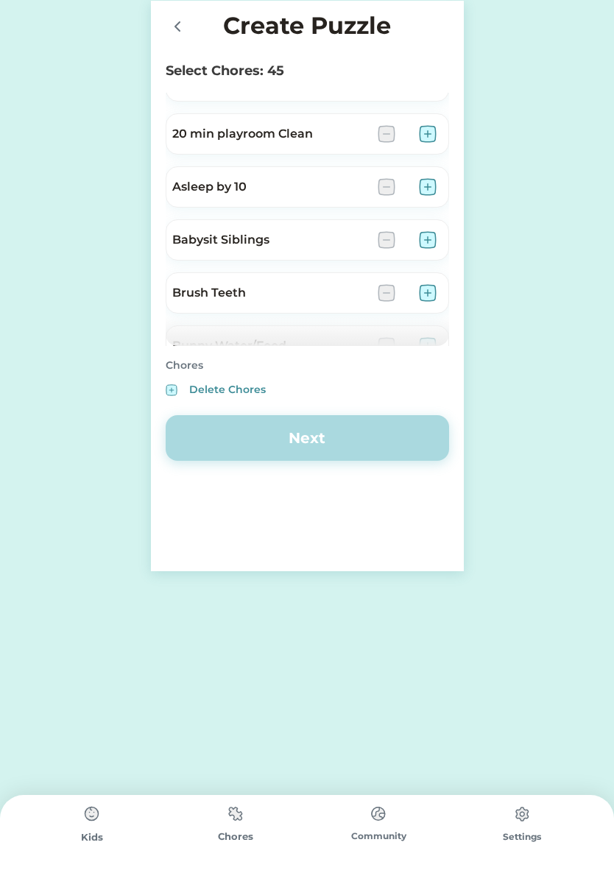
scroll to position [197, 0]
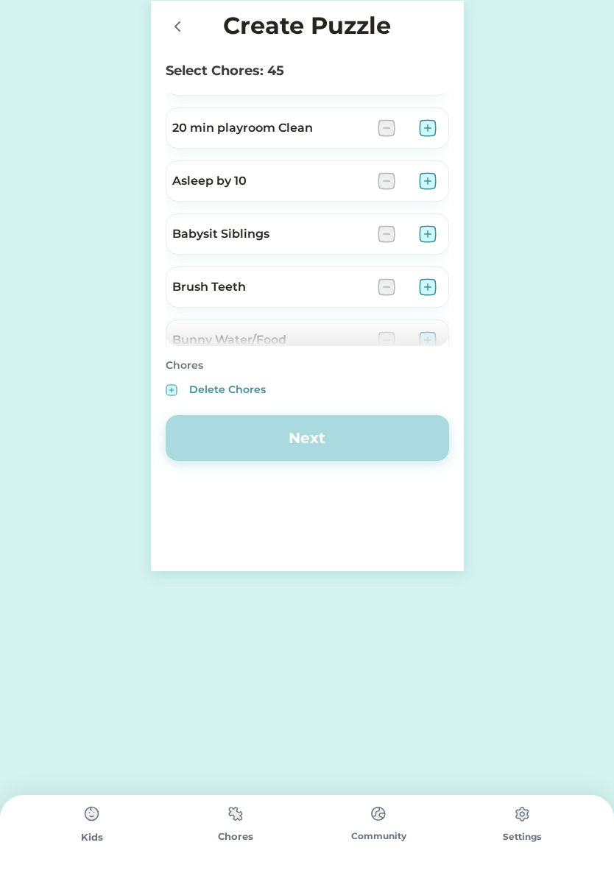
click at [422, 182] on img at bounding box center [428, 181] width 18 height 18
click at [433, 174] on img at bounding box center [428, 181] width 18 height 18
click at [430, 178] on img at bounding box center [428, 181] width 18 height 18
click at [431, 178] on img at bounding box center [428, 181] width 18 height 18
click at [431, 176] on img at bounding box center [428, 181] width 18 height 18
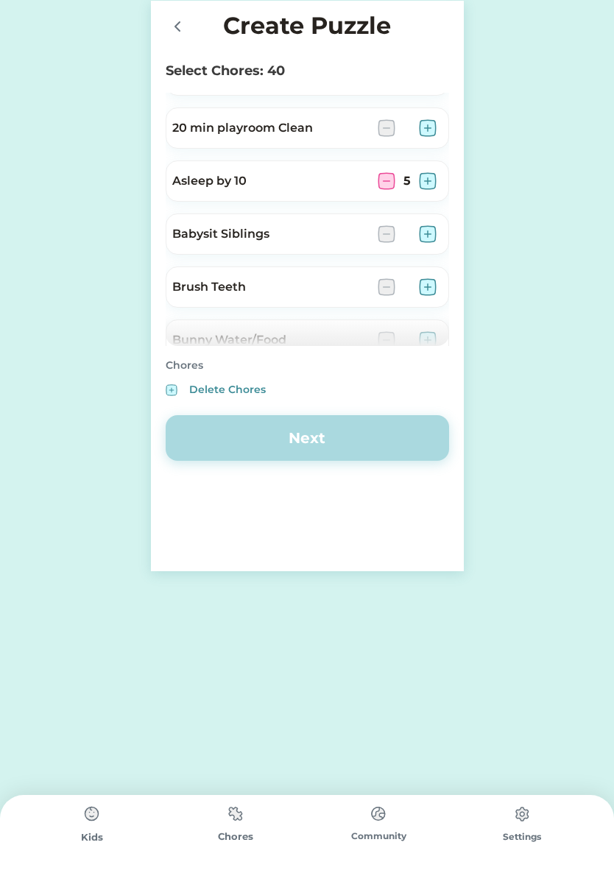
click at [426, 285] on img at bounding box center [428, 287] width 18 height 18
click at [428, 285] on img at bounding box center [428, 287] width 18 height 18
click at [430, 286] on img at bounding box center [428, 287] width 18 height 18
click at [428, 286] on img at bounding box center [428, 287] width 18 height 18
click at [430, 287] on img at bounding box center [428, 287] width 18 height 18
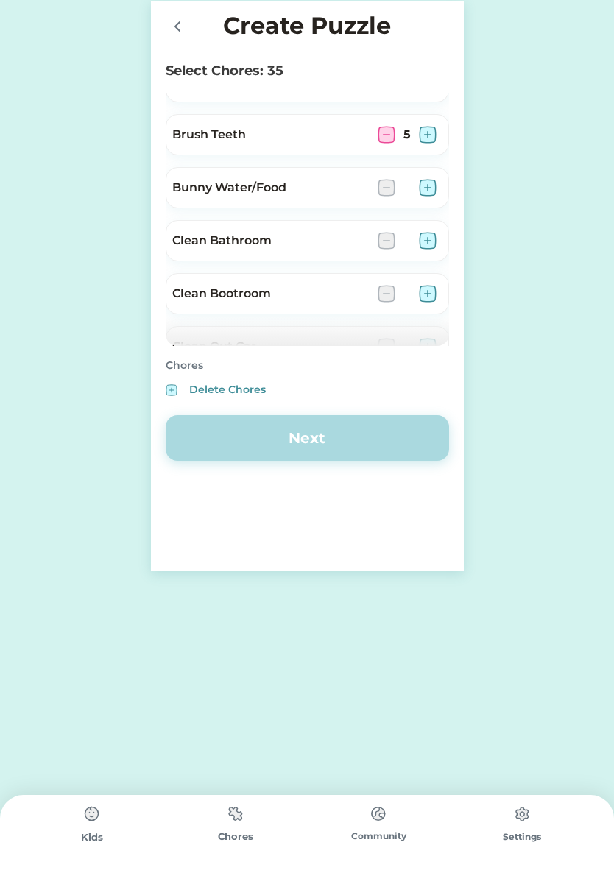
scroll to position [357, 0]
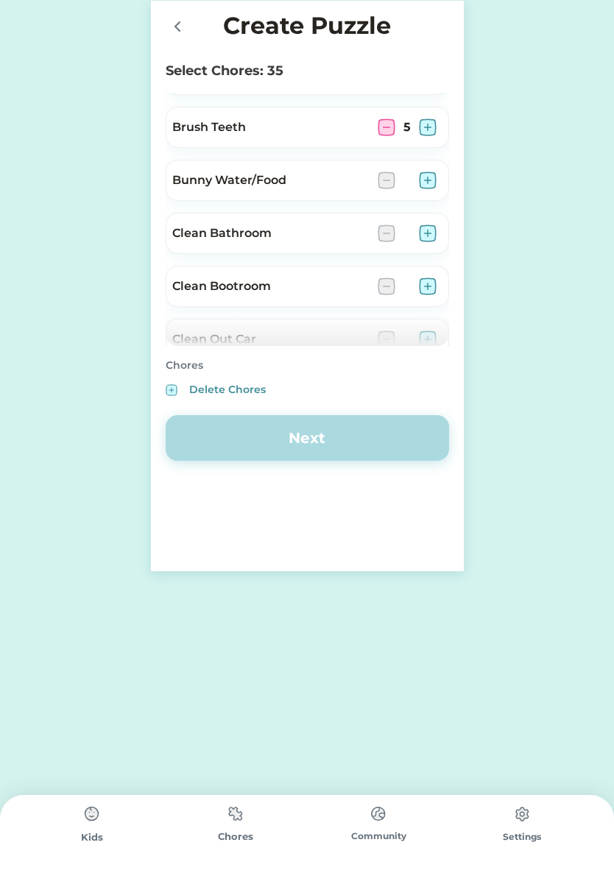
click at [431, 231] on img at bounding box center [428, 233] width 18 height 18
click at [386, 228] on img at bounding box center [387, 233] width 18 height 18
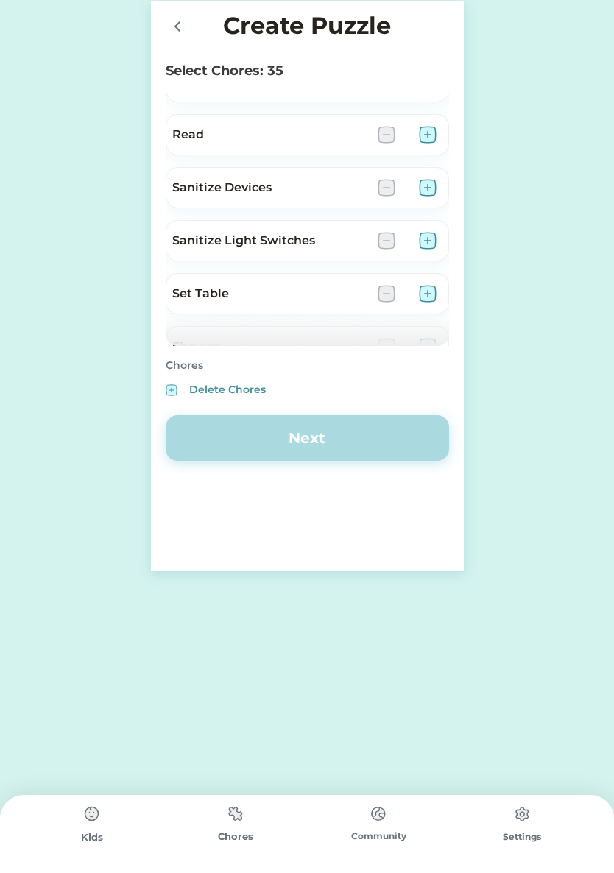
scroll to position [2608, 0]
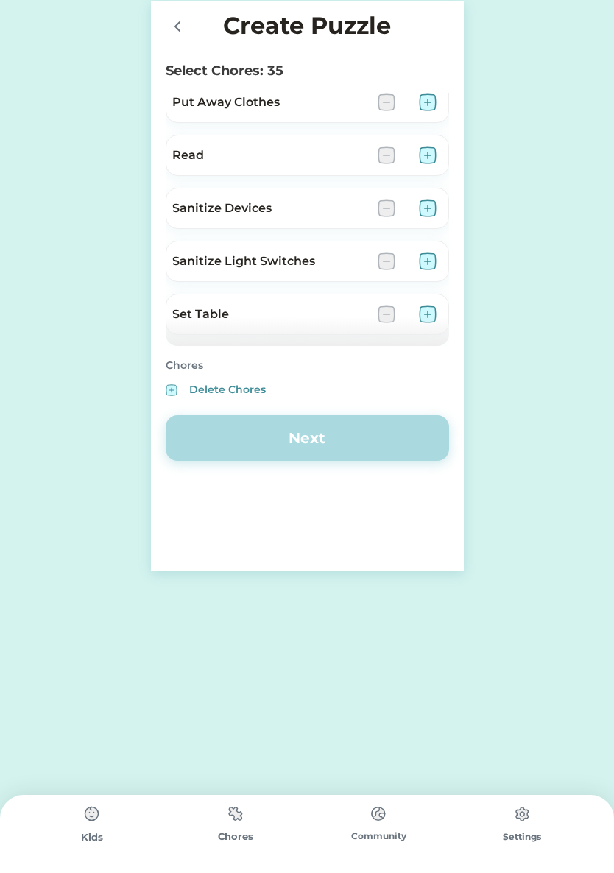
click at [426, 155] on img at bounding box center [428, 155] width 18 height 18
click at [433, 150] on img at bounding box center [428, 155] width 18 height 18
click at [431, 155] on img at bounding box center [428, 155] width 18 height 18
click at [431, 157] on img at bounding box center [428, 155] width 18 height 18
click at [431, 154] on img at bounding box center [428, 155] width 18 height 18
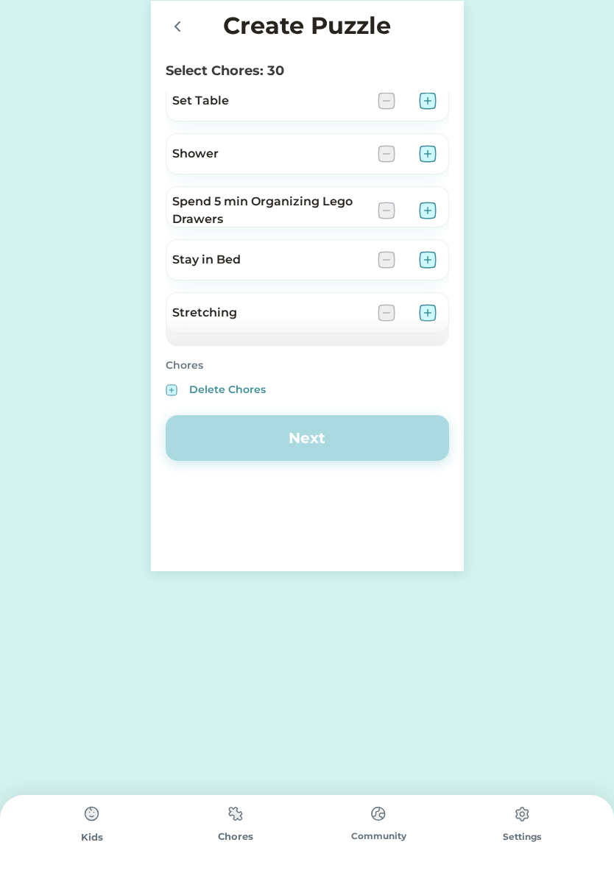
scroll to position [2822, 0]
click at [428, 152] on img at bounding box center [428, 153] width 18 height 18
click at [431, 151] on img at bounding box center [428, 153] width 18 height 18
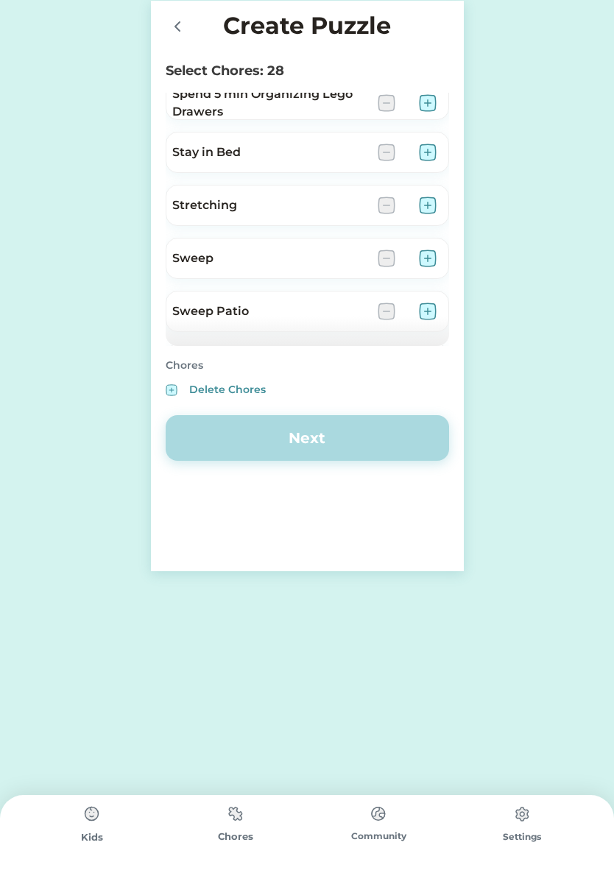
scroll to position [2934, 0]
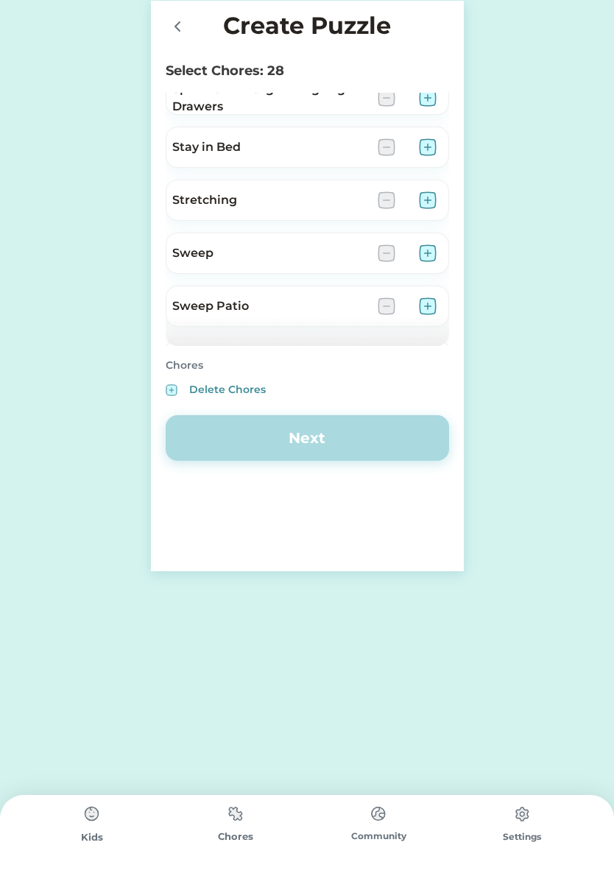
click at [423, 199] on img at bounding box center [428, 200] width 18 height 18
click at [428, 197] on img at bounding box center [428, 200] width 18 height 18
click at [428, 199] on img at bounding box center [428, 200] width 18 height 18
click at [433, 197] on img at bounding box center [428, 200] width 18 height 18
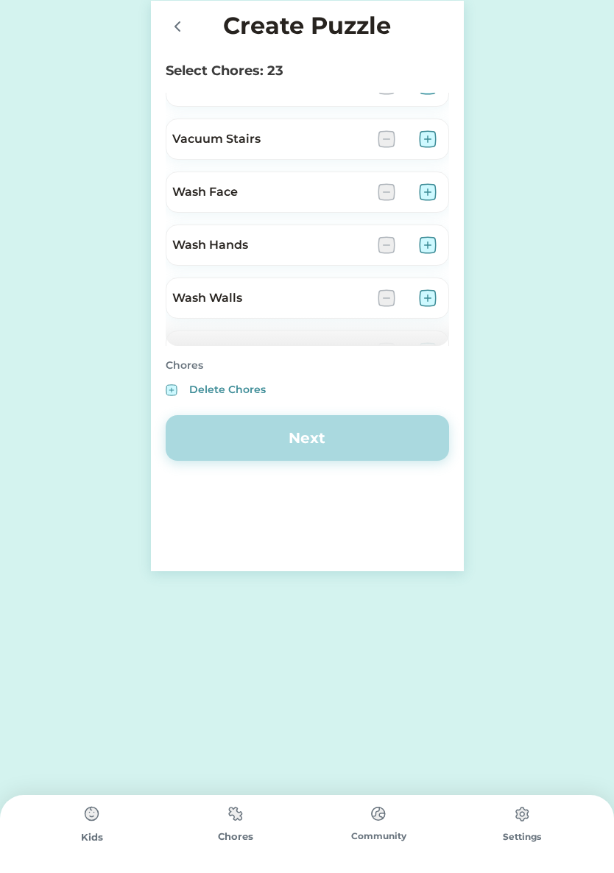
scroll to position [3484, 0]
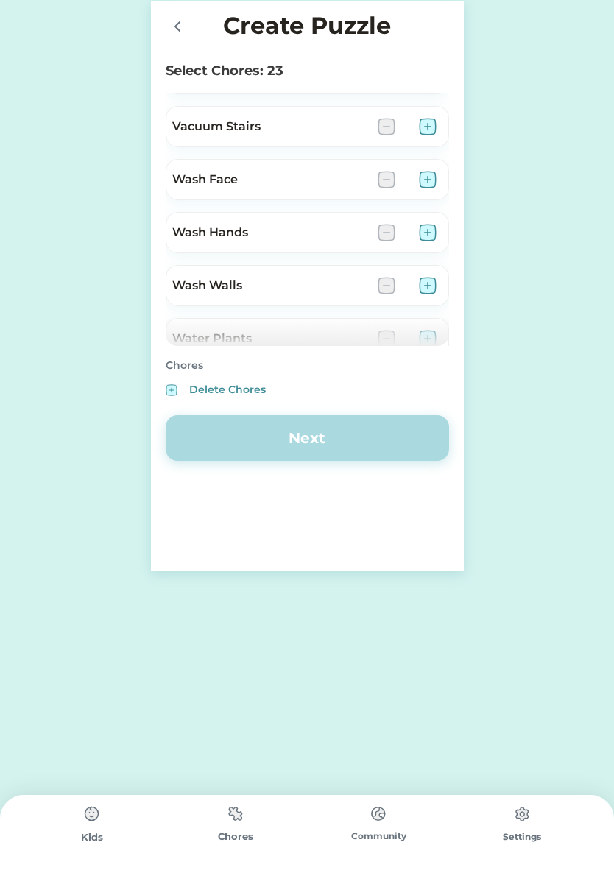
click at [428, 177] on img at bounding box center [428, 180] width 18 height 18
click at [426, 181] on img at bounding box center [428, 180] width 18 height 18
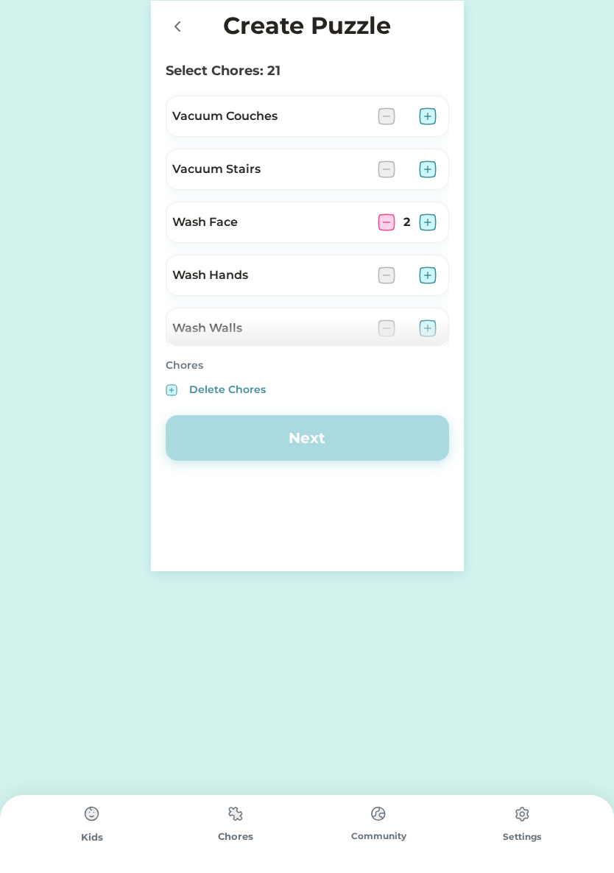
scroll to position [3438, 0]
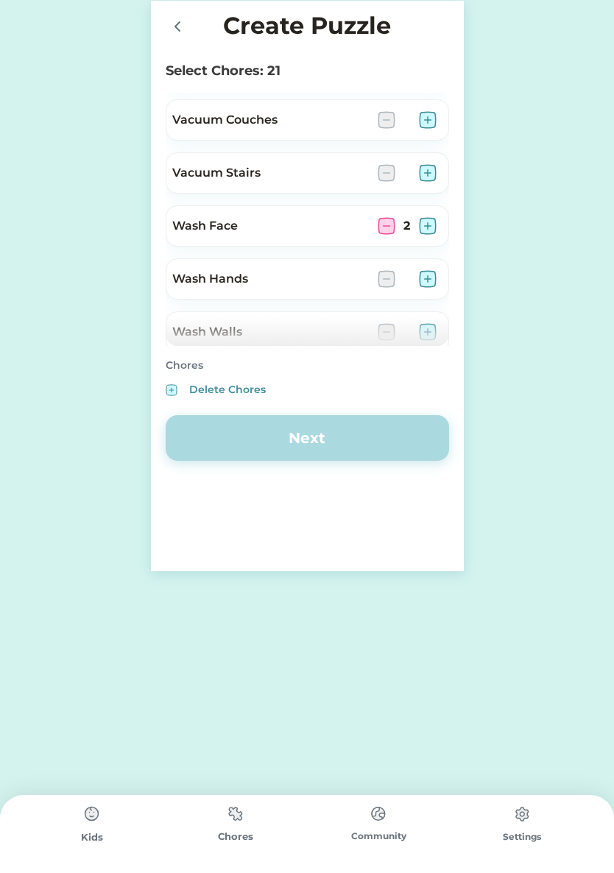
click at [431, 224] on img at bounding box center [428, 226] width 18 height 18
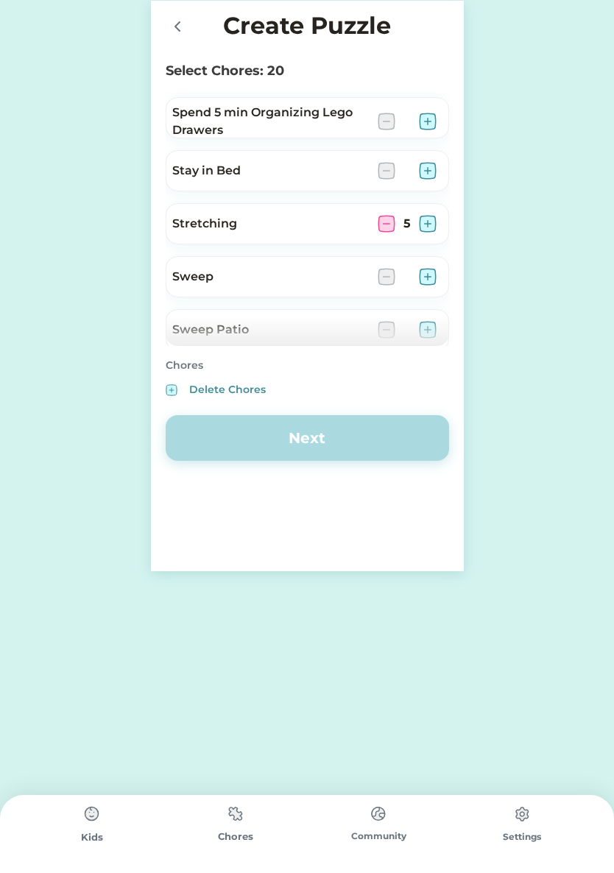
scroll to position [2910, 0]
click at [424, 223] on img at bounding box center [428, 225] width 18 height 18
click at [428, 224] on img at bounding box center [428, 225] width 18 height 18
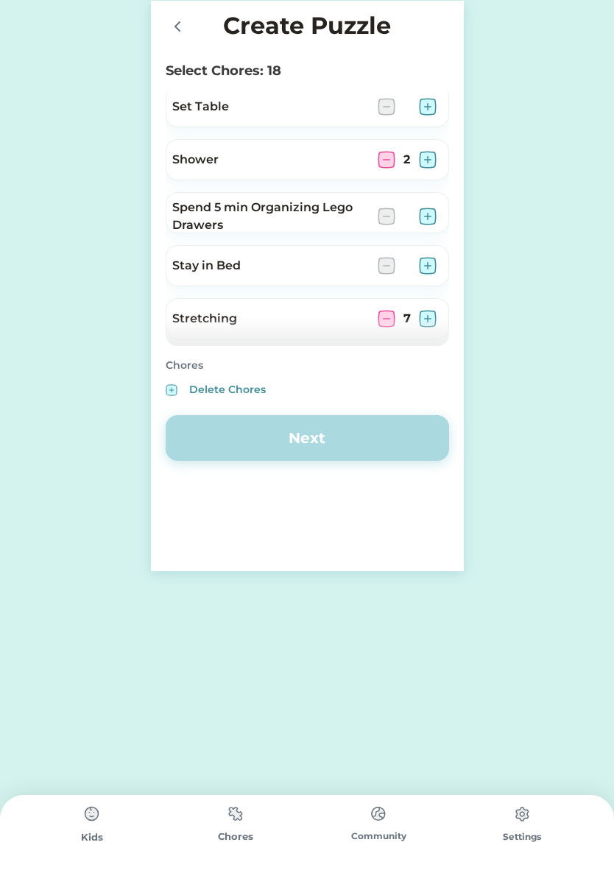
scroll to position [2798, 0]
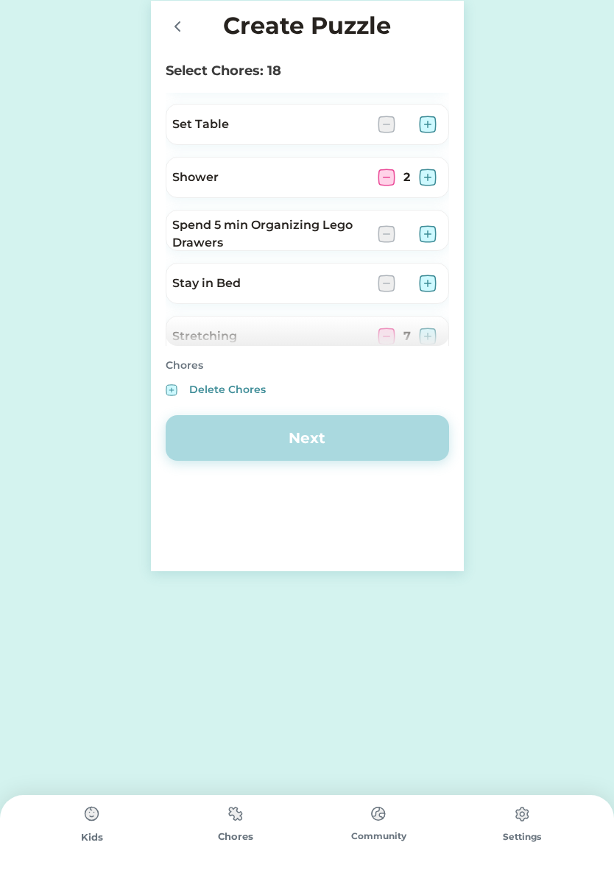
click at [431, 177] on img at bounding box center [428, 178] width 18 height 18
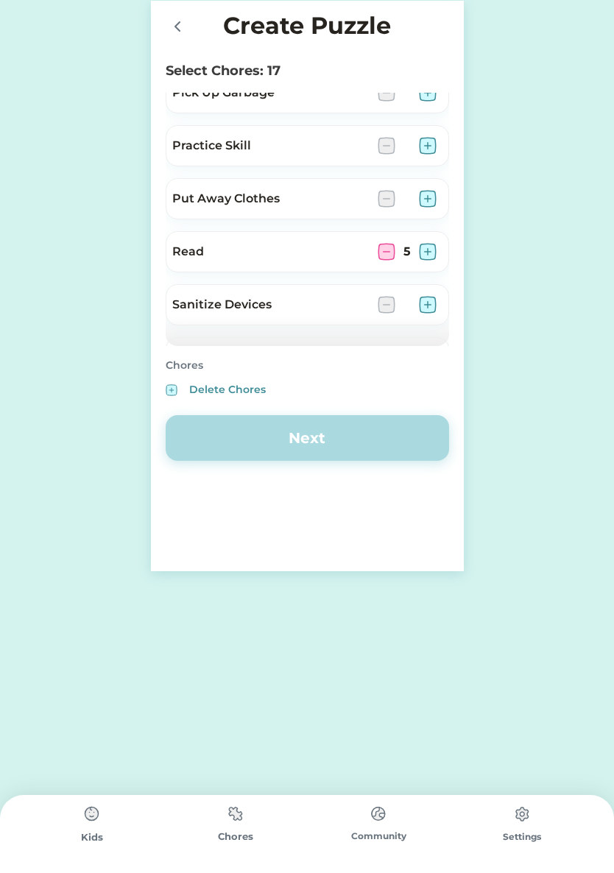
scroll to position [2503, 0]
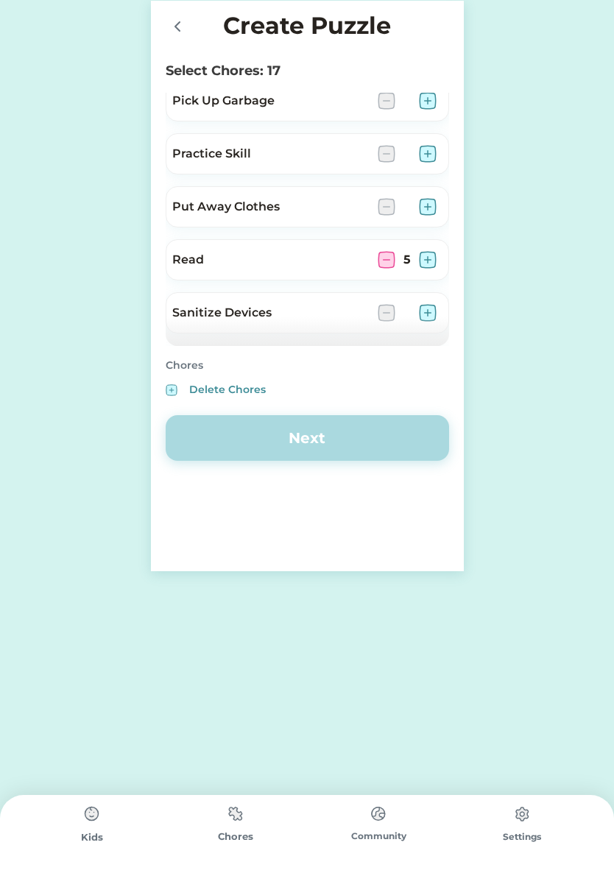
click at [429, 255] on img at bounding box center [428, 260] width 18 height 18
click at [431, 254] on img at bounding box center [428, 260] width 18 height 18
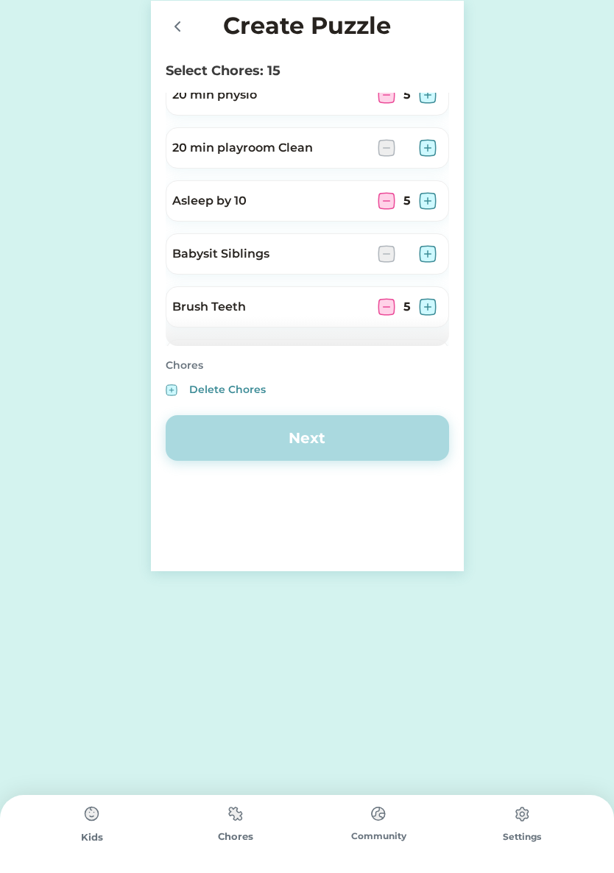
scroll to position [211, 0]
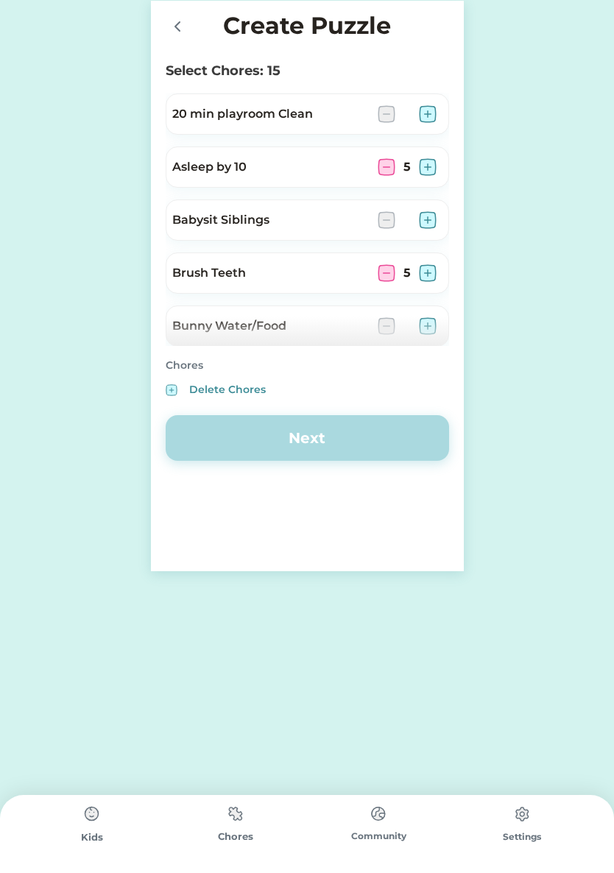
click at [428, 272] on img at bounding box center [428, 273] width 18 height 18
click at [426, 275] on img at bounding box center [428, 273] width 18 height 18
click at [432, 160] on img at bounding box center [428, 167] width 18 height 18
click at [430, 166] on img at bounding box center [428, 167] width 18 height 18
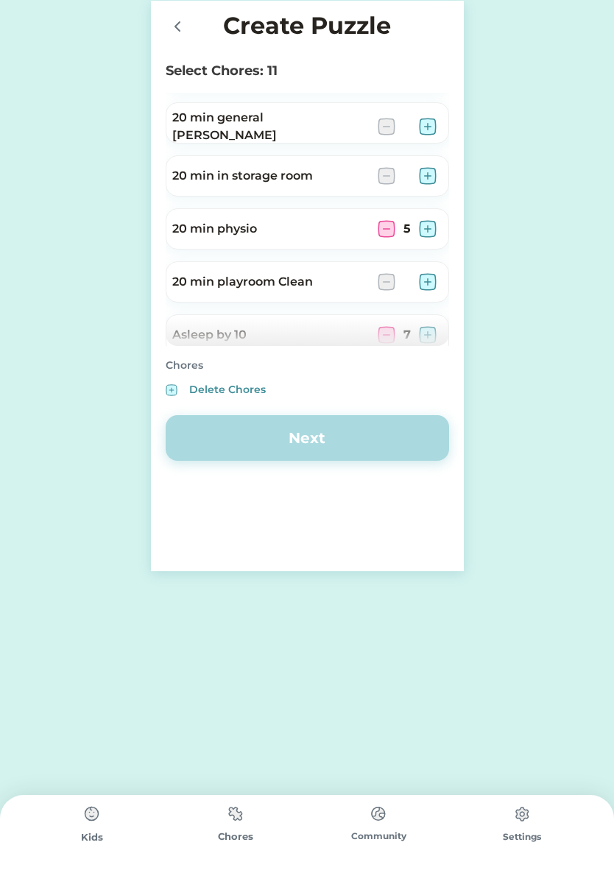
scroll to position [43, 0]
click at [428, 227] on img at bounding box center [428, 230] width 18 height 18
click at [427, 229] on img at bounding box center [428, 230] width 18 height 18
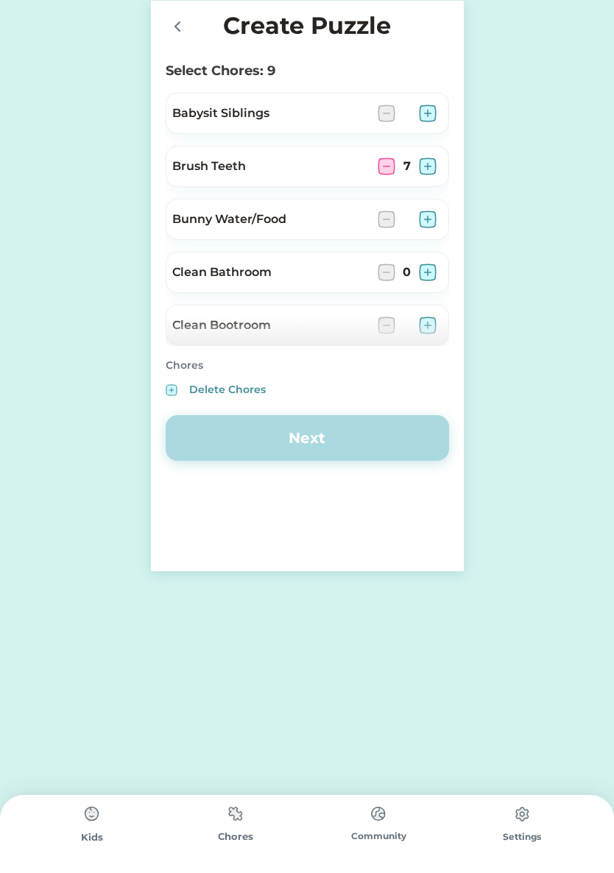
scroll to position [319, 0]
click at [431, 166] on img at bounding box center [428, 166] width 18 height 18
click at [430, 164] on img at bounding box center [428, 166] width 18 height 18
click at [428, 164] on img at bounding box center [428, 166] width 18 height 18
click at [430, 166] on img at bounding box center [428, 166] width 18 height 18
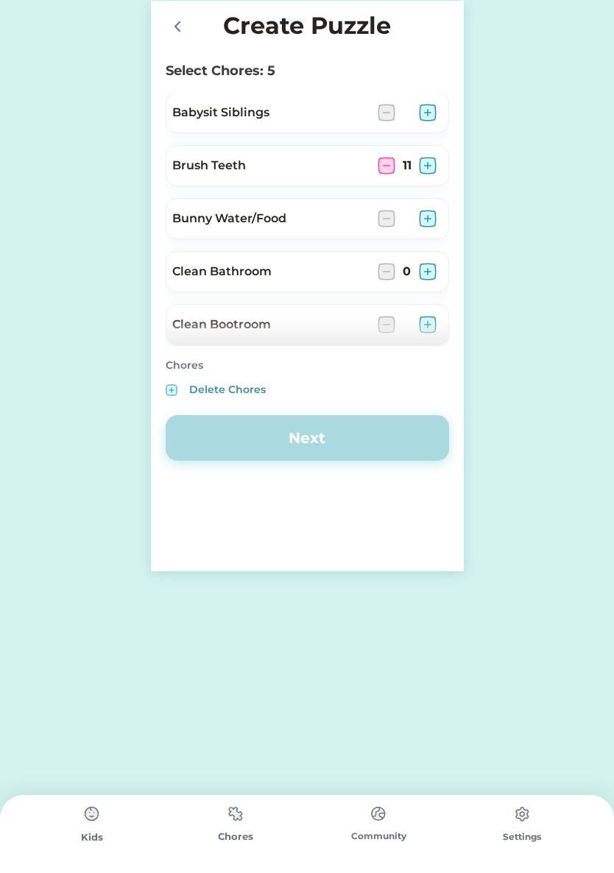
click at [429, 166] on img at bounding box center [428, 166] width 18 height 18
click at [430, 167] on img at bounding box center [428, 166] width 18 height 18
click at [430, 166] on img at bounding box center [428, 166] width 18 height 18
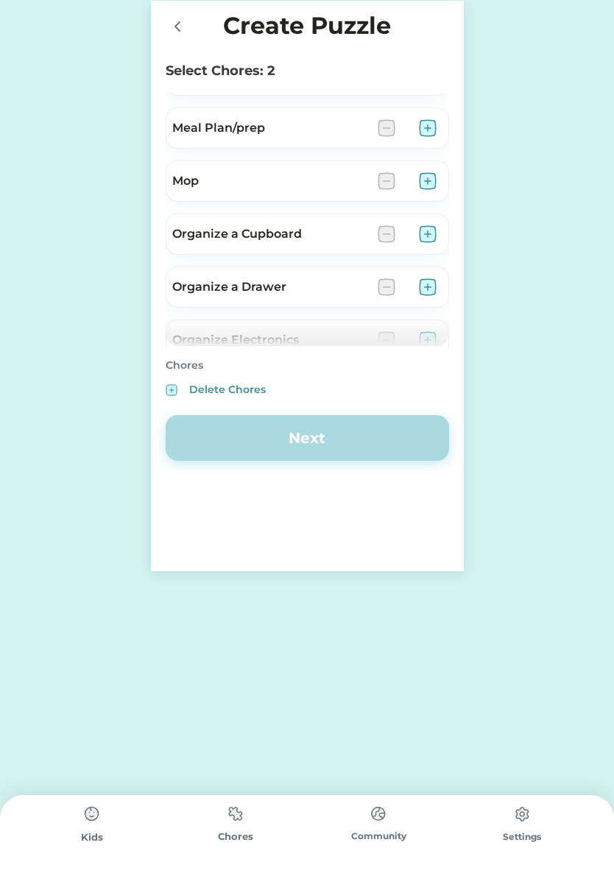
scroll to position [2104, 0]
click at [433, 131] on img at bounding box center [428, 129] width 18 height 18
click at [429, 135] on img at bounding box center [428, 129] width 18 height 18
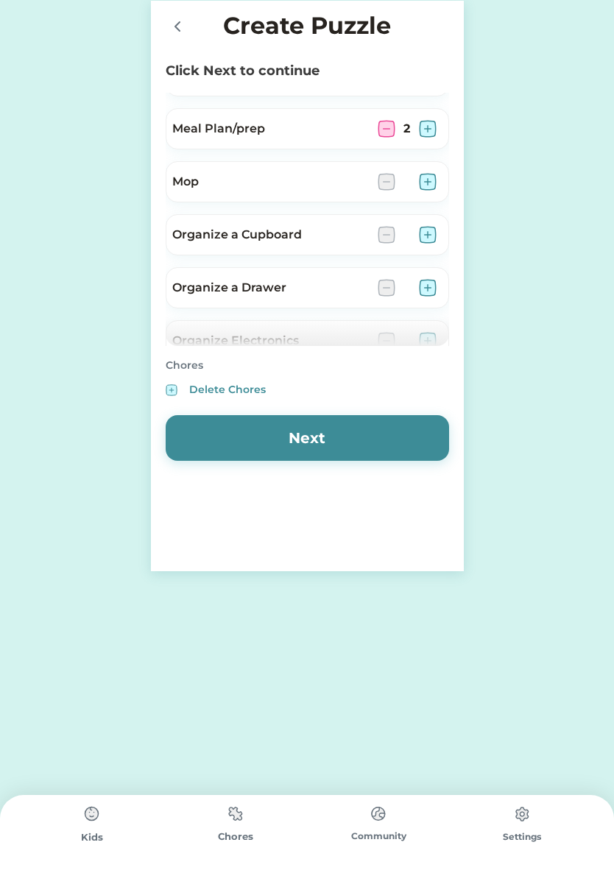
click at [329, 435] on button "Next" at bounding box center [307, 438] width 283 height 46
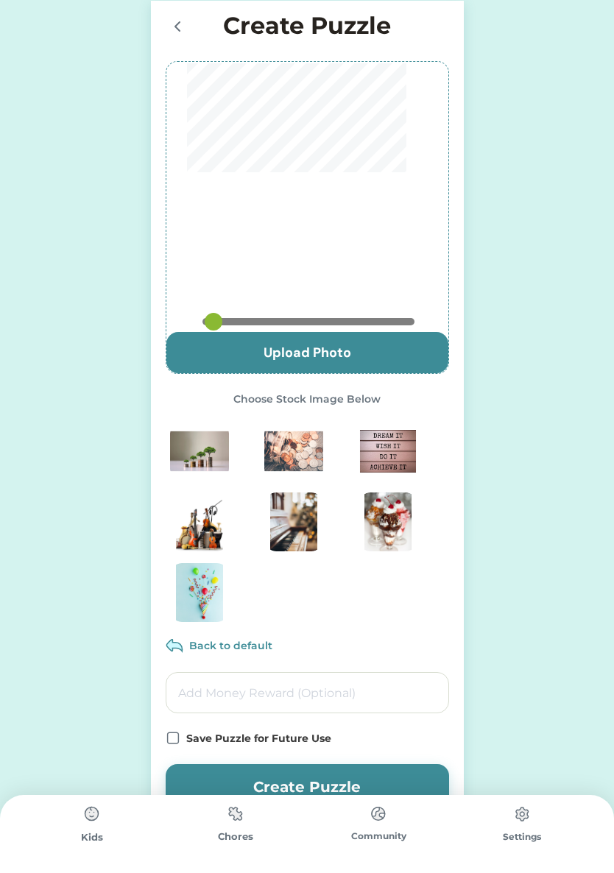
type input "0.825"
click at [386, 459] on img at bounding box center [387, 451] width 59 height 59
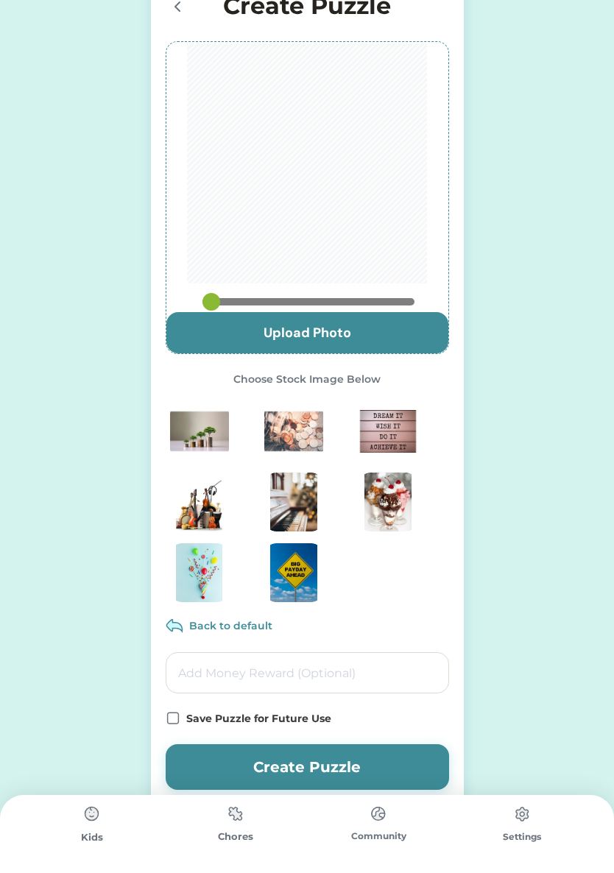
scroll to position [47, 0]
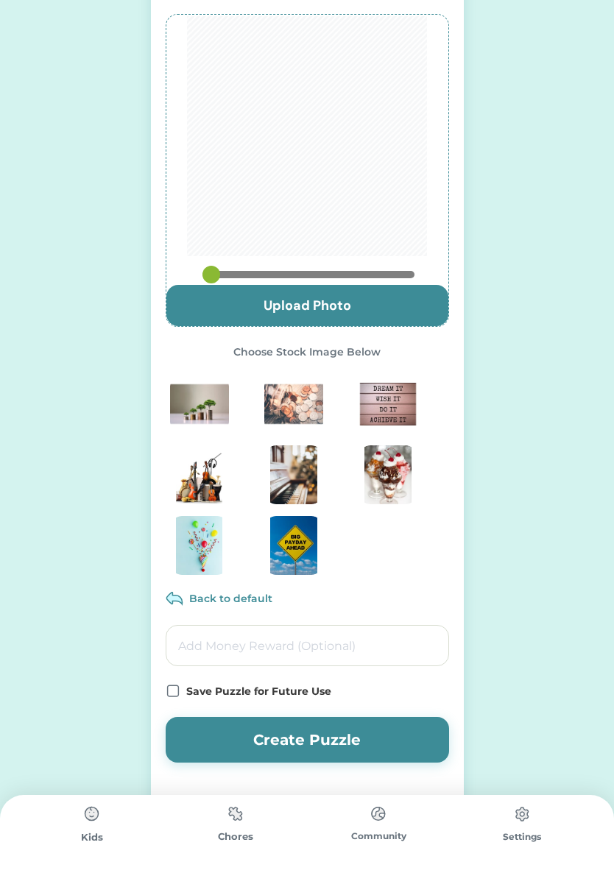
click at [208, 646] on input "input" at bounding box center [307, 645] width 283 height 41
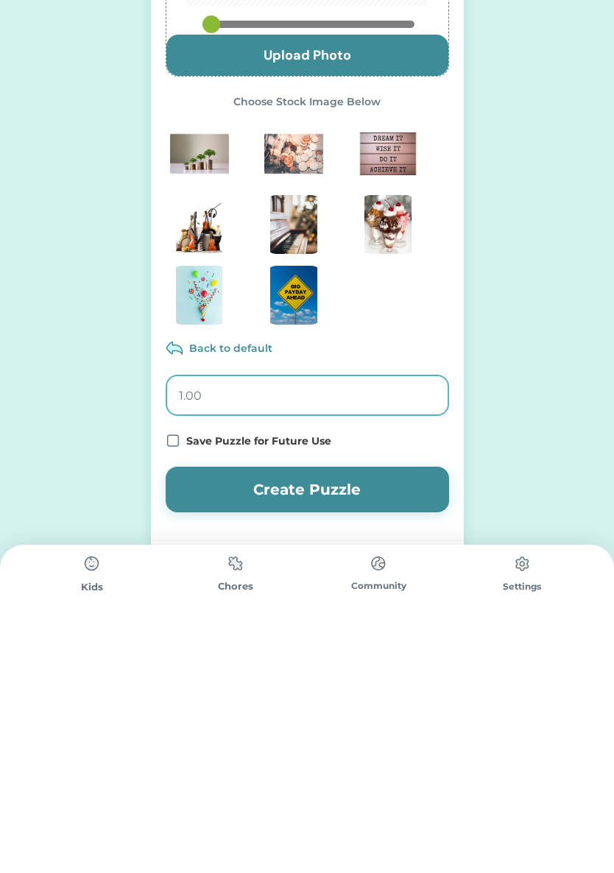
type input "10.00"
click at [169, 684] on icon at bounding box center [173, 691] width 15 height 15
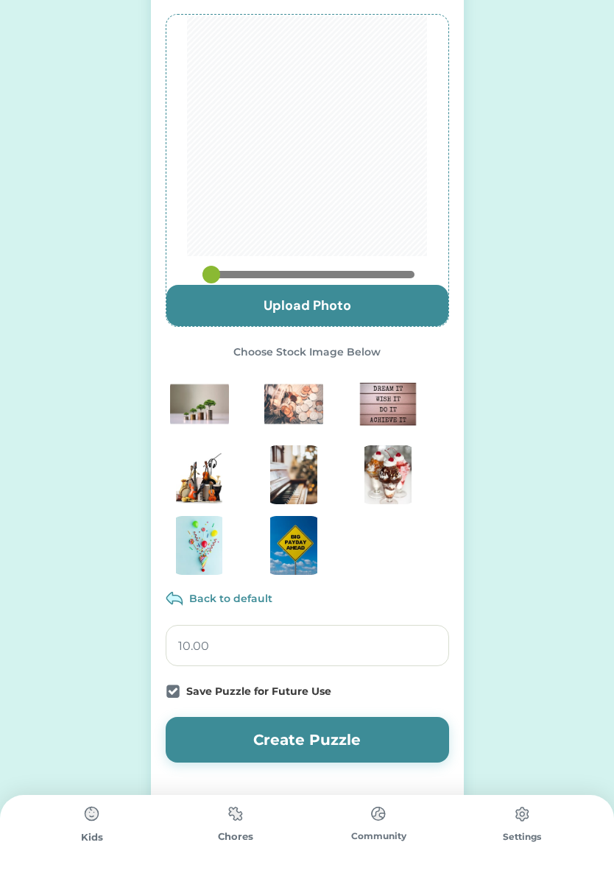
click at [227, 726] on button "Create Puzzle" at bounding box center [307, 740] width 283 height 46
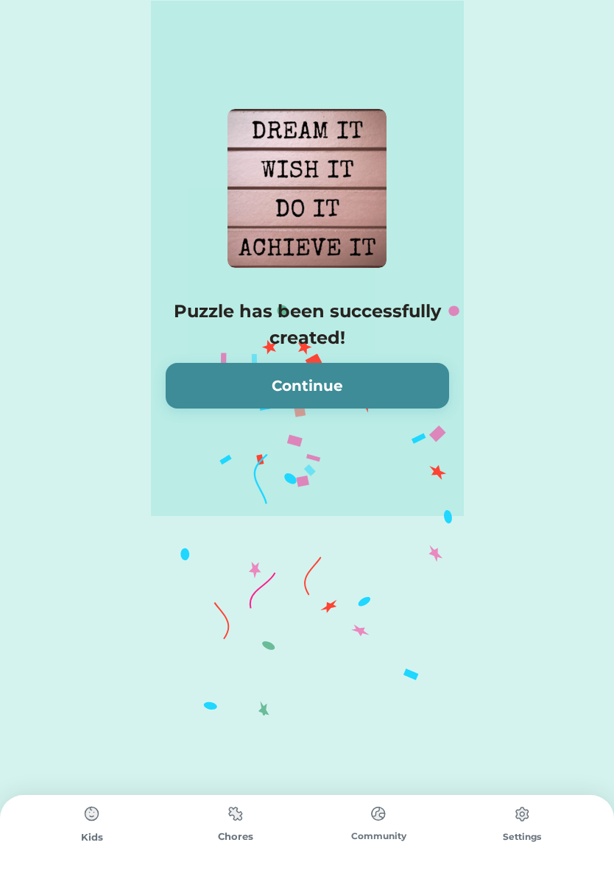
click at [199, 380] on button "Continue" at bounding box center [307, 386] width 283 height 46
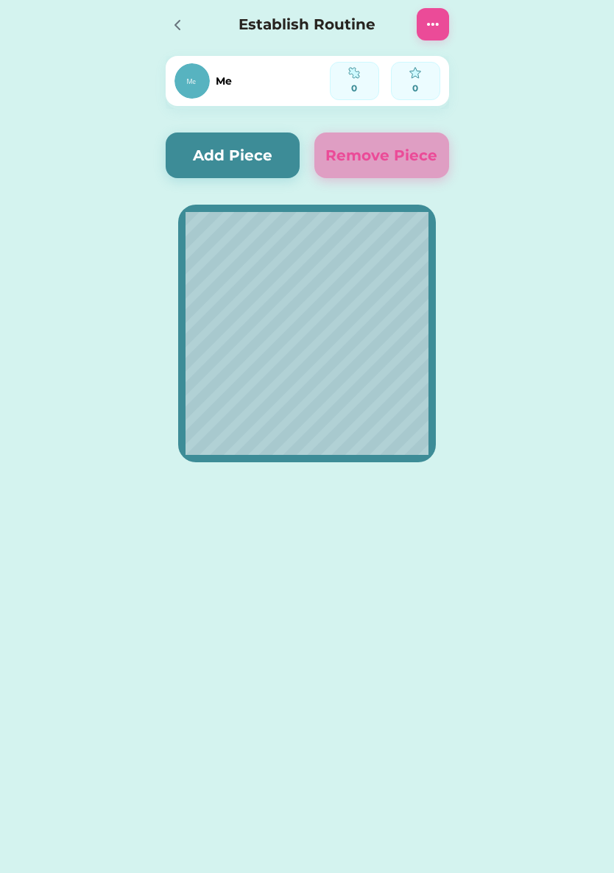
click at [170, 20] on icon at bounding box center [178, 25] width 18 height 18
